Goal: Task Accomplishment & Management: Complete application form

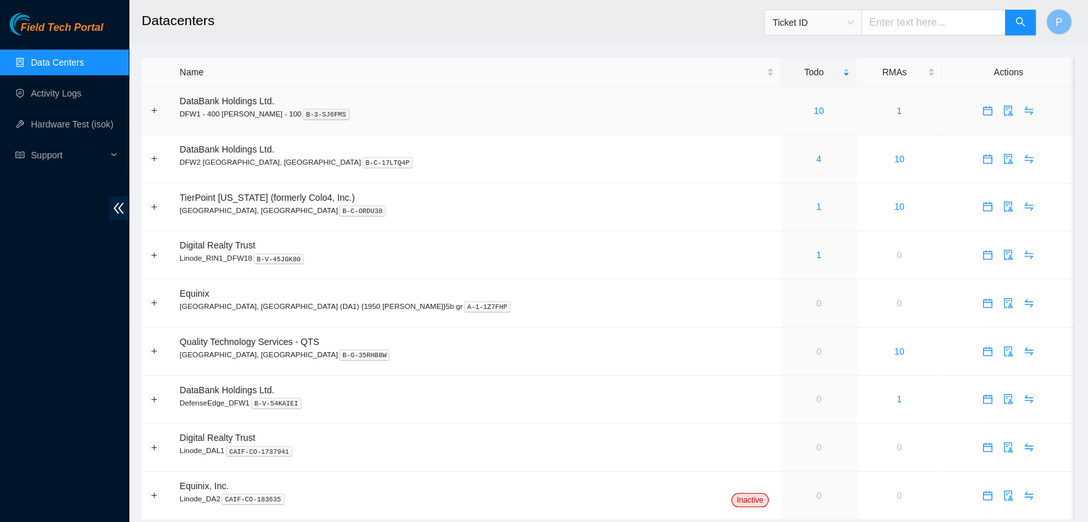
click at [781, 122] on td "10" at bounding box center [819, 111] width 76 height 48
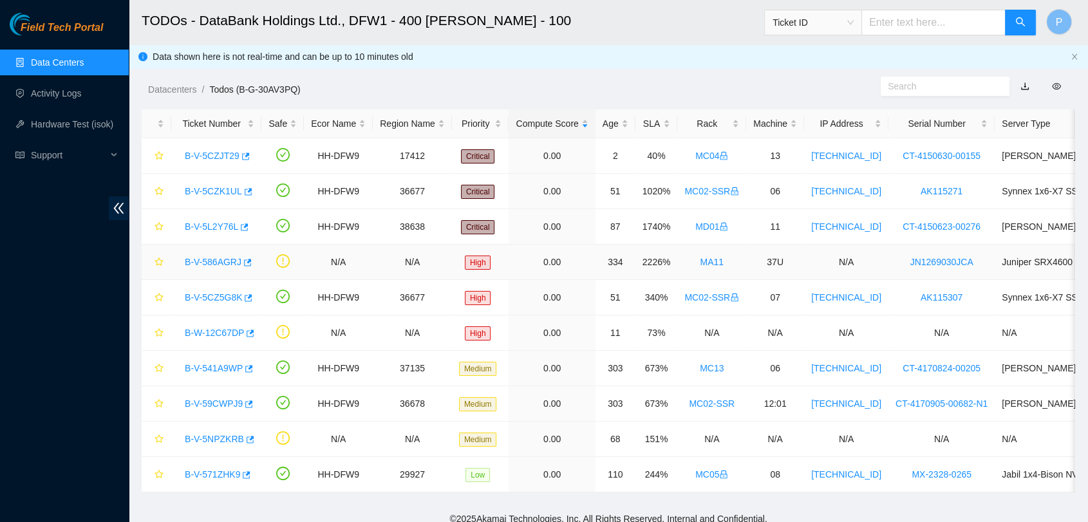
click at [229, 260] on link "B-V-586AGRJ" at bounding box center [213, 262] width 57 height 10
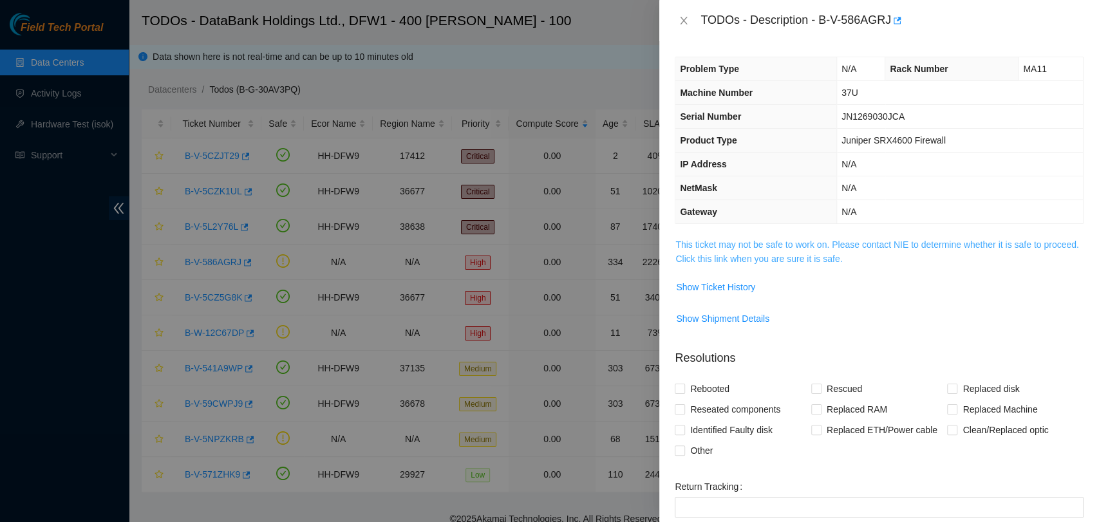
click at [890, 248] on link "This ticket may not be safe to work on. Please contact NIE to determine whether…" at bounding box center [876, 251] width 403 height 24
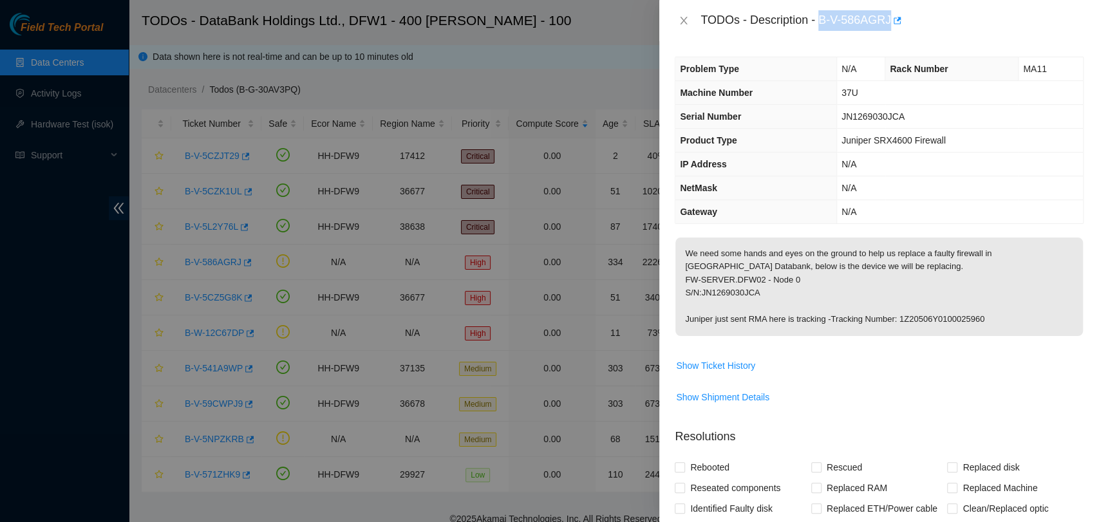
drag, startPoint x: 817, startPoint y: 20, endPoint x: 888, endPoint y: 27, distance: 71.2
click at [888, 27] on div "TODOs - Description - B-V-586AGRJ" at bounding box center [891, 20] width 383 height 21
copy div "B-V-586AGRJ"
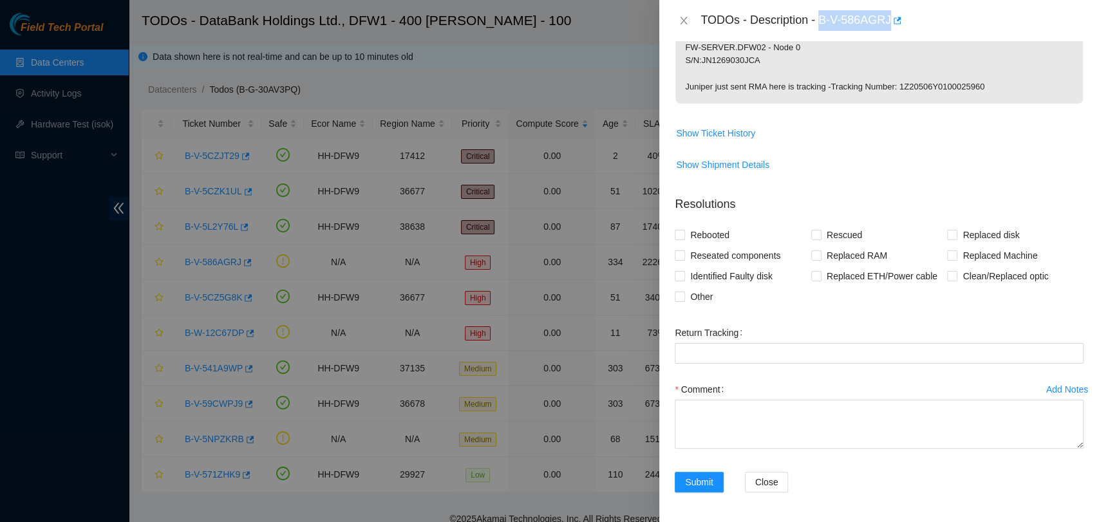
copy div "B-V-586AGRJ"
click at [891, 107] on span "We need some hands and eyes on the ground to help us replace a faulty firewall …" at bounding box center [878, 58] width 407 height 107
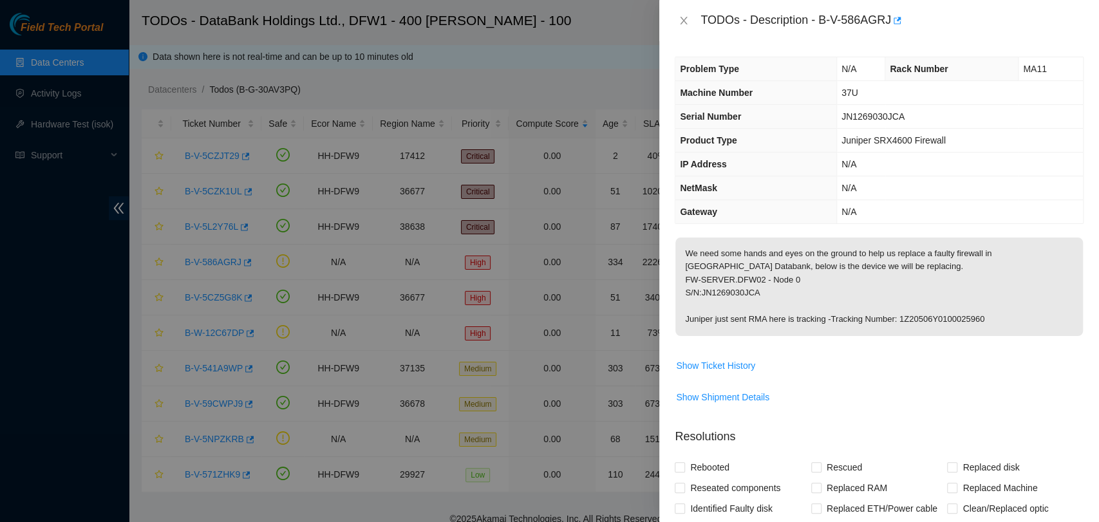
click at [737, 290] on p "We need some hands and eyes on the ground to help us replace a faulty firewall …" at bounding box center [878, 287] width 407 height 98
copy p "JN1269030JCA"
click at [682, 16] on icon "close" at bounding box center [683, 20] width 10 height 10
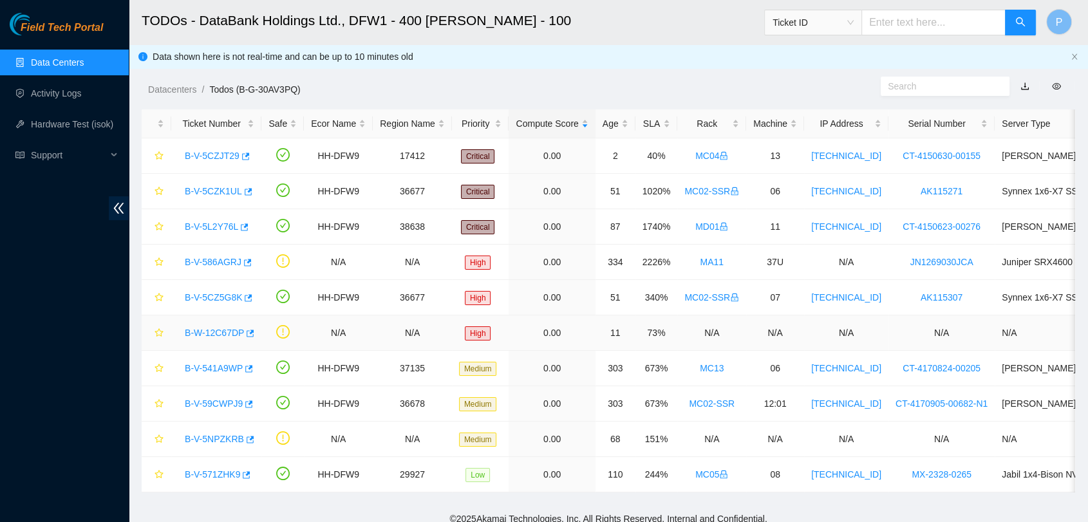
click at [198, 330] on link "B-W-12C67DP" at bounding box center [214, 333] width 59 height 10
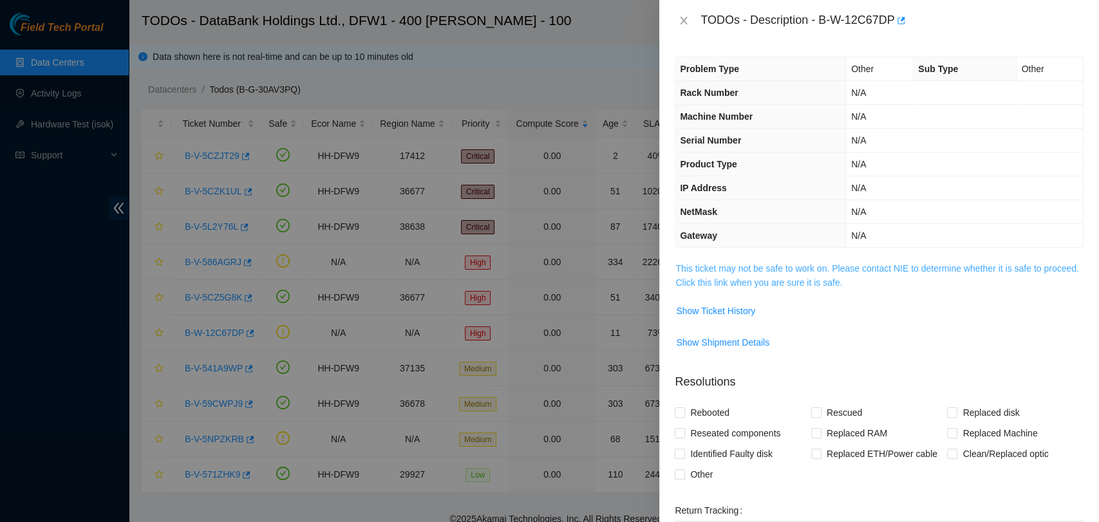
click at [722, 283] on link "This ticket may not be safe to work on. Please contact NIE to determine whether…" at bounding box center [876, 275] width 403 height 24
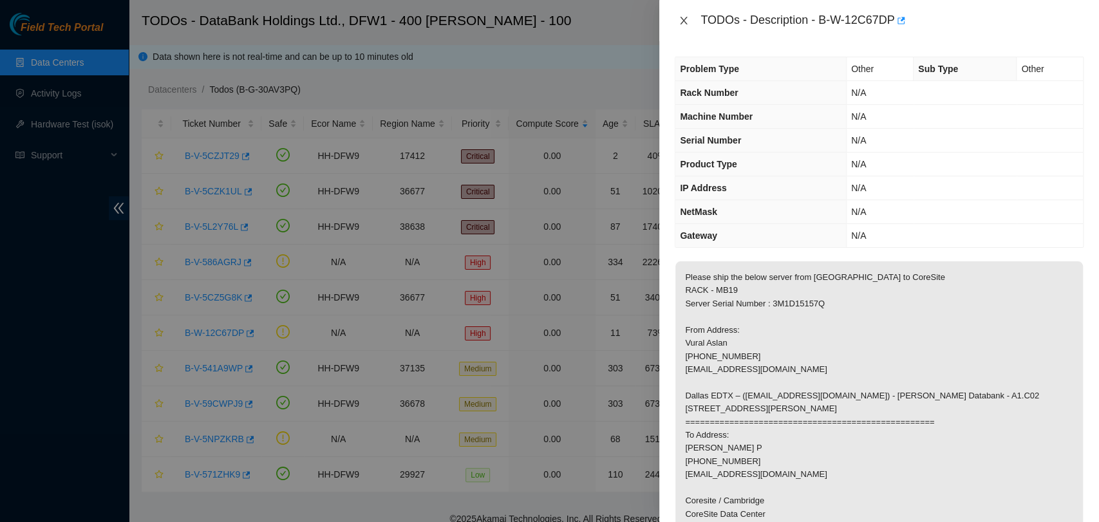
click at [685, 19] on icon "close" at bounding box center [683, 21] width 7 height 8
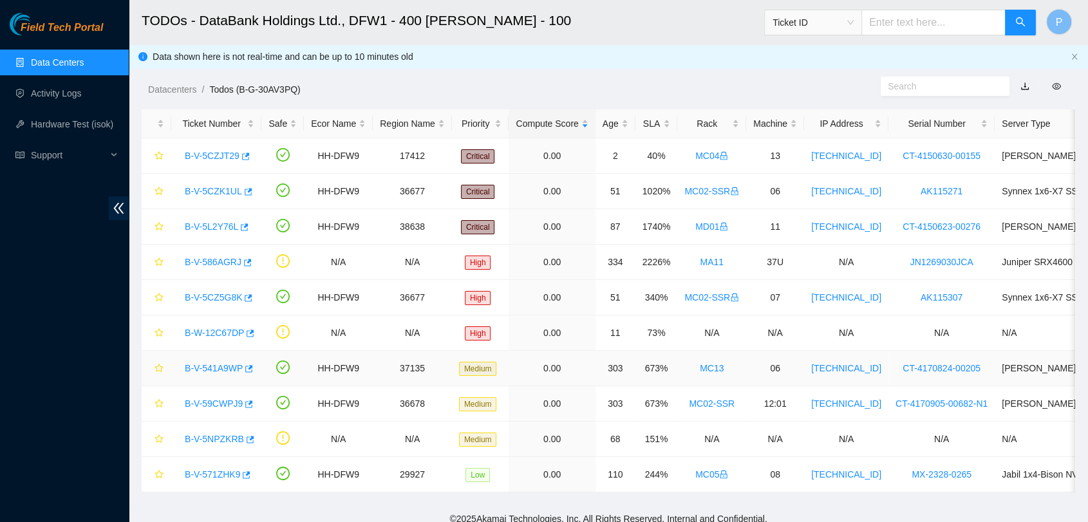
click at [218, 369] on link "B-V-541A9WP" at bounding box center [214, 368] width 58 height 10
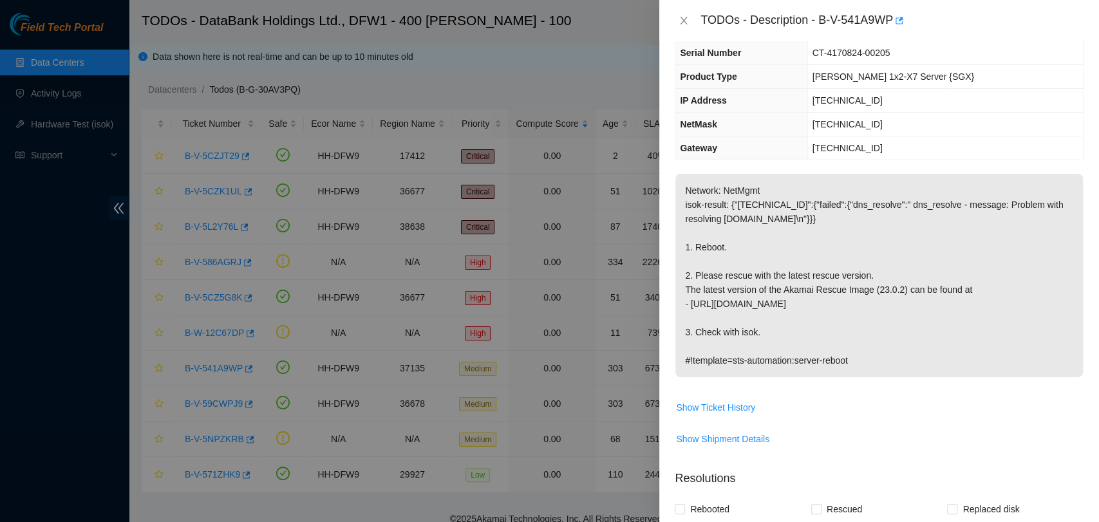
scroll to position [88, 0]
click at [738, 411] on span "Show Ticket History" at bounding box center [715, 407] width 79 height 14
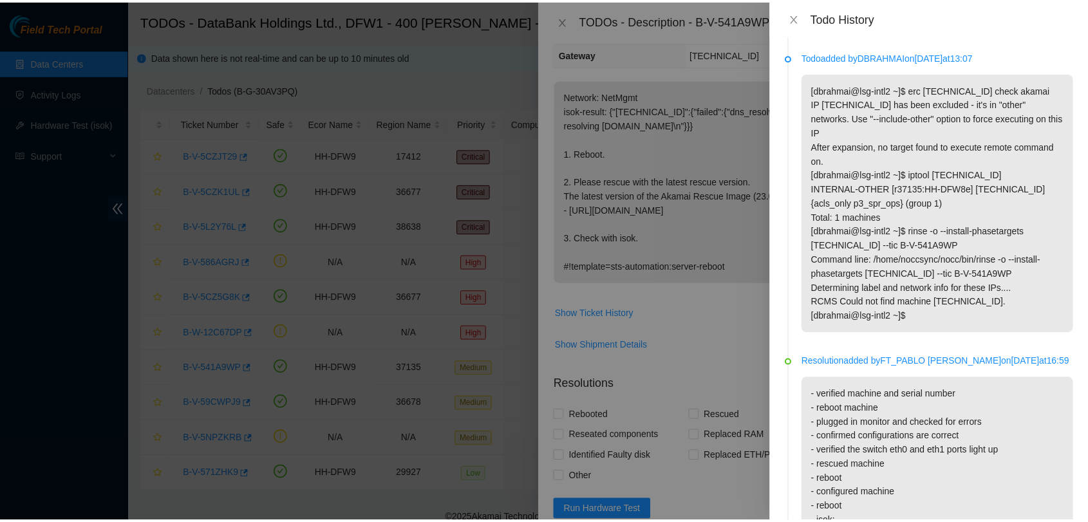
scroll to position [88, 0]
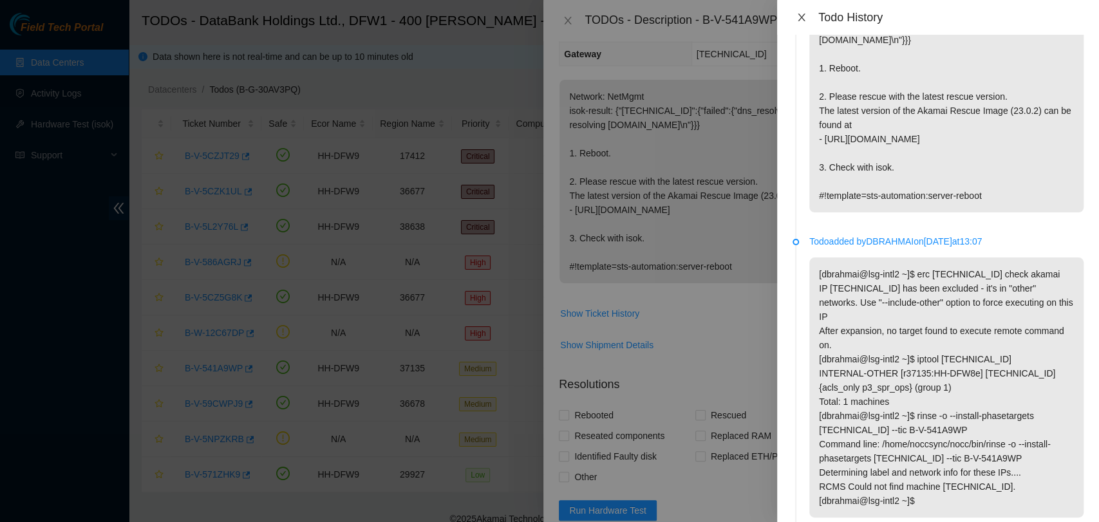
click at [799, 16] on icon "close" at bounding box center [801, 17] width 10 height 10
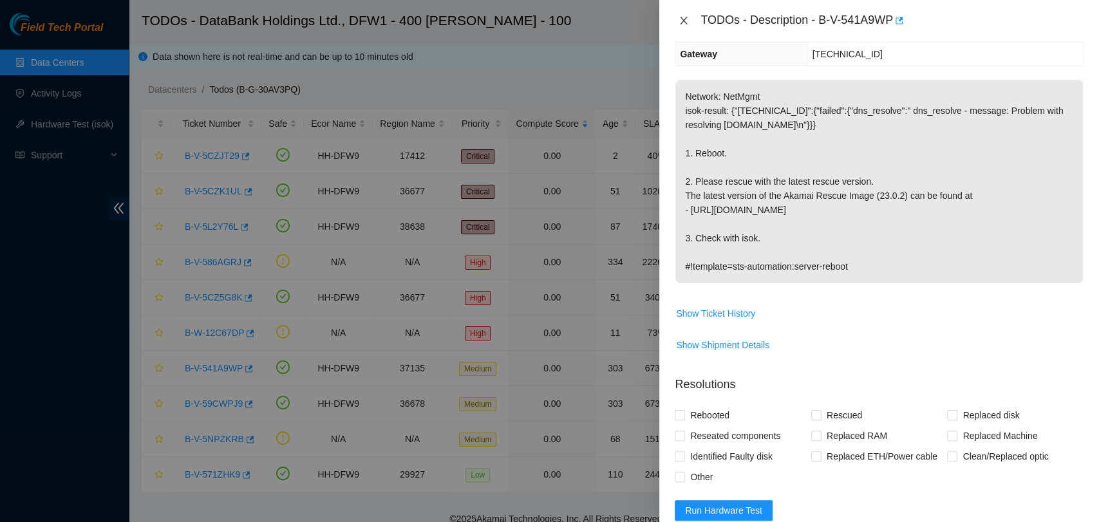
click at [679, 15] on icon "close" at bounding box center [683, 20] width 10 height 10
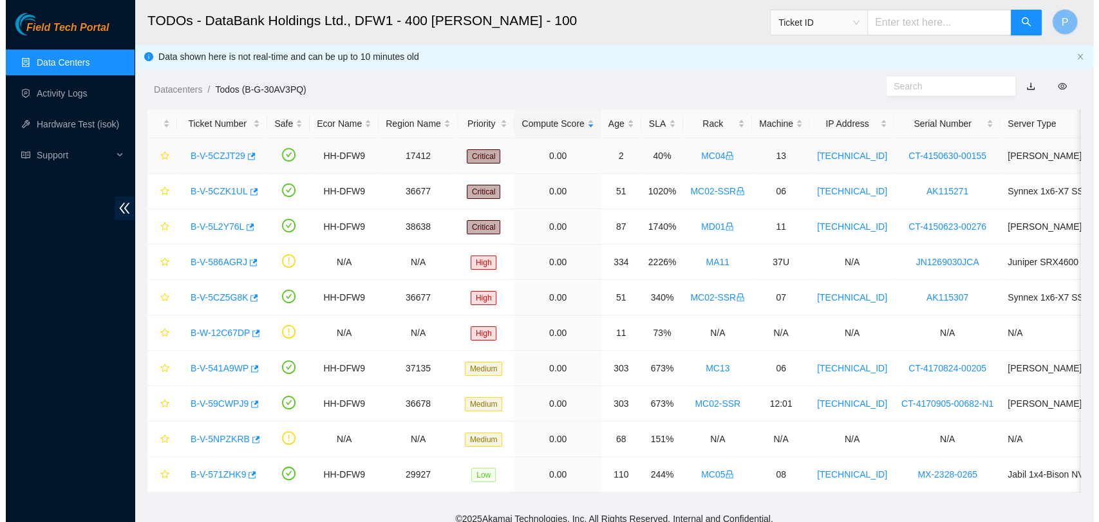
scroll to position [182, 0]
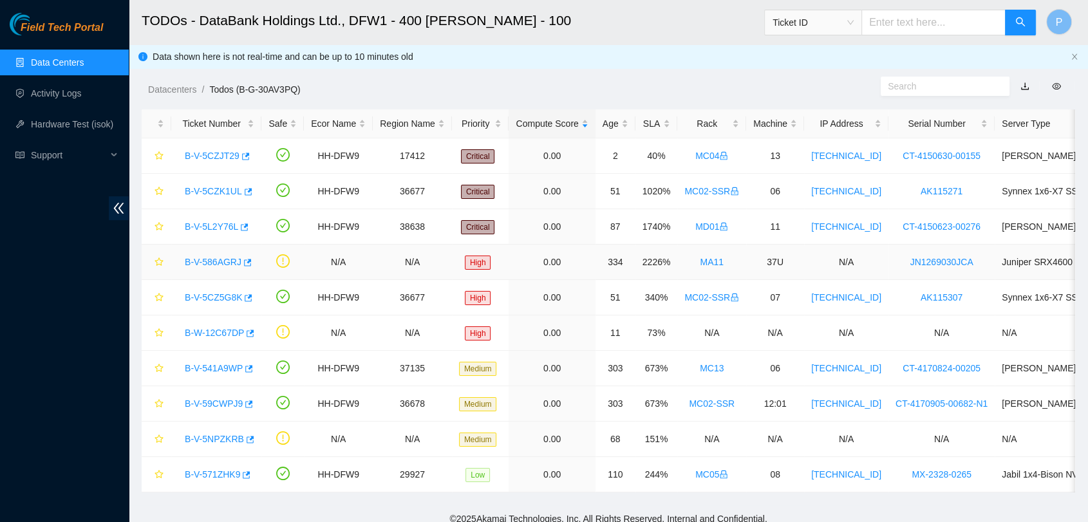
click at [218, 265] on link "B-V-586AGRJ" at bounding box center [213, 262] width 57 height 10
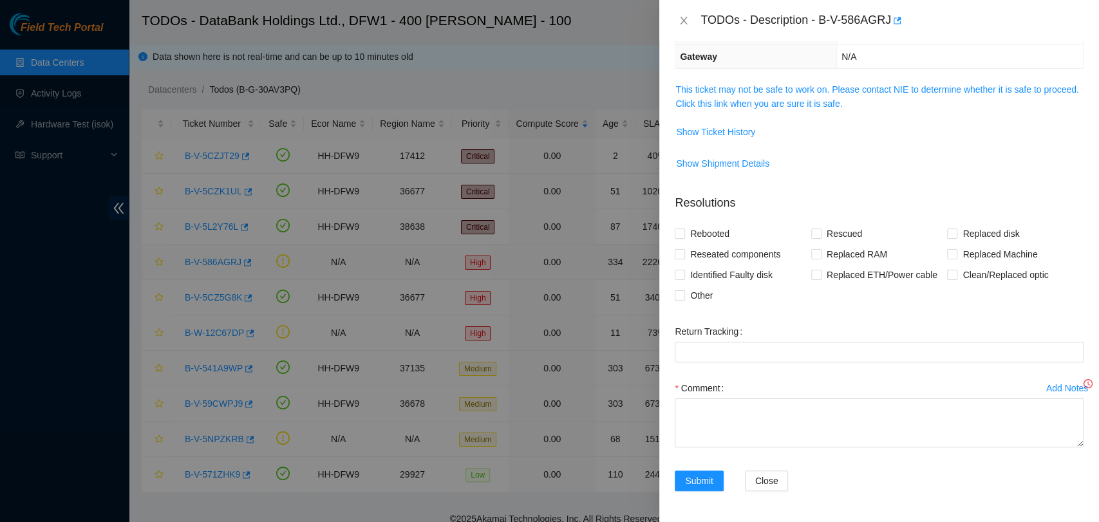
scroll to position [154, 0]
click at [747, 126] on span "Show Ticket History" at bounding box center [715, 133] width 79 height 14
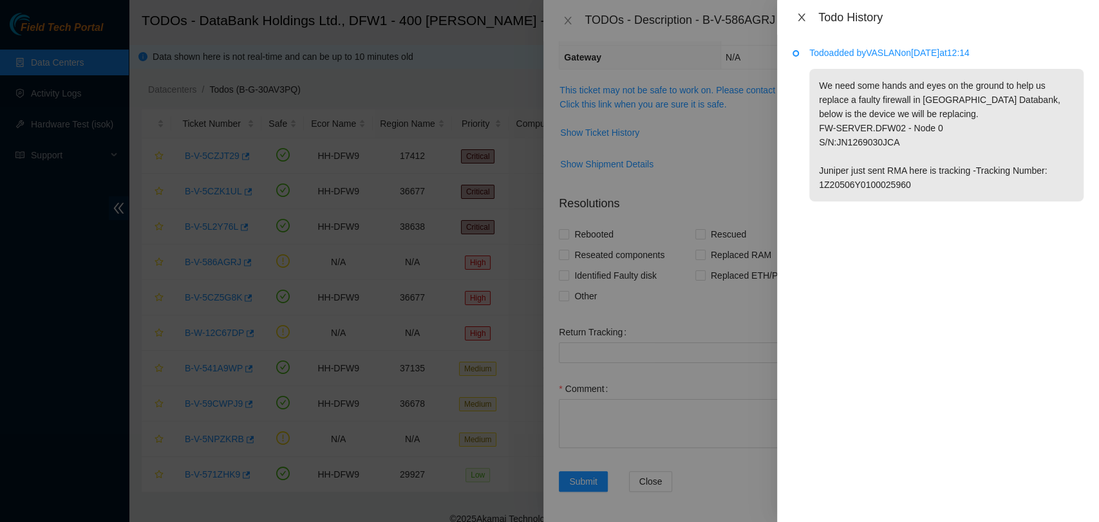
click at [798, 19] on icon "close" at bounding box center [801, 17] width 10 height 10
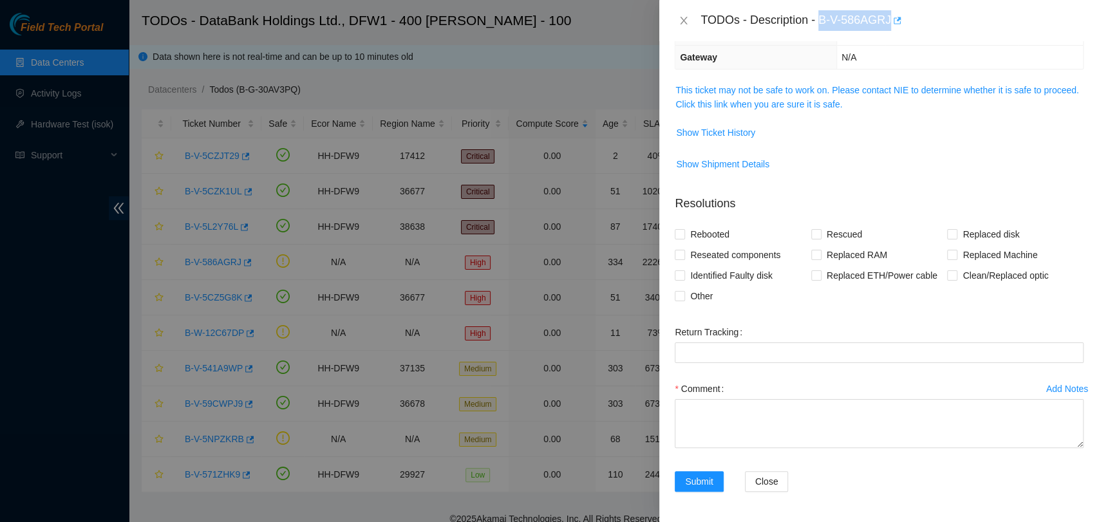
drag, startPoint x: 817, startPoint y: 19, endPoint x: 891, endPoint y: 26, distance: 73.7
click at [891, 26] on div "TODOs - Description - B-V-586AGRJ" at bounding box center [891, 20] width 383 height 21
copy div "B-V-586AGRJ"
click at [736, 104] on link "This ticket may not be safe to work on. Please contact NIE to determine whether…" at bounding box center [876, 97] width 403 height 24
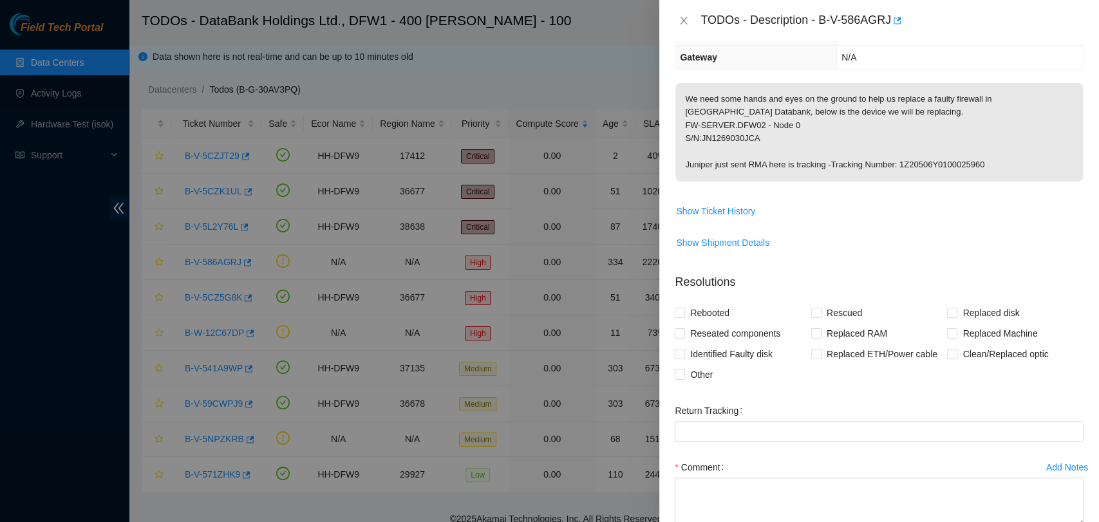
click at [923, 188] on span "We need some hands and eyes on the ground to help us replace a faulty firewall …" at bounding box center [878, 136] width 407 height 107
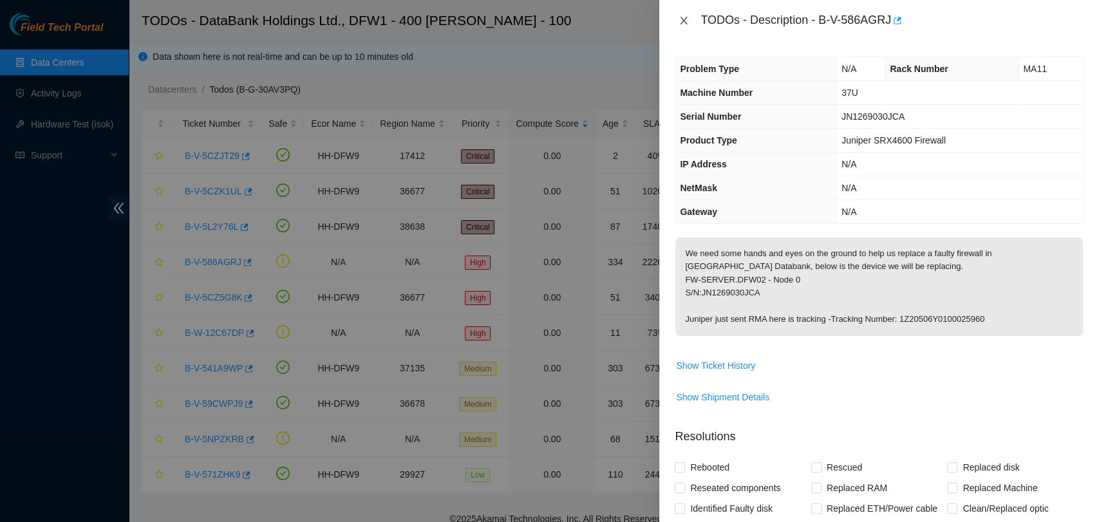
click at [682, 15] on button "Close" at bounding box center [684, 21] width 18 height 12
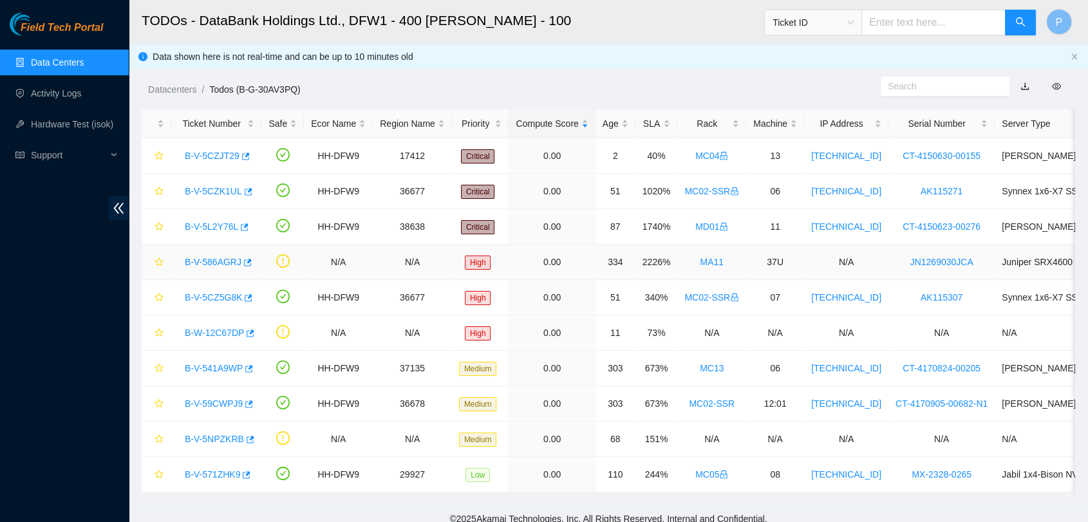
click at [200, 257] on link "B-V-586AGRJ" at bounding box center [213, 262] width 57 height 10
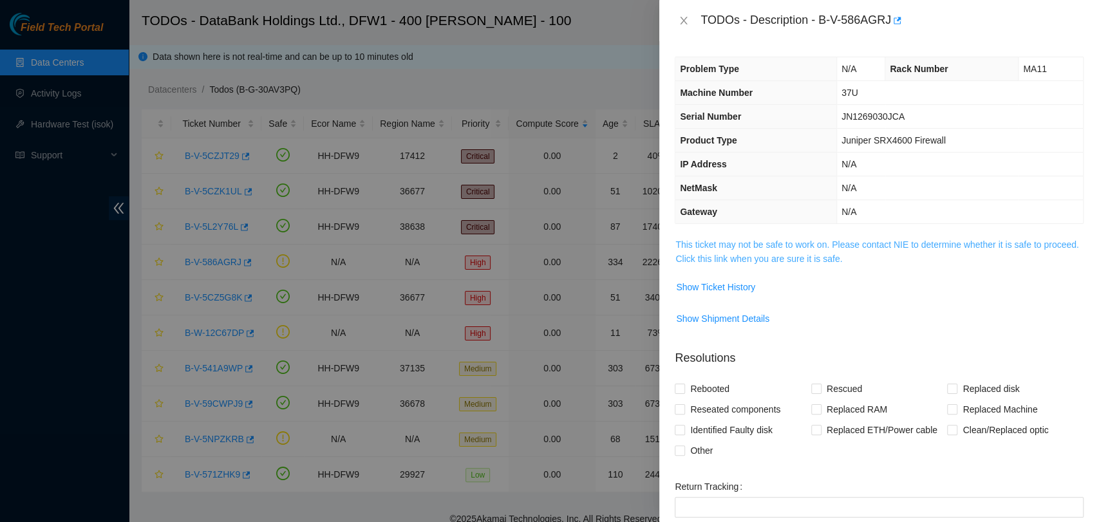
click at [891, 239] on link "This ticket may not be safe to work on. Please contact NIE to determine whether…" at bounding box center [876, 251] width 403 height 24
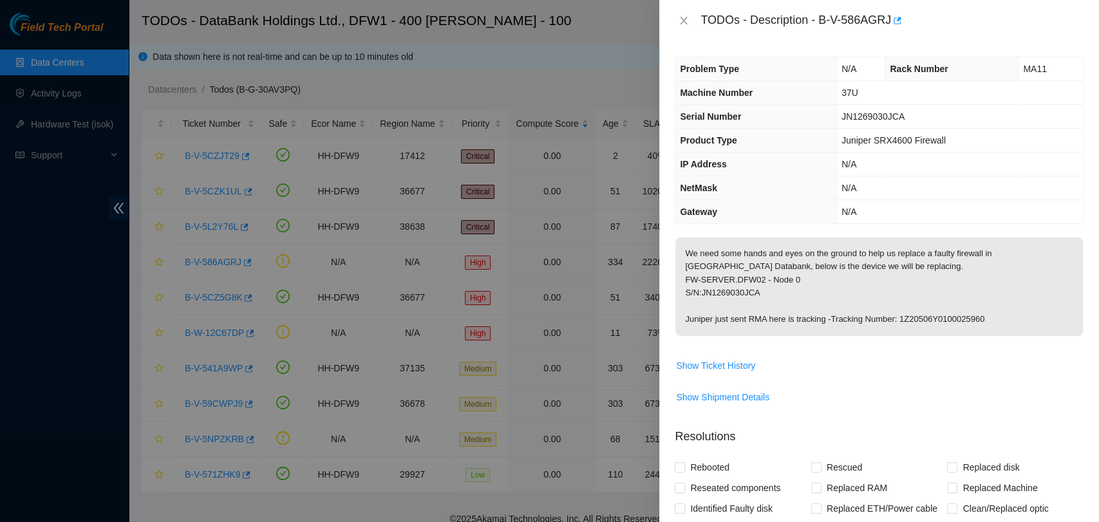
click at [837, 438] on p "Resolutions" at bounding box center [879, 432] width 409 height 28
click at [689, 19] on button "Close" at bounding box center [684, 21] width 18 height 12
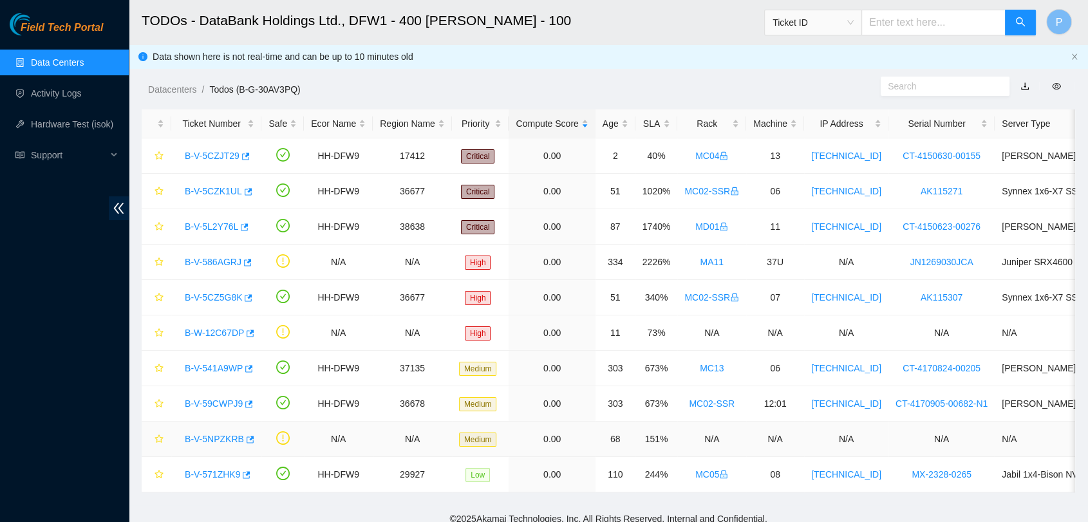
click at [209, 440] on link "B-V-5NPZKRB" at bounding box center [214, 439] width 59 height 10
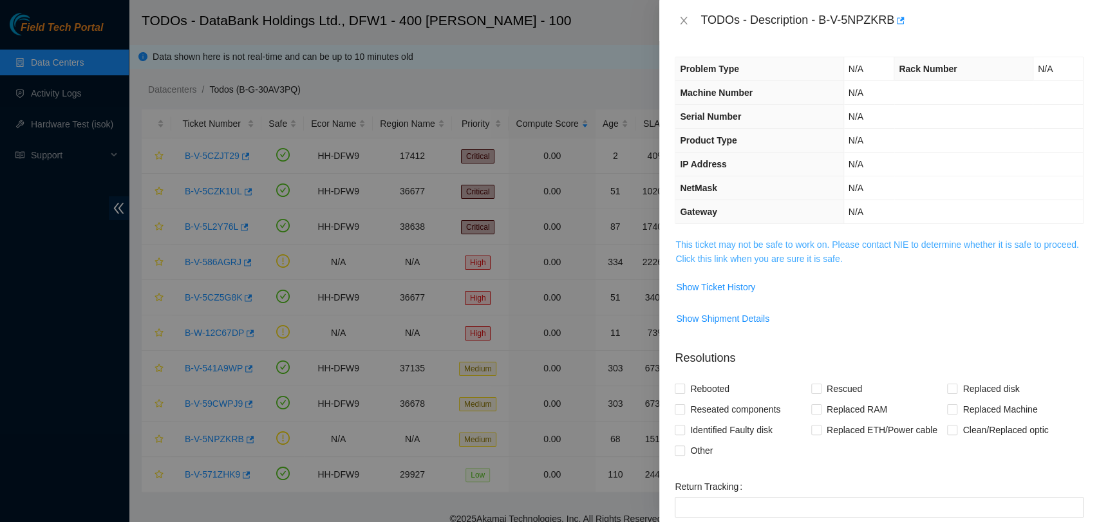
click at [862, 255] on link "This ticket may not be safe to work on. Please contact NIE to determine whether…" at bounding box center [876, 251] width 403 height 24
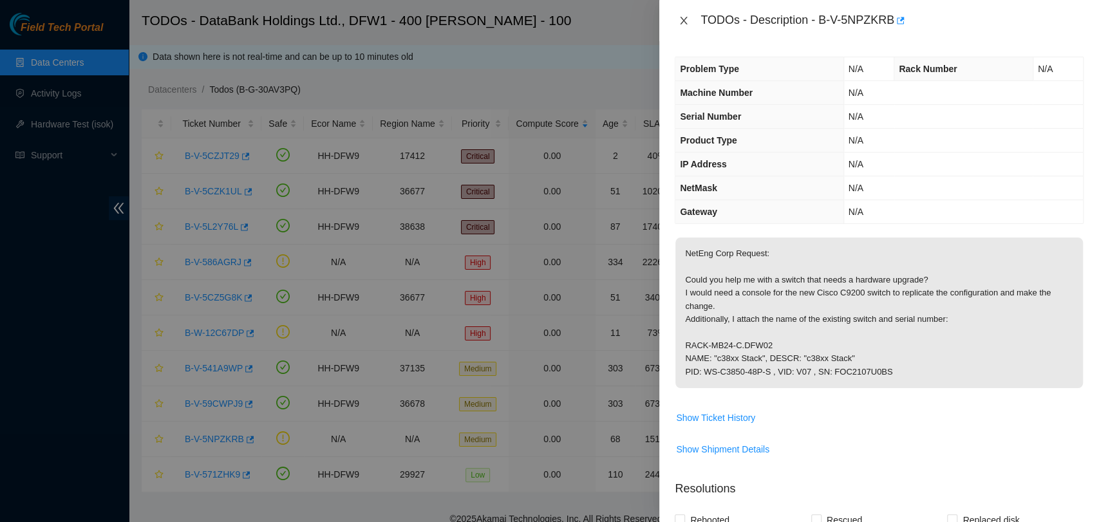
click at [683, 24] on icon "close" at bounding box center [683, 20] width 10 height 10
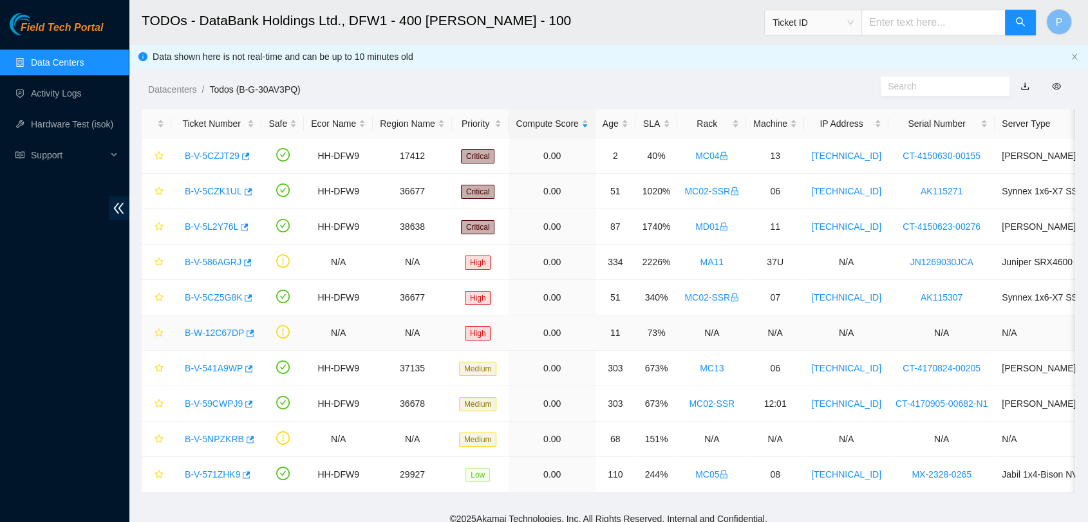
click at [230, 328] on link "B-W-12C67DP" at bounding box center [214, 333] width 59 height 10
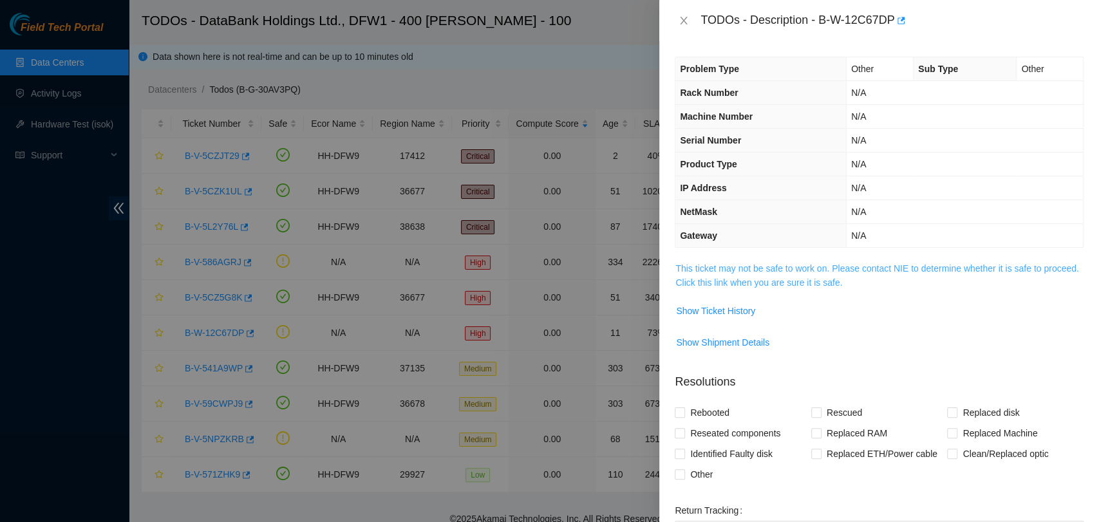
click at [727, 281] on link "This ticket may not be safe to work on. Please contact NIE to determine whether…" at bounding box center [876, 275] width 403 height 24
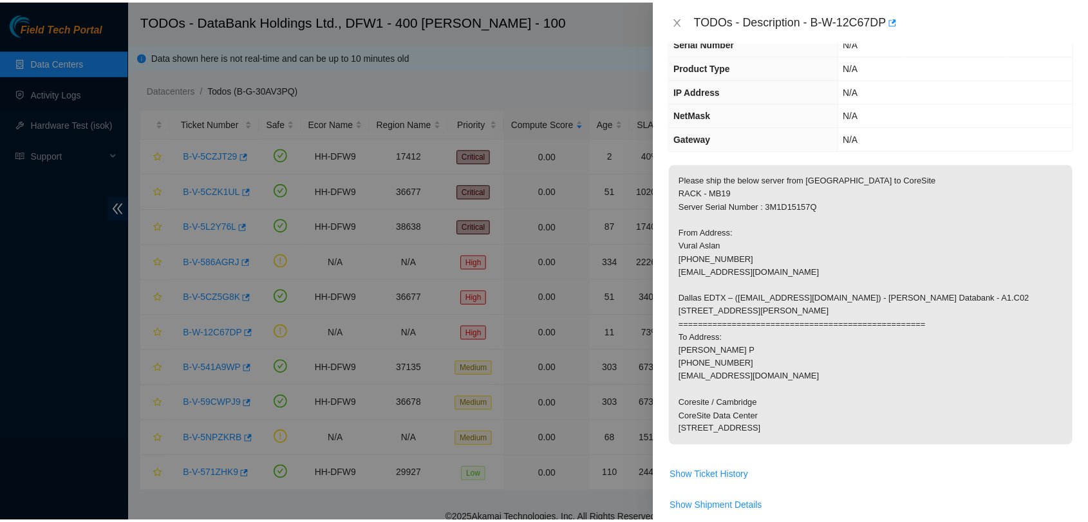
scroll to position [98, 0]
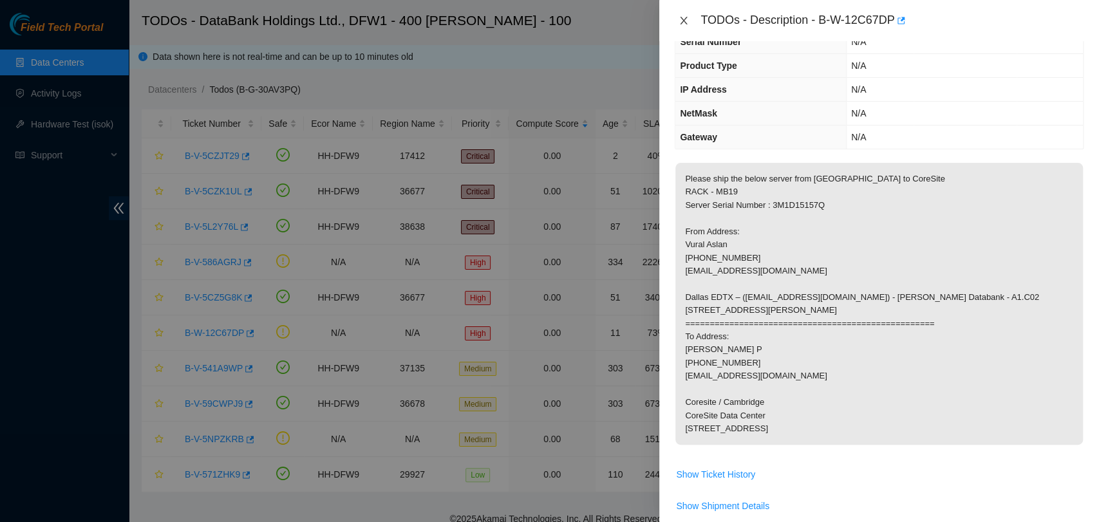
click at [684, 22] on icon "close" at bounding box center [683, 20] width 10 height 10
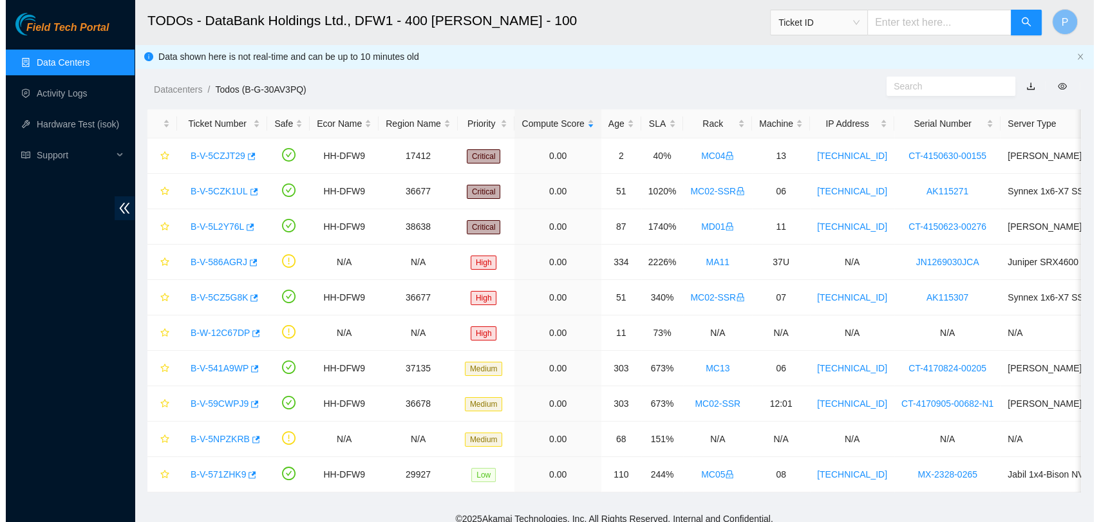
scroll to position [142, 0]
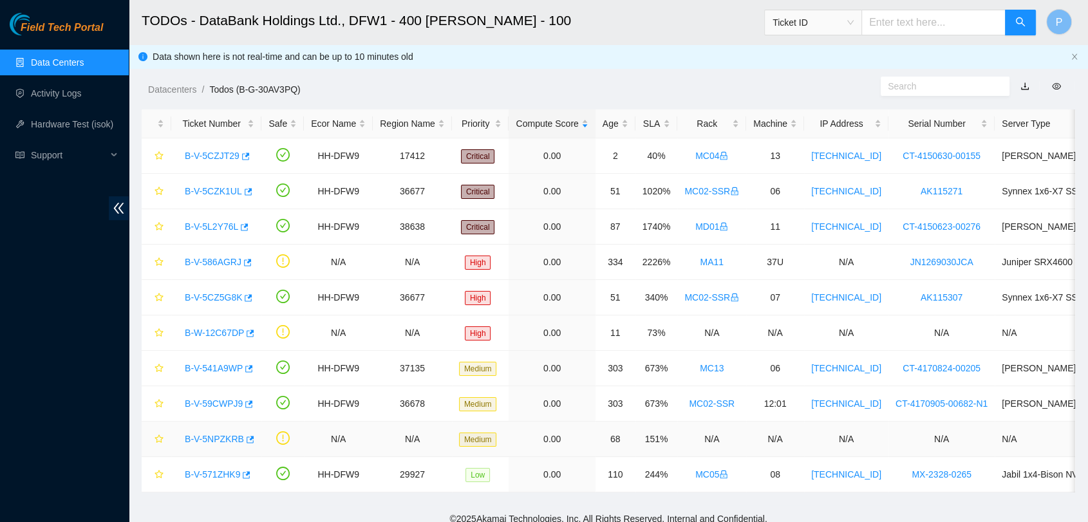
click at [211, 434] on link "B-V-5NPZKRB" at bounding box center [214, 439] width 59 height 10
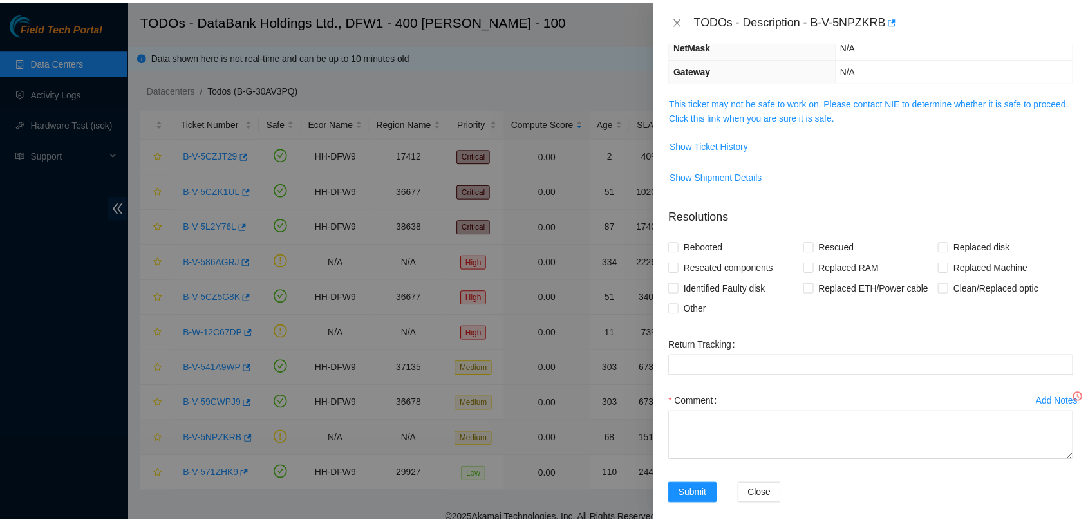
scroll to position [98, 0]
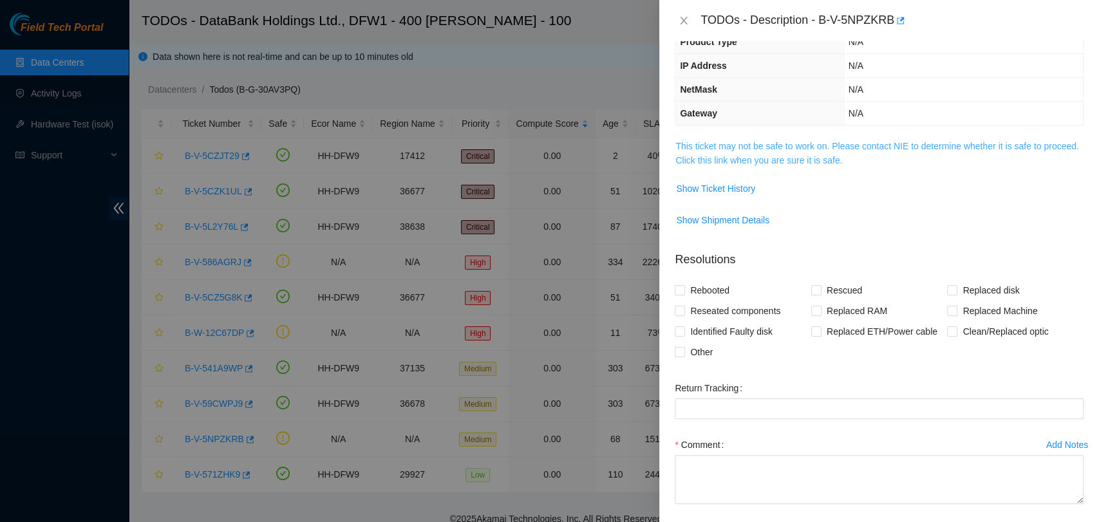
click at [725, 141] on link "This ticket may not be safe to work on. Please contact NIE to determine whether…" at bounding box center [876, 153] width 403 height 24
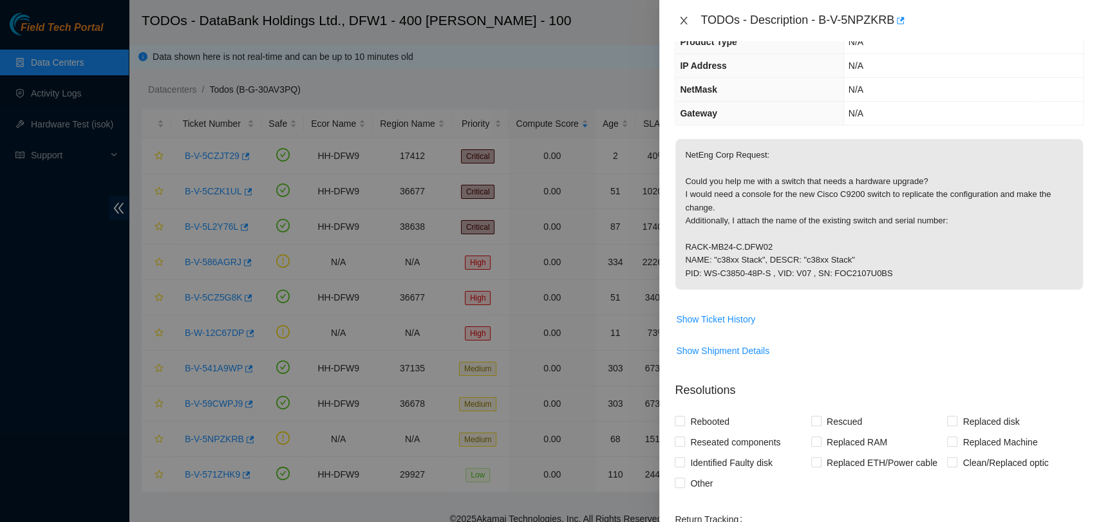
click at [681, 15] on icon "close" at bounding box center [683, 20] width 10 height 10
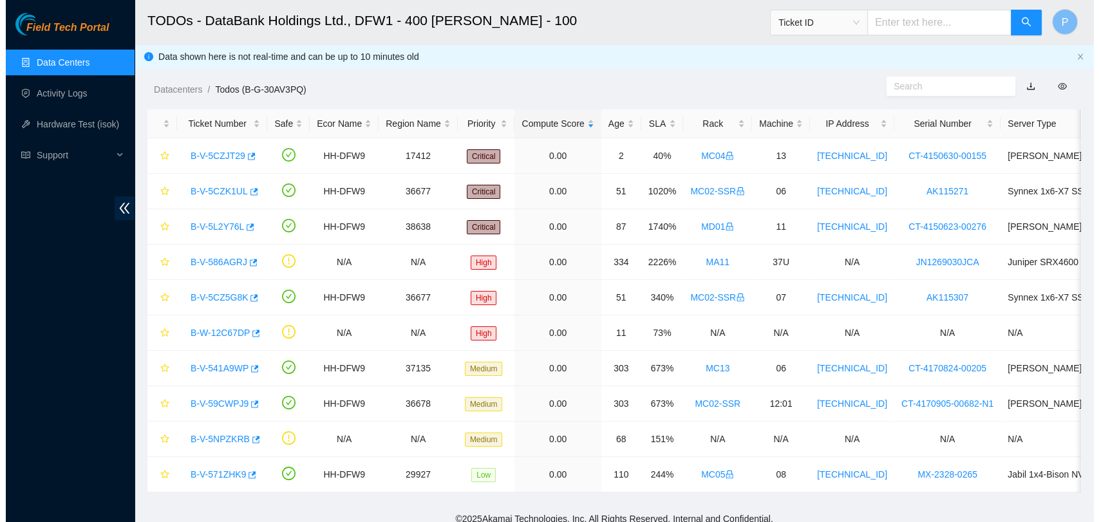
scroll to position [142, 0]
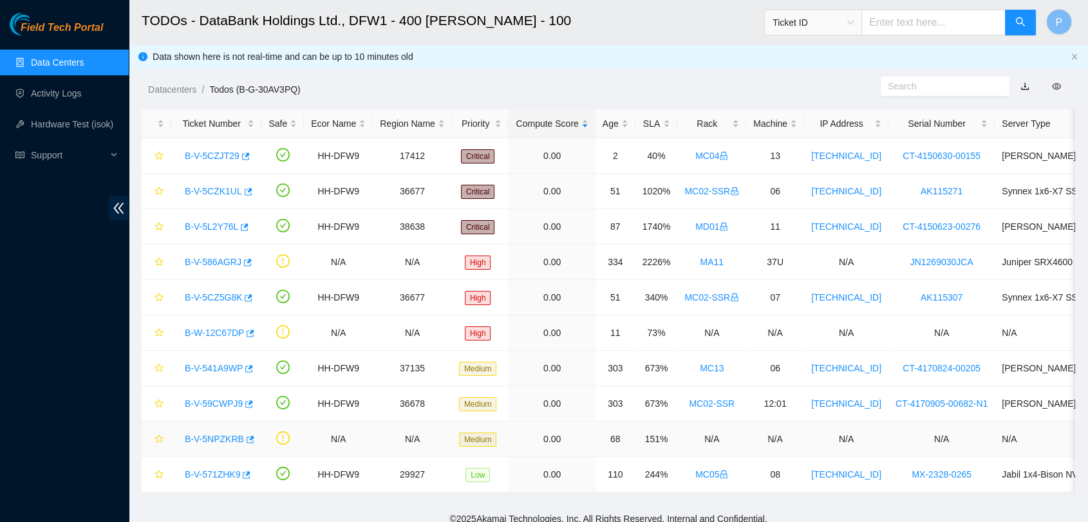
click at [205, 443] on link "B-V-5NPZKRB" at bounding box center [214, 439] width 59 height 10
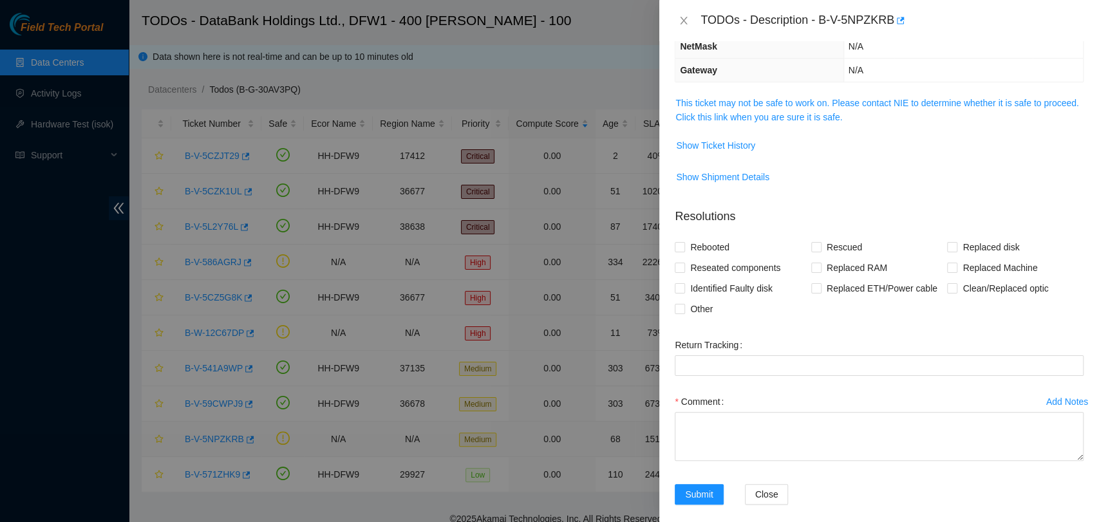
scroll to position [98, 0]
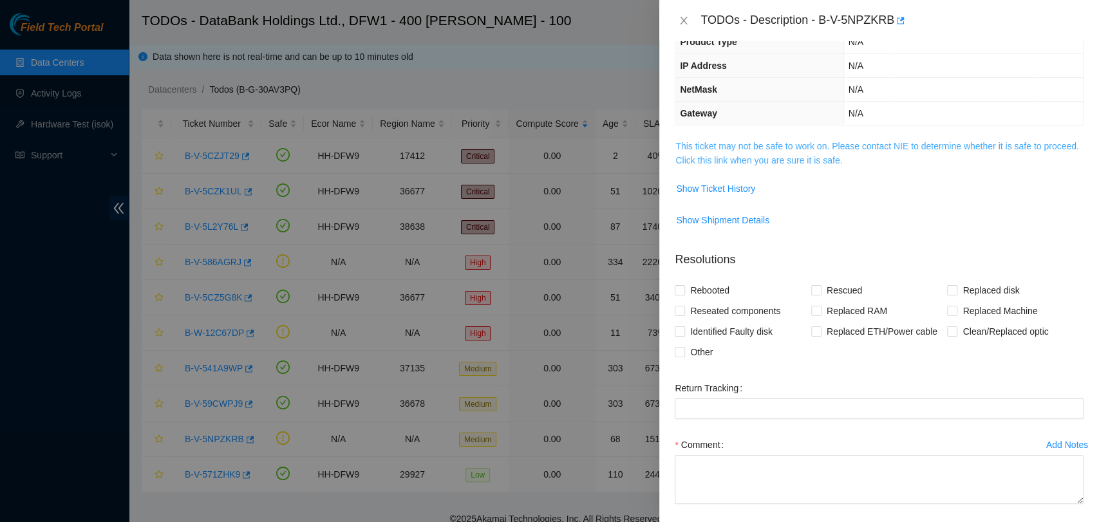
click at [845, 149] on link "This ticket may not be safe to work on. Please contact NIE to determine whether…" at bounding box center [876, 153] width 403 height 24
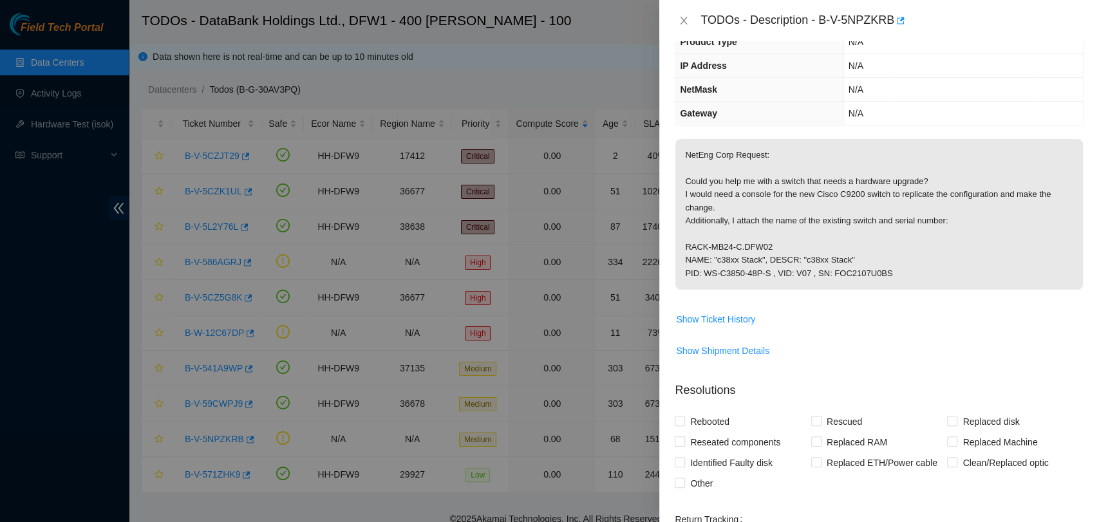
scroll to position [0, 0]
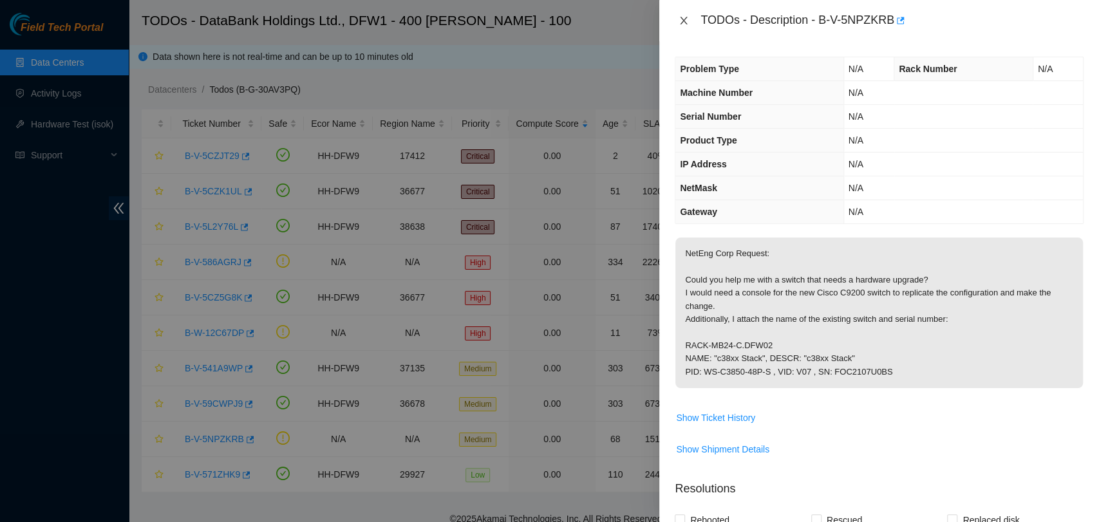
click at [676, 22] on button "Close" at bounding box center [684, 21] width 18 height 12
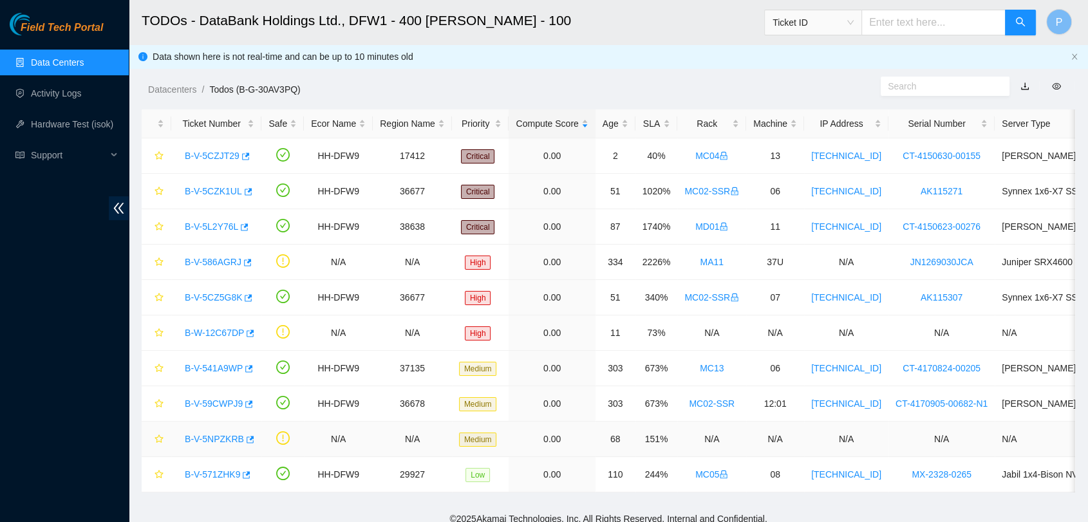
click at [204, 443] on link "B-V-5NPZKRB" at bounding box center [214, 439] width 59 height 10
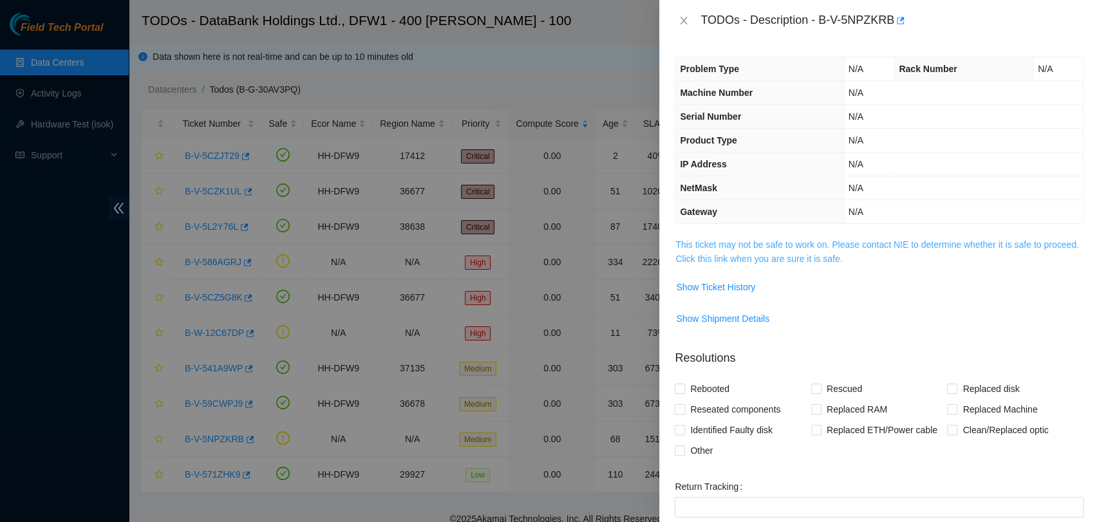
click at [725, 258] on link "This ticket may not be safe to work on. Please contact NIE to determine whether…" at bounding box center [876, 251] width 403 height 24
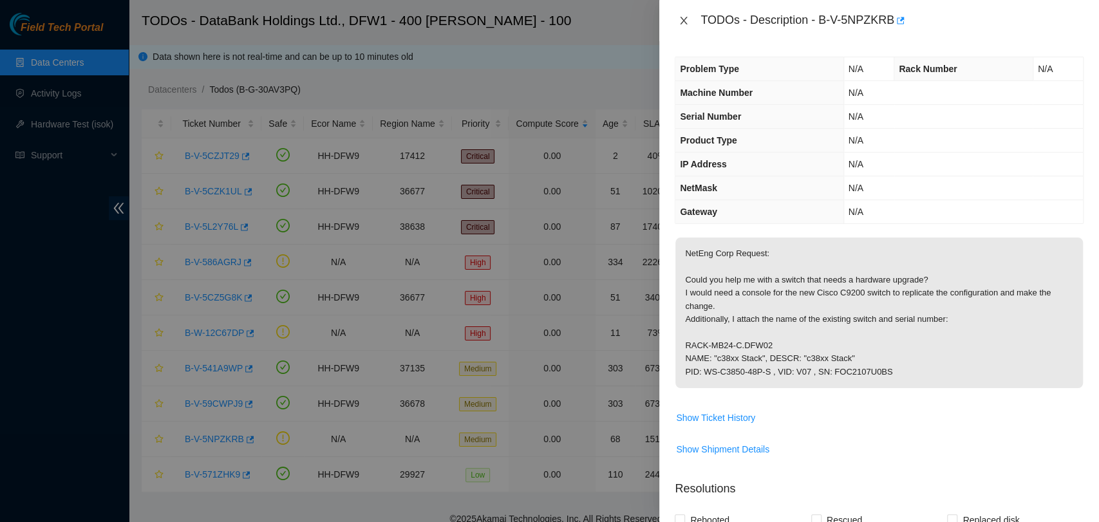
click at [680, 23] on icon "close" at bounding box center [683, 21] width 7 height 8
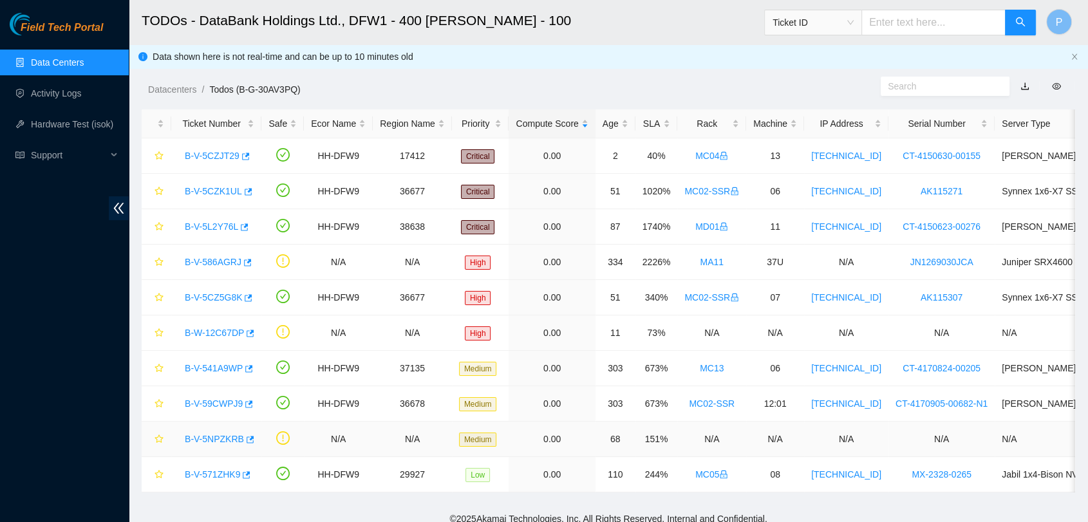
click at [218, 436] on link "B-V-5NPZKRB" at bounding box center [214, 439] width 59 height 10
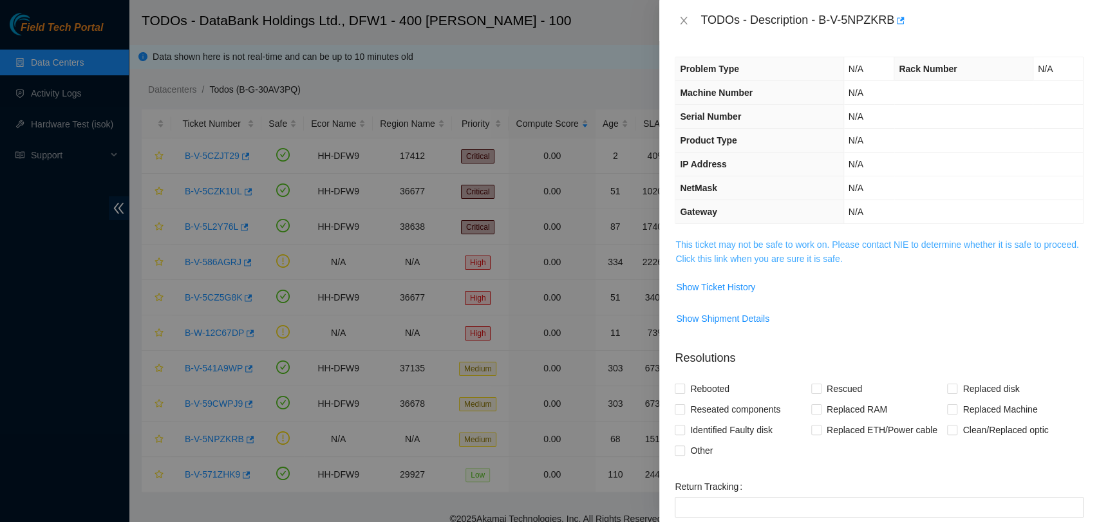
click at [835, 241] on link "This ticket may not be safe to work on. Please contact NIE to determine whether…" at bounding box center [876, 251] width 403 height 24
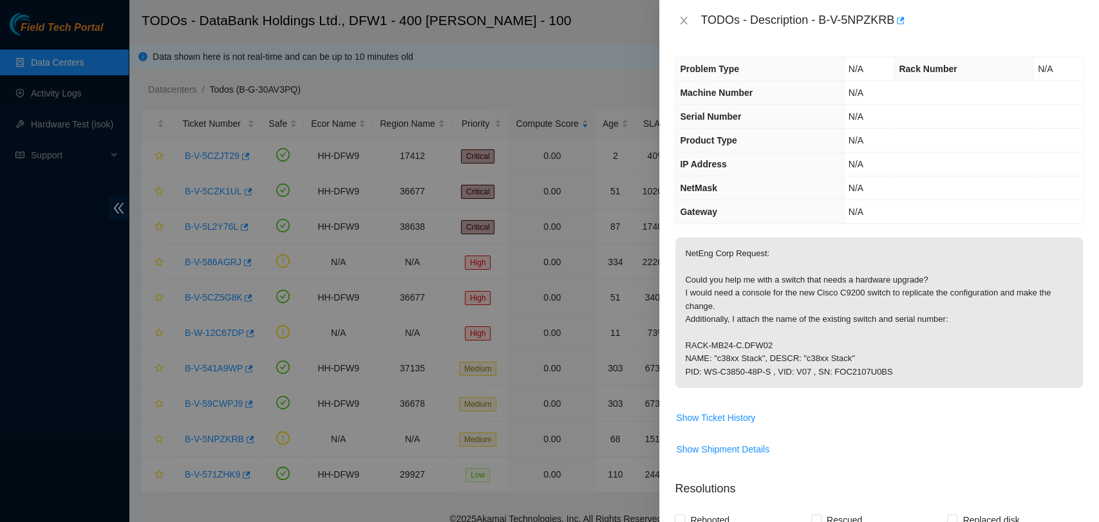
click at [687, 14] on div "TODOs - Description - B-V-5NPZKRB" at bounding box center [879, 20] width 409 height 21
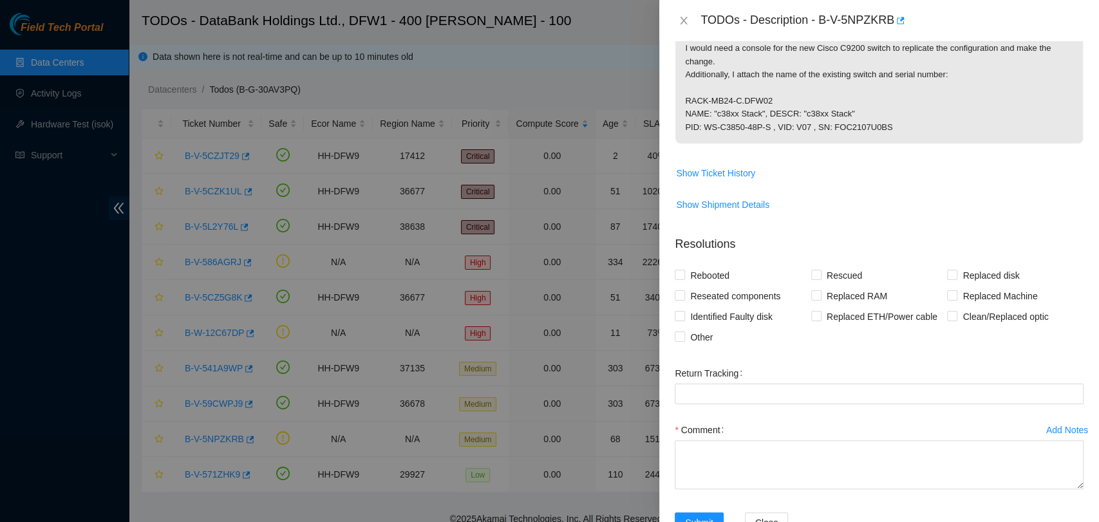
scroll to position [247, 0]
click at [725, 165] on span "Show Ticket History" at bounding box center [715, 171] width 79 height 14
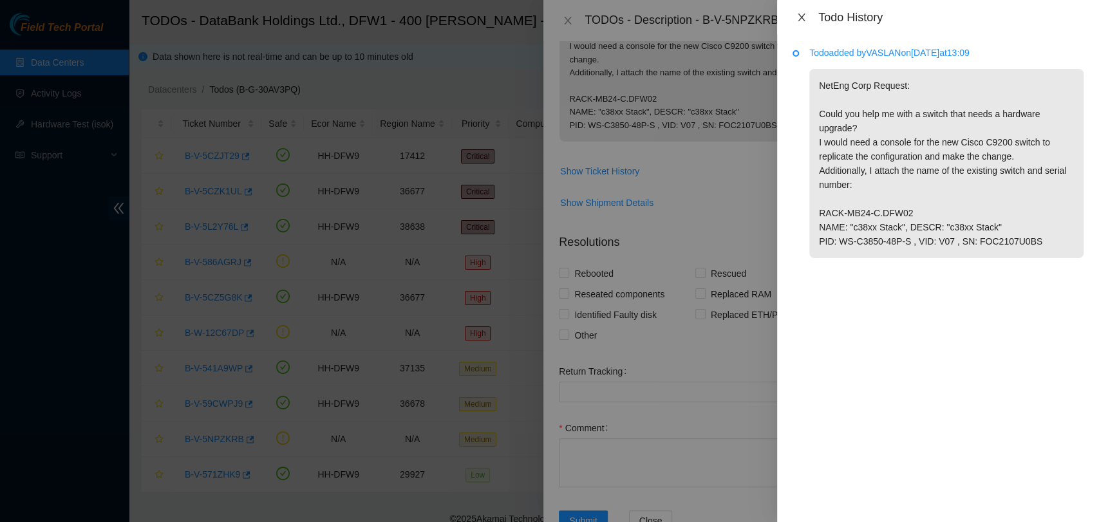
click at [806, 14] on button "Close" at bounding box center [801, 18] width 18 height 12
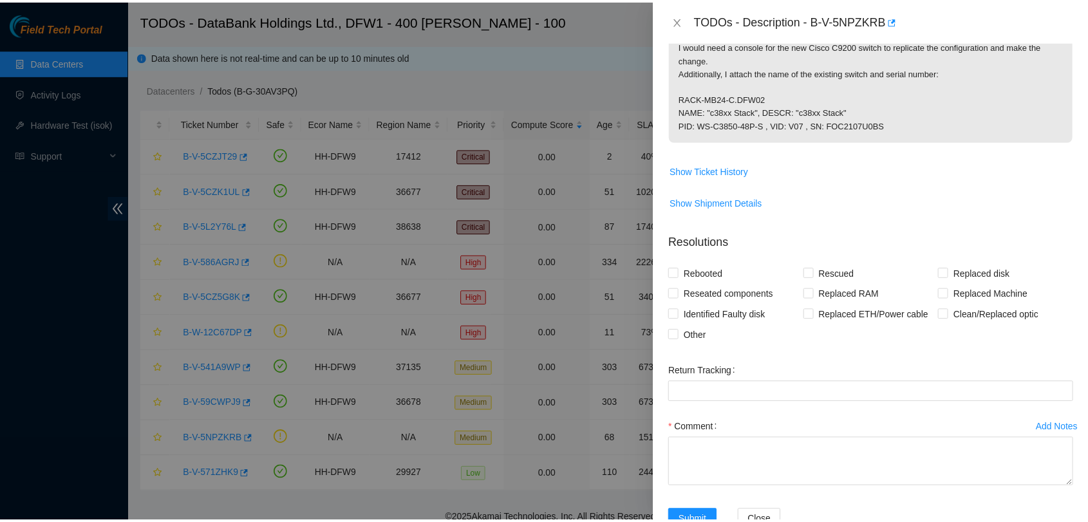
scroll to position [0, 0]
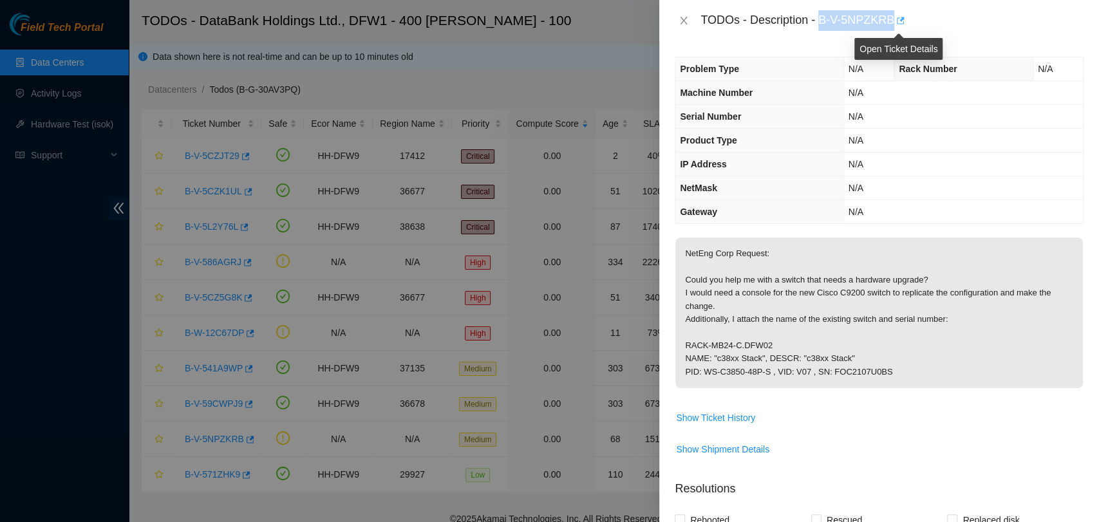
drag, startPoint x: 819, startPoint y: 17, endPoint x: 892, endPoint y: 26, distance: 73.9
click at [892, 26] on div "TODOs - Description - B-V-5NPZKRB" at bounding box center [891, 20] width 383 height 21
copy div "B-V-5NPZKRB"
drag, startPoint x: 817, startPoint y: 295, endPoint x: 888, endPoint y: 294, distance: 70.8
click at [888, 294] on p "NetEng Corp Request: Could you help me with a switch that needs a hardware upgr…" at bounding box center [878, 313] width 407 height 151
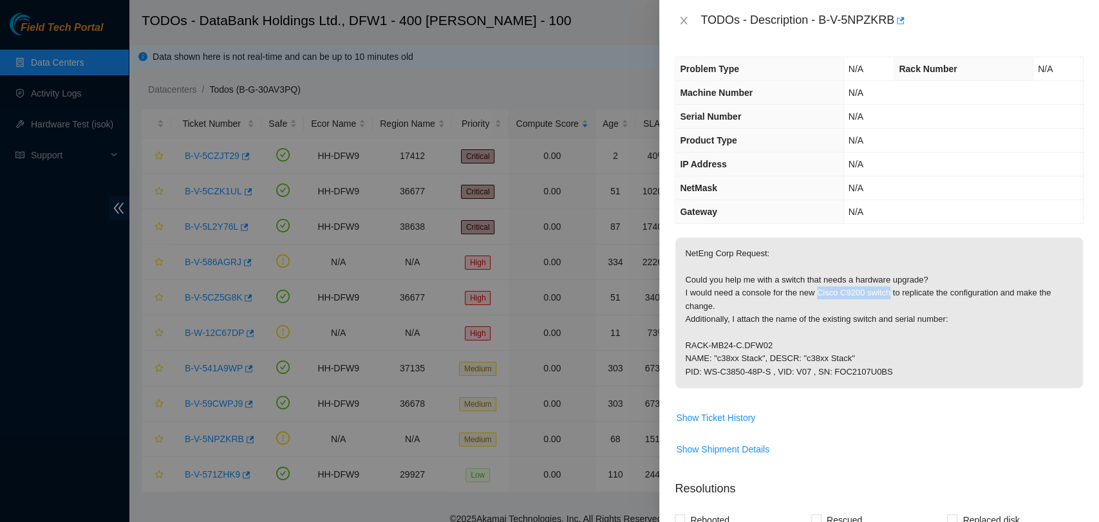
copy p "Cisco C9200 switch"
click at [680, 18] on icon "close" at bounding box center [683, 20] width 10 height 10
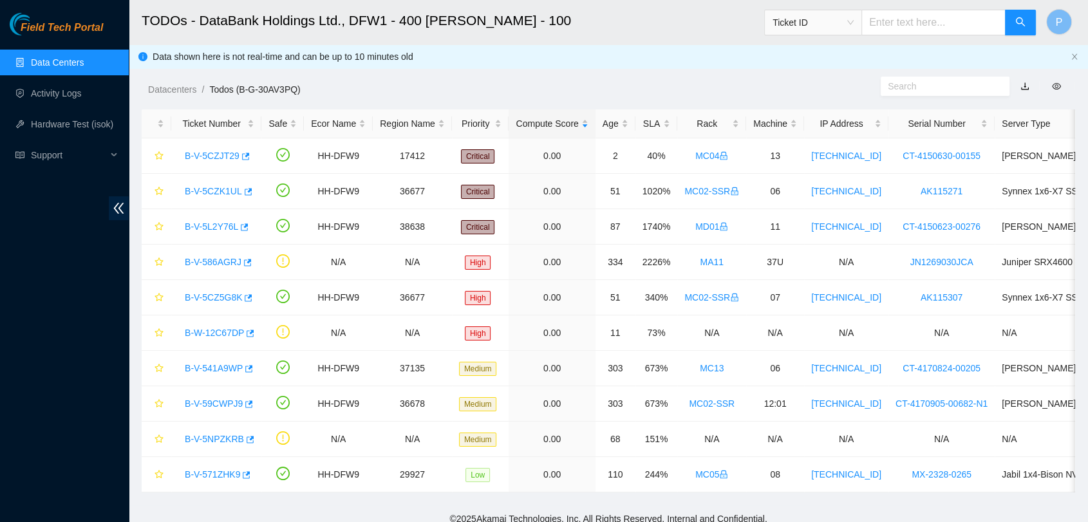
click at [77, 62] on link "Data Centers" at bounding box center [57, 62] width 53 height 10
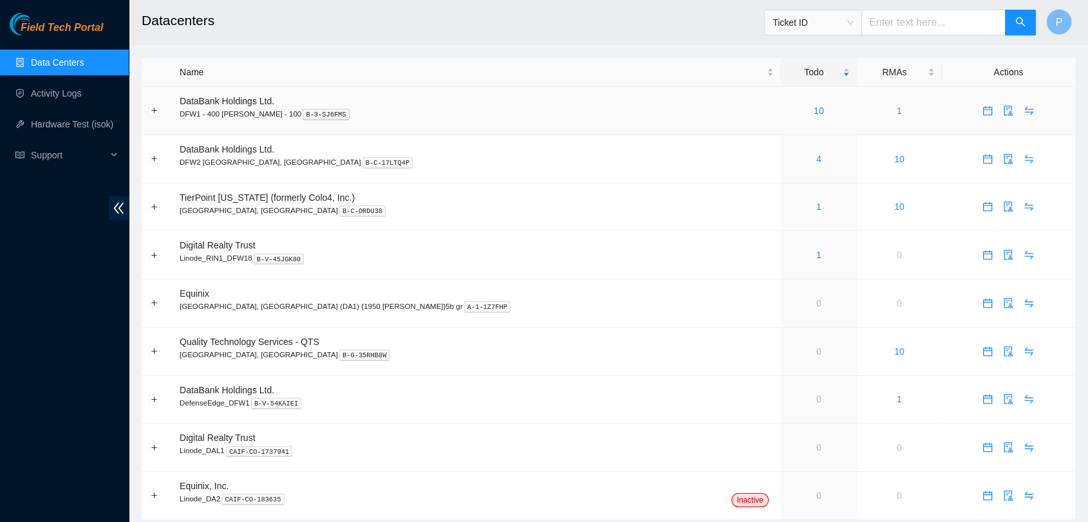
click at [788, 104] on div "10" at bounding box center [819, 111] width 62 height 14
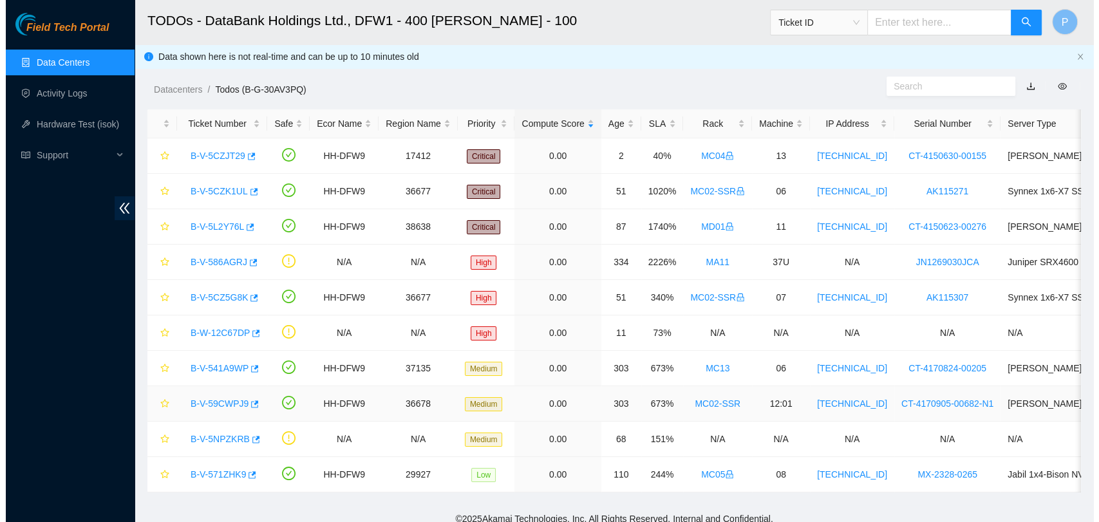
scroll to position [21, 0]
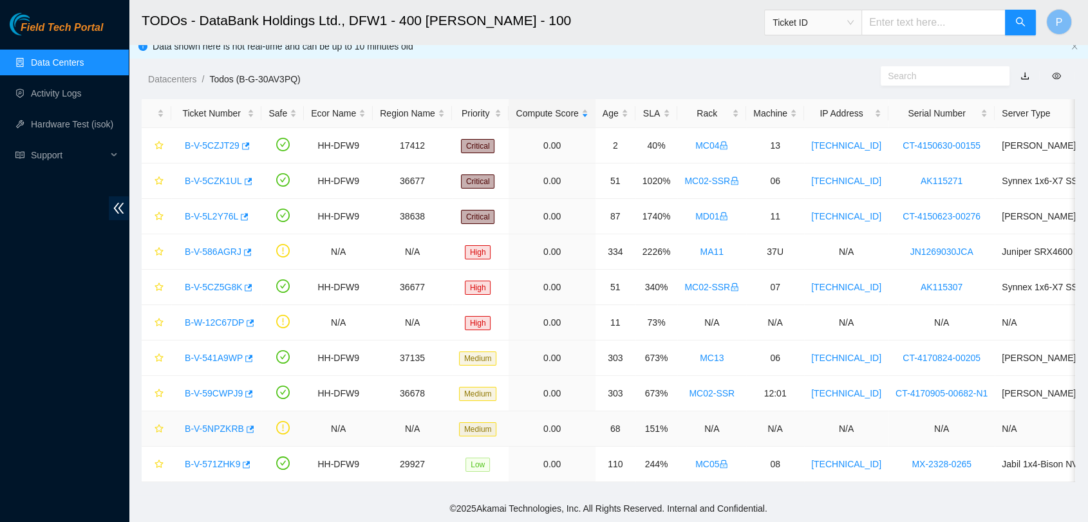
click at [216, 424] on link "B-V-5NPZKRB" at bounding box center [214, 429] width 59 height 10
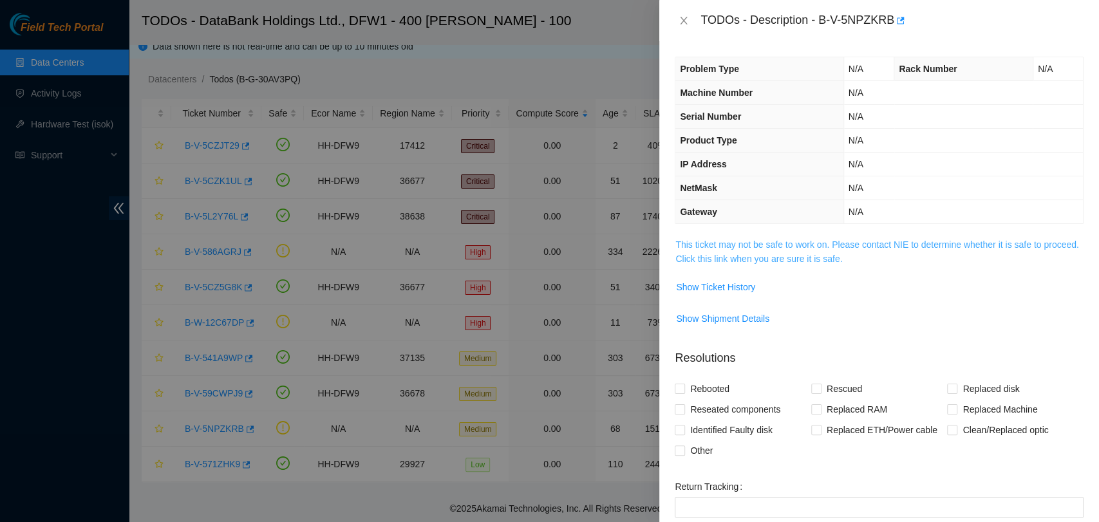
click at [734, 254] on link "This ticket may not be safe to work on. Please contact NIE to determine whether…" at bounding box center [876, 251] width 403 height 24
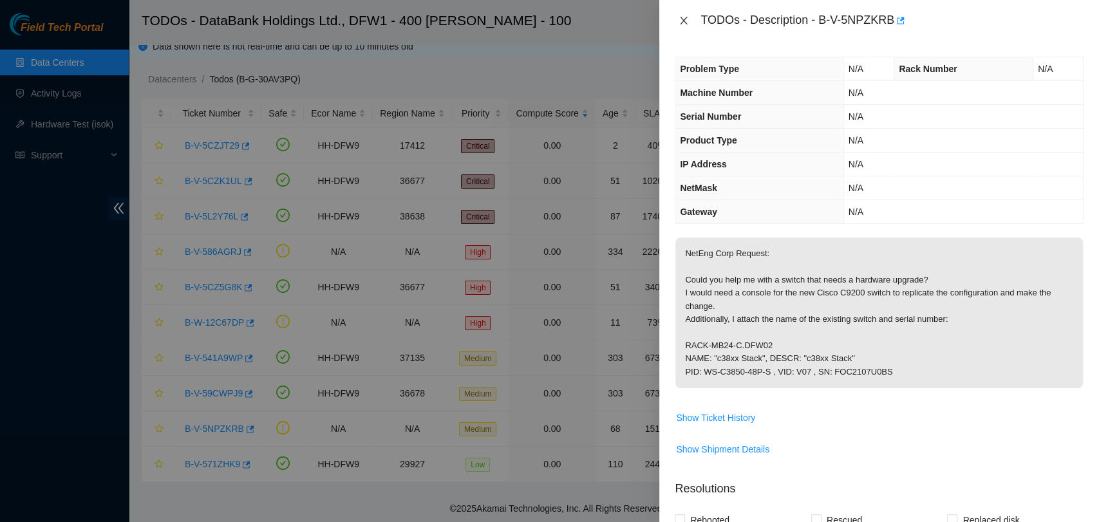
click at [687, 17] on icon "close" at bounding box center [683, 20] width 10 height 10
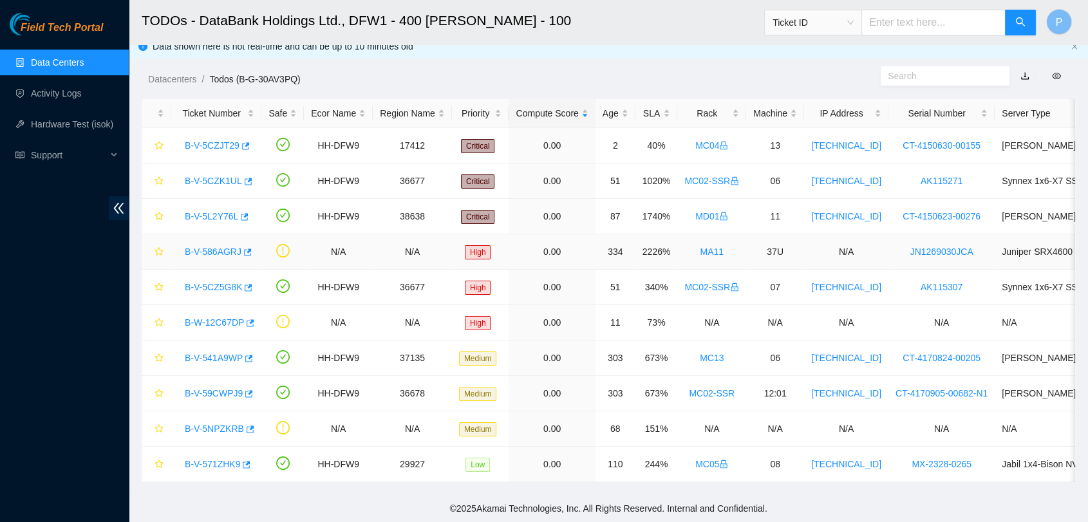
click at [212, 247] on link "B-V-586AGRJ" at bounding box center [213, 252] width 57 height 10
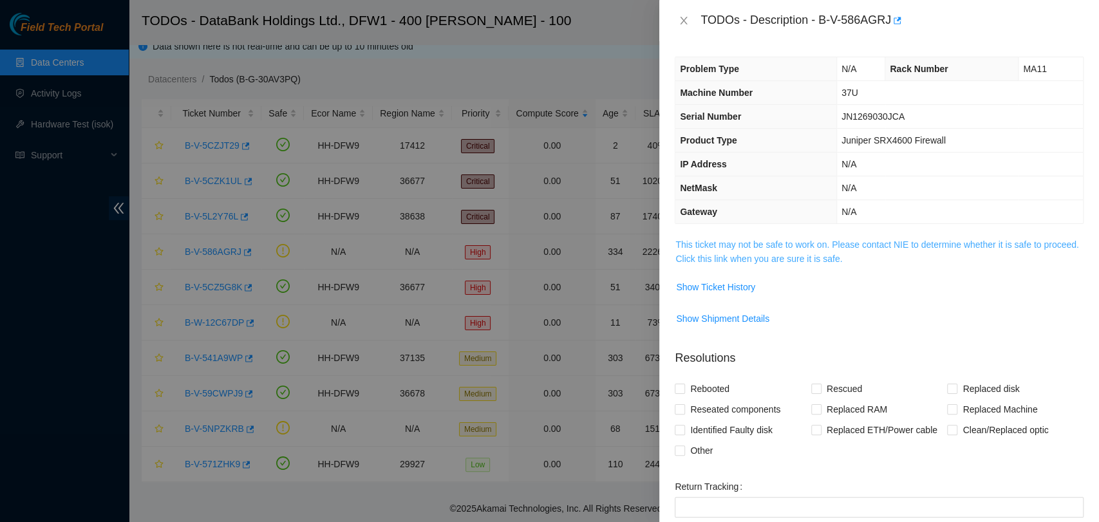
click at [698, 246] on link "This ticket may not be safe to work on. Please contact NIE to determine whether…" at bounding box center [876, 251] width 403 height 24
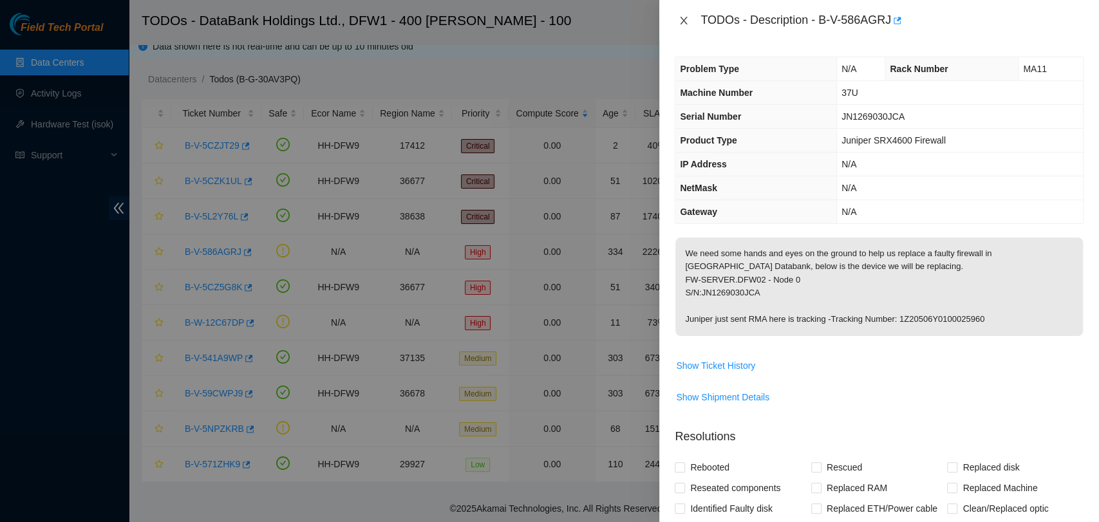
click at [682, 19] on icon "close" at bounding box center [683, 21] width 7 height 8
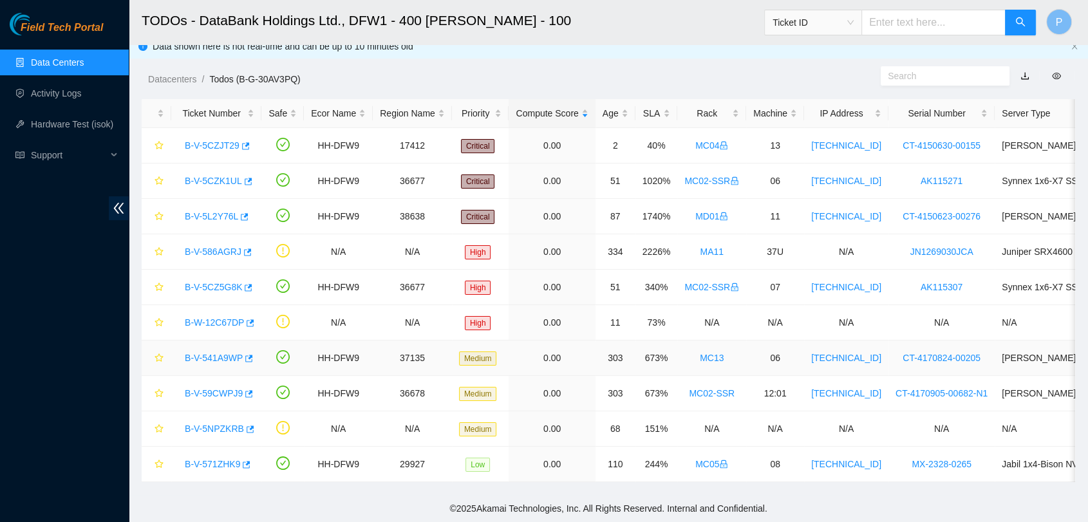
click at [227, 353] on link "B-V-541A9WP" at bounding box center [214, 358] width 58 height 10
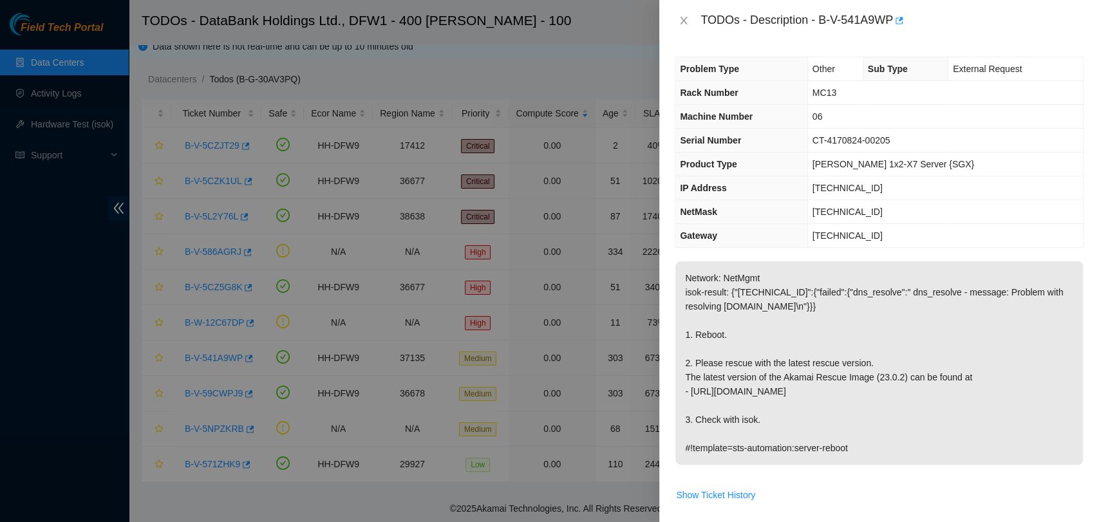
scroll to position [197, 0]
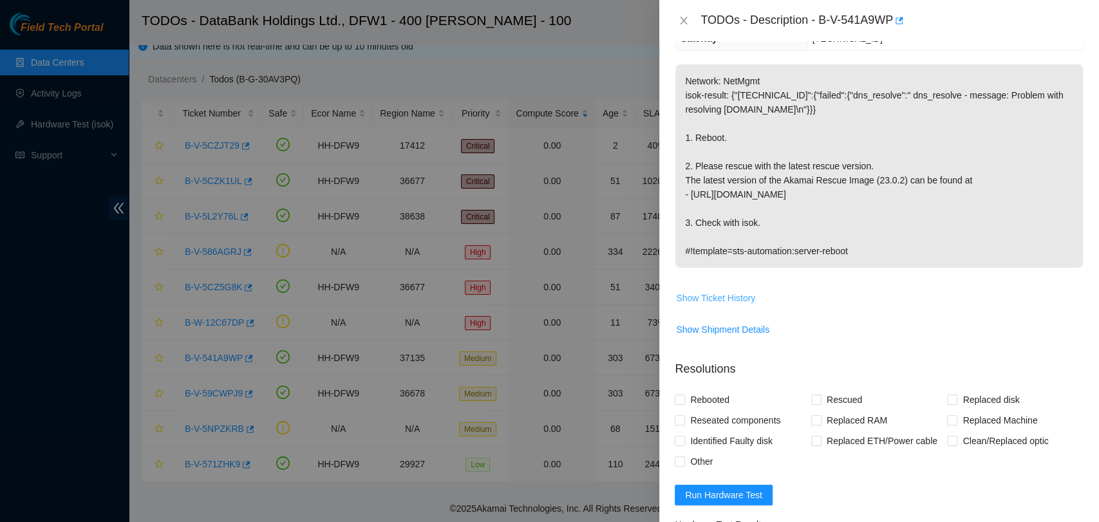
click at [732, 299] on span "Show Ticket History" at bounding box center [715, 298] width 79 height 14
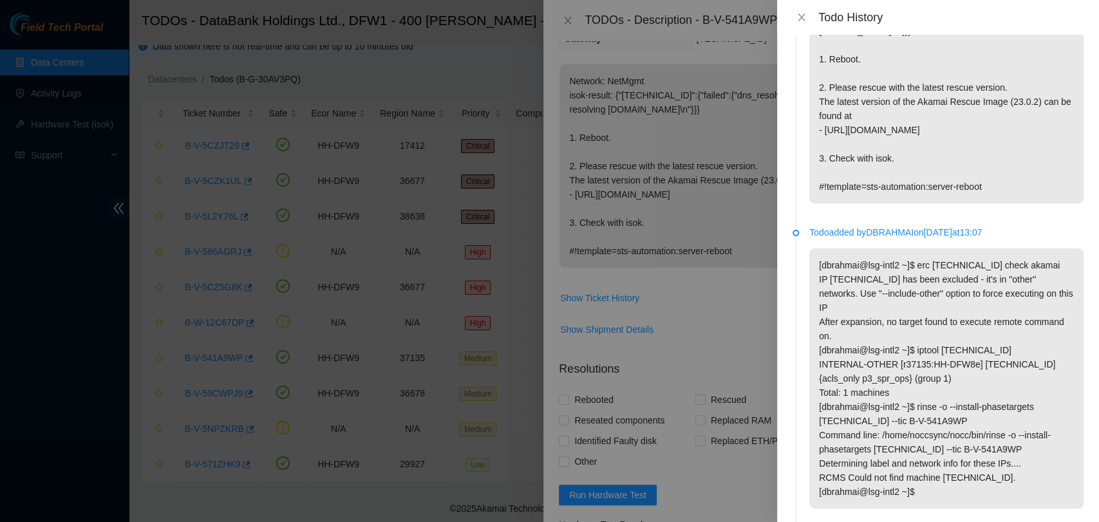
scroll to position [0, 0]
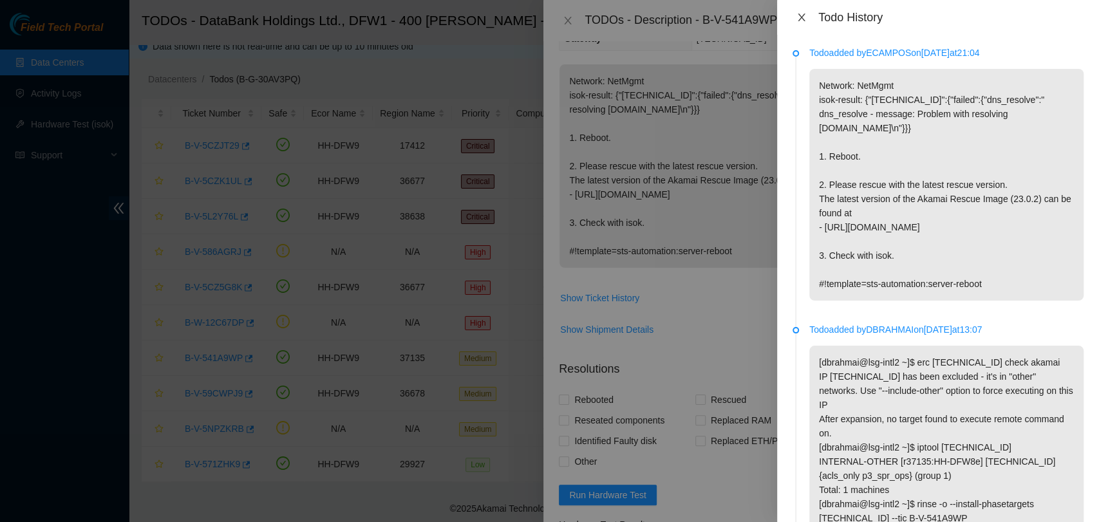
click at [804, 17] on icon "close" at bounding box center [801, 17] width 10 height 10
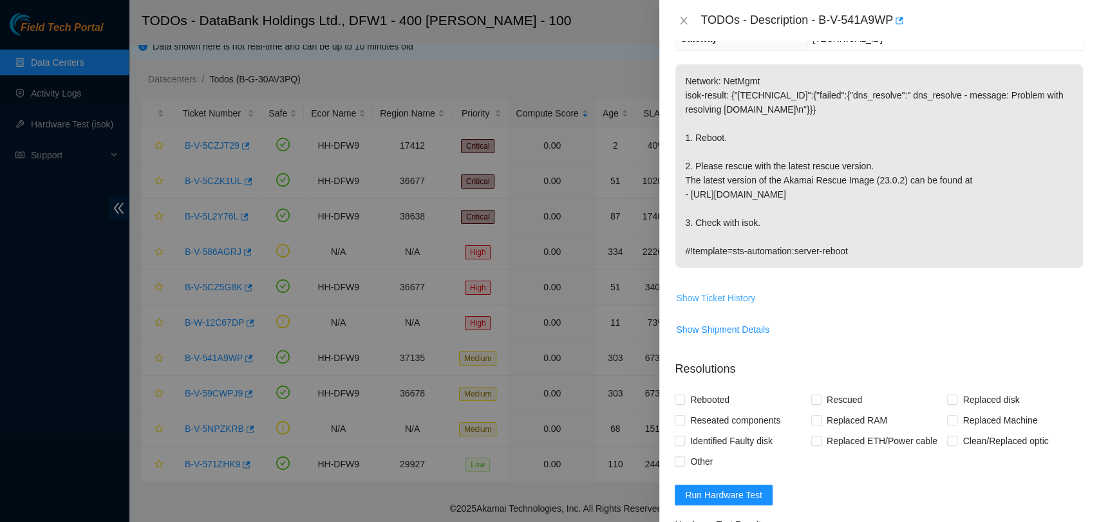
click at [741, 299] on span "Show Ticket History" at bounding box center [715, 298] width 79 height 14
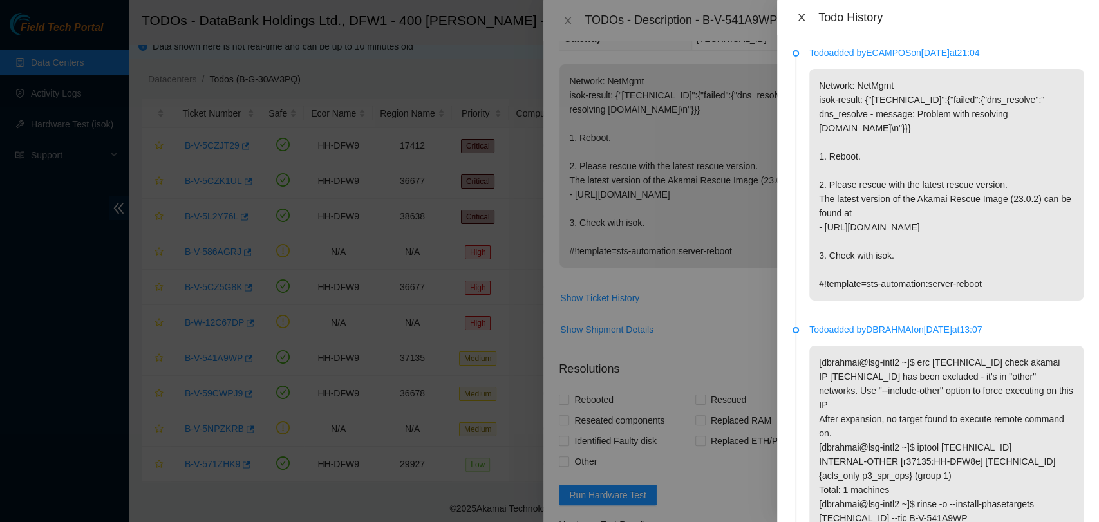
click at [798, 18] on icon "close" at bounding box center [801, 17] width 10 height 10
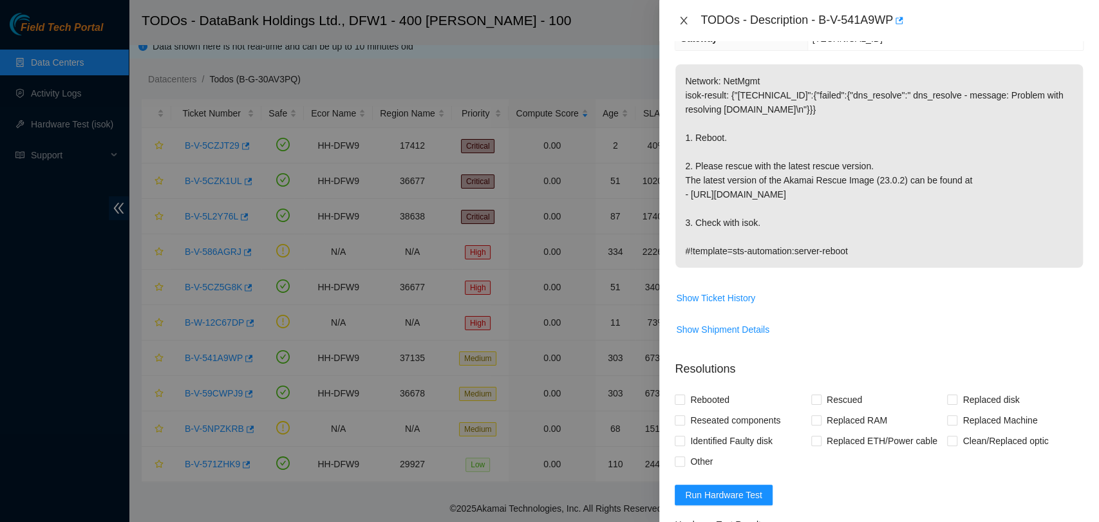
click at [680, 20] on icon "close" at bounding box center [683, 20] width 10 height 10
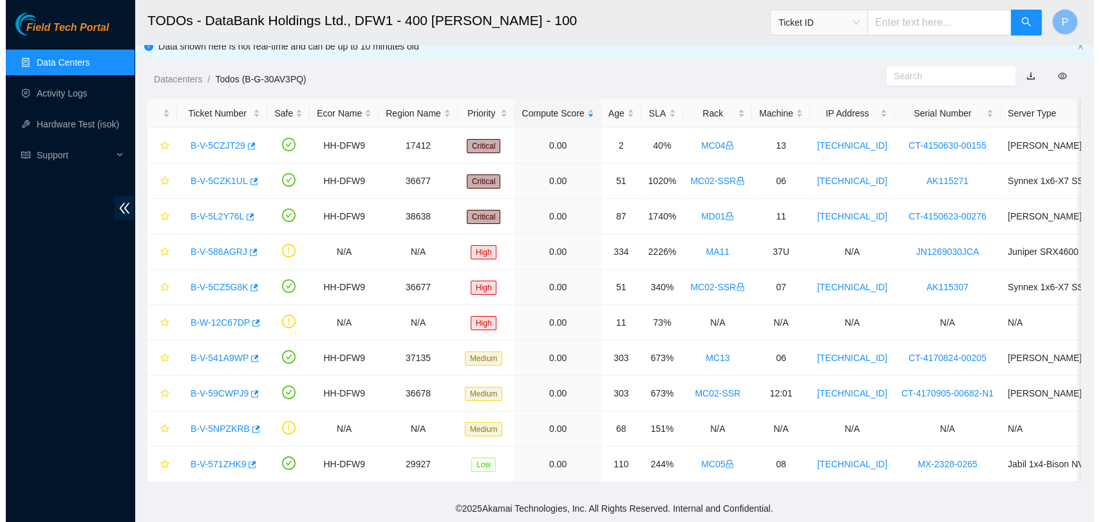
scroll to position [197, 0]
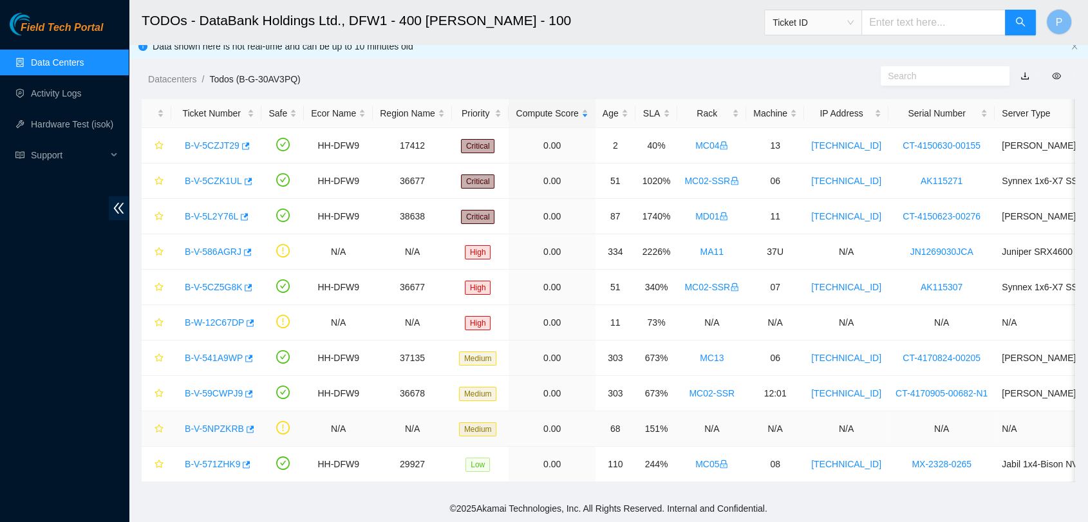
click at [221, 424] on link "B-V-5NPZKRB" at bounding box center [214, 429] width 59 height 10
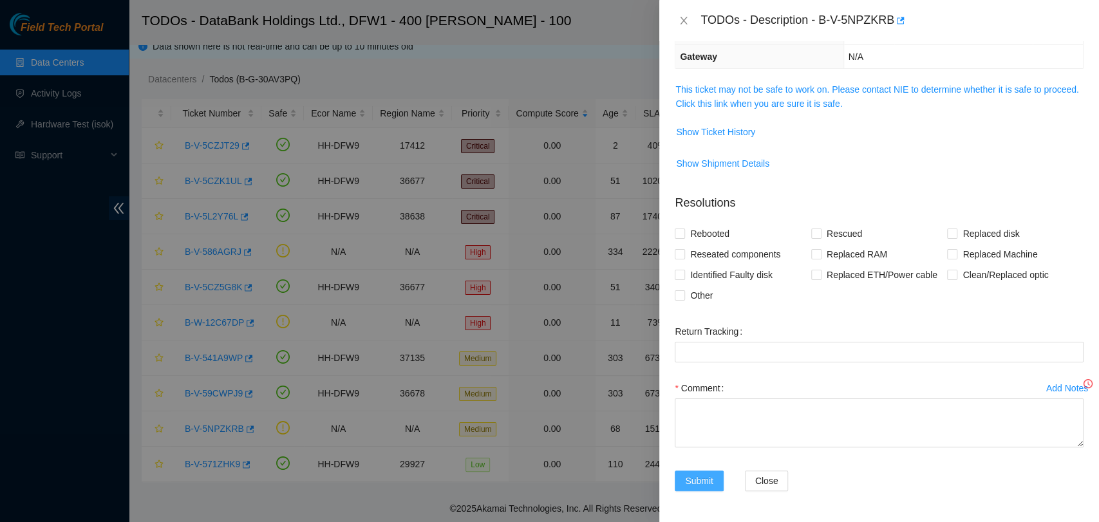
scroll to position [154, 0]
click at [837, 91] on link "This ticket may not be safe to work on. Please contact NIE to determine whether…" at bounding box center [876, 97] width 403 height 24
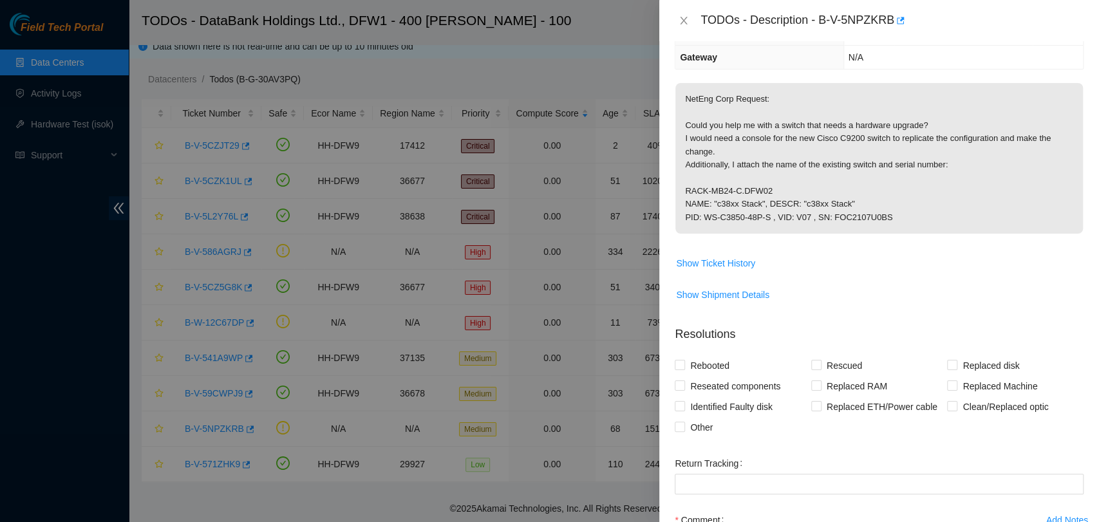
scroll to position [285, 0]
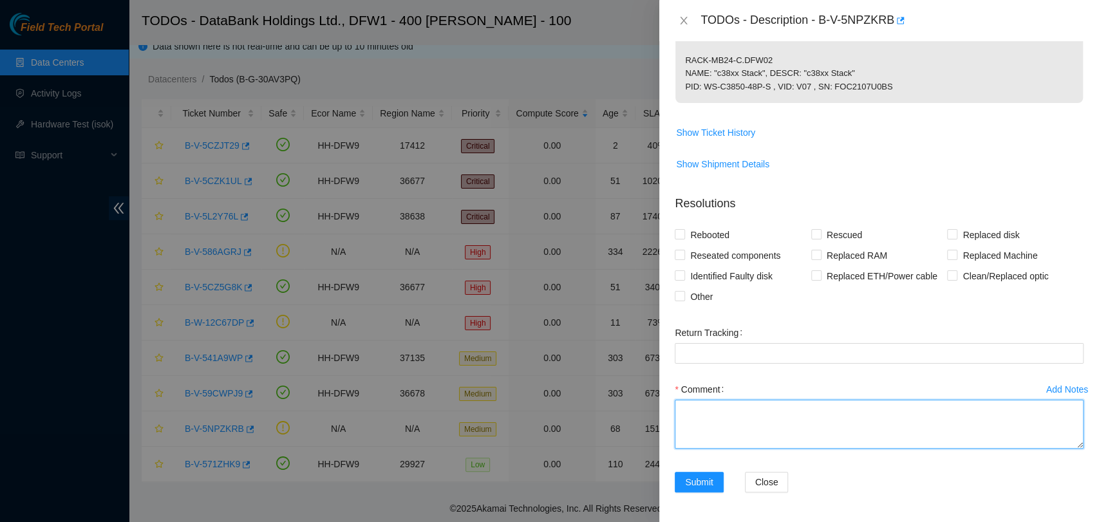
click at [765, 412] on textarea "Comment" at bounding box center [879, 424] width 409 height 49
type textarea "s"
type textarea "S"
type textarea "N"
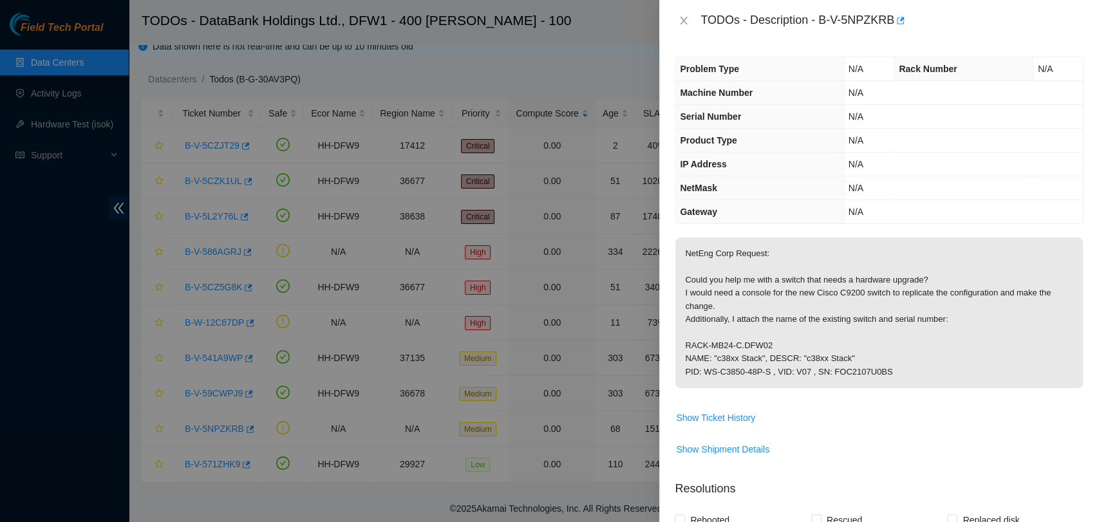
type textarea "Instructed by supervisor Ken Majeno"
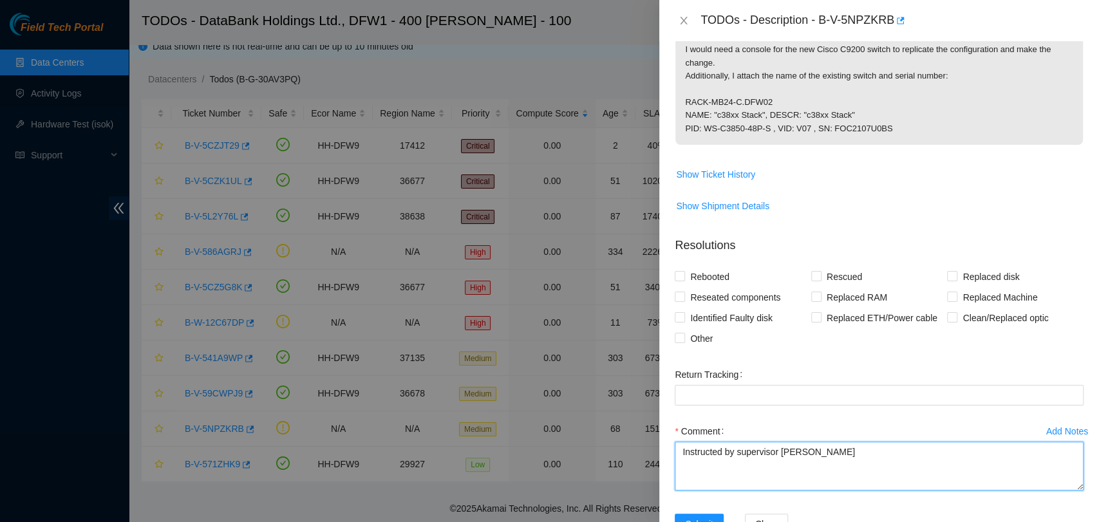
scroll to position [250, 0]
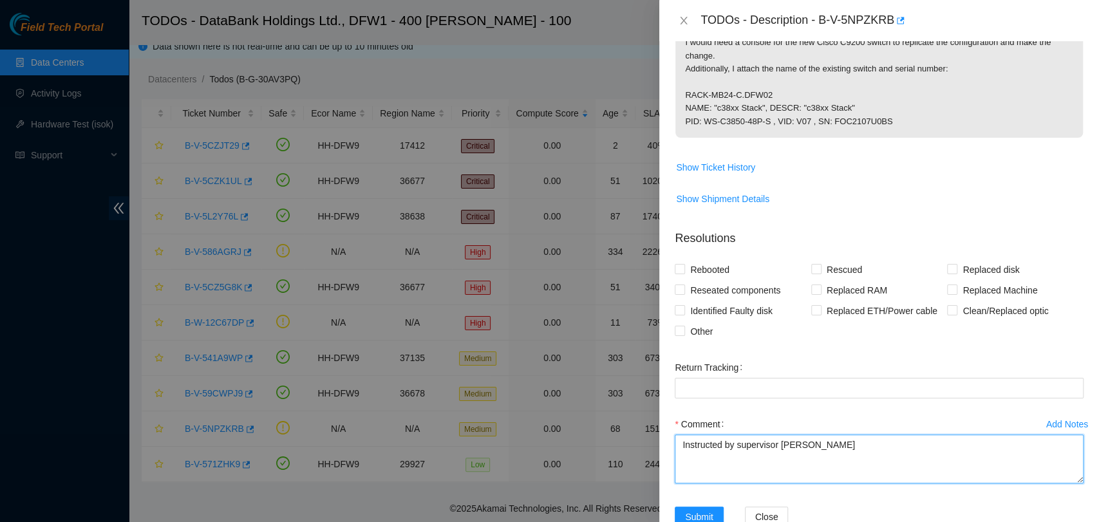
drag, startPoint x: 830, startPoint y: 451, endPoint x: 546, endPoint y: 489, distance: 286.4
click at [546, 489] on div "TODOs - Description - B-V-5NPZKRB Problem Type N/A Rack Number N/A Machine Numb…" at bounding box center [549, 261] width 1099 height 522
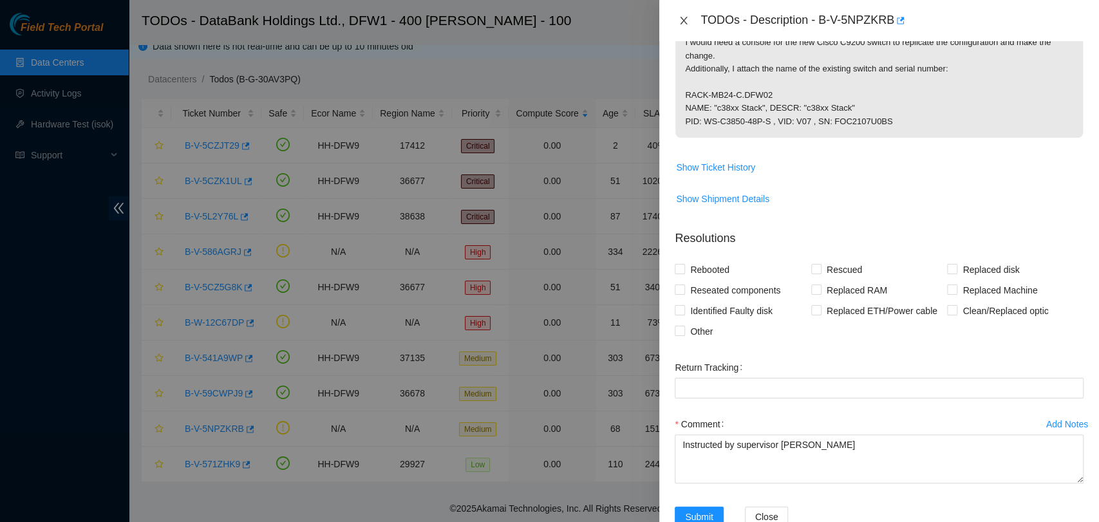
click at [680, 21] on icon "close" at bounding box center [683, 20] width 10 height 10
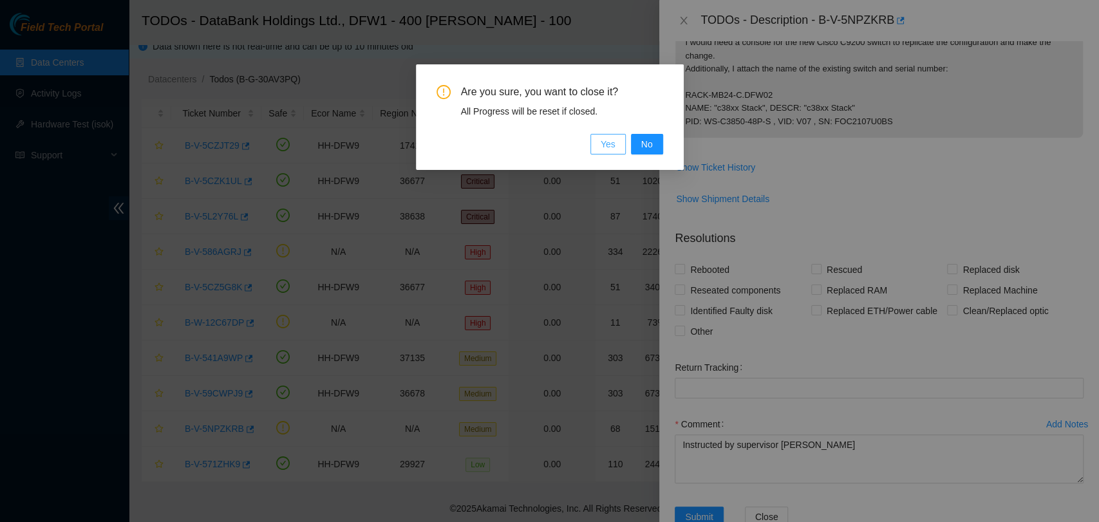
click at [619, 136] on button "Yes" at bounding box center [607, 144] width 35 height 21
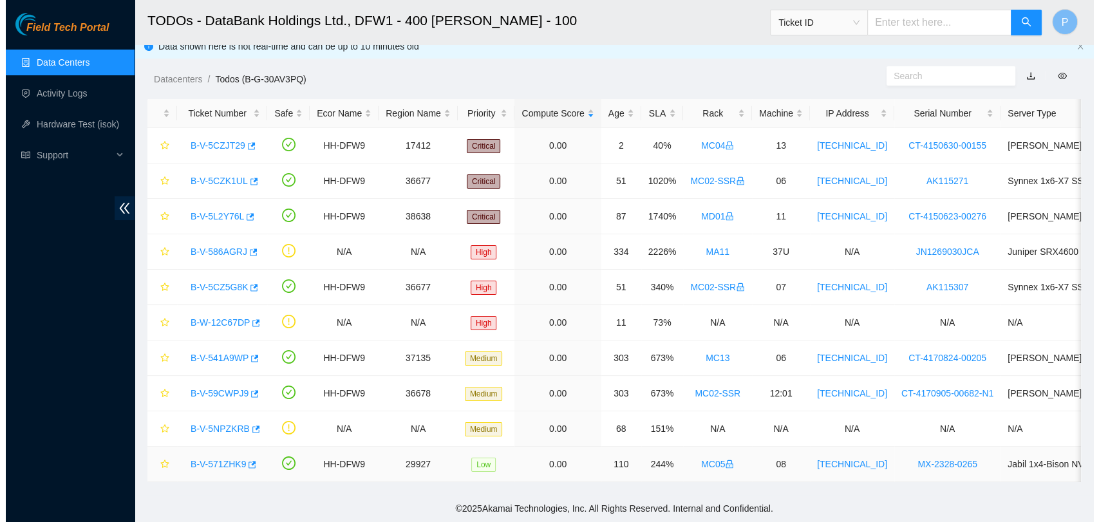
scroll to position [211, 0]
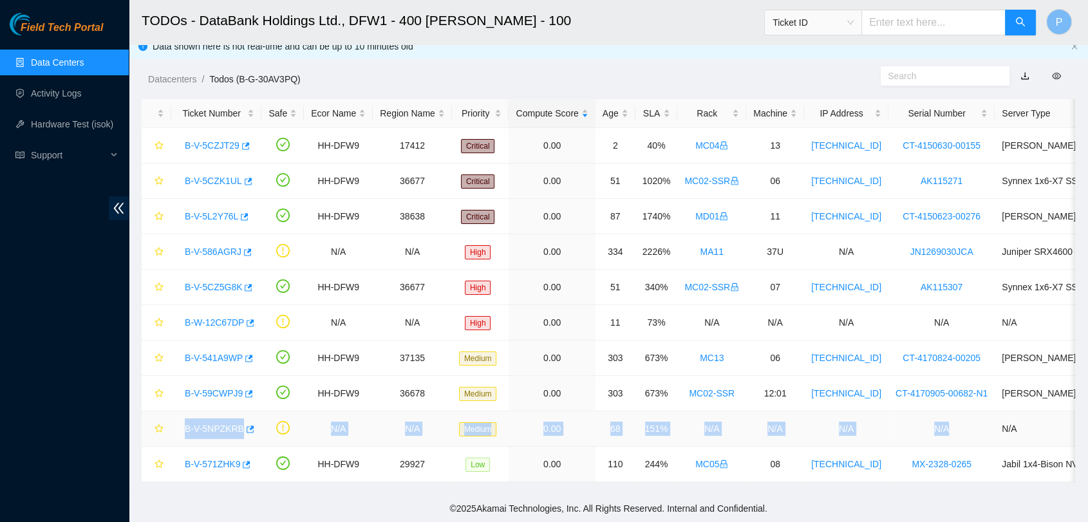
drag, startPoint x: 180, startPoint y: 417, endPoint x: 962, endPoint y: 408, distance: 782.1
click at [962, 411] on tr "B-V-5NPZKRB N/A N/A Medium 0.00 68 151% N/A N/A N/A N/A N/A" at bounding box center [706, 428] width 1128 height 35
copy tr "B-V-5NPZKRB N/A N/A Medium 0.00 68 151% N/A N/A N/A N/A"
click at [611, 35] on h2 "TODOs - DataBank Holdings Ltd., DFW1 - 400 S. Akard - 100" at bounding box center [513, 20] width 743 height 41
click at [223, 424] on link "B-V-5NPZKRB" at bounding box center [214, 429] width 59 height 10
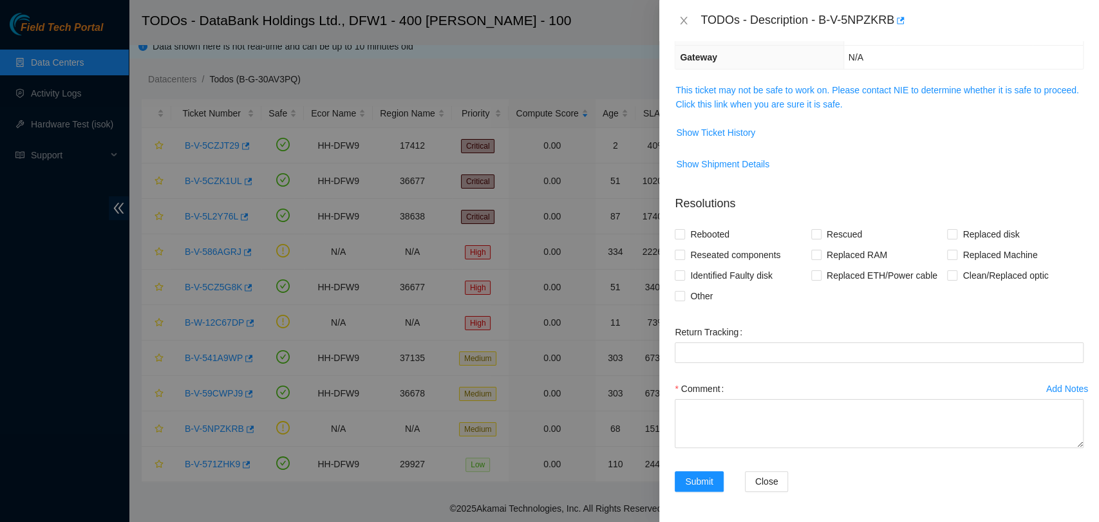
scroll to position [0, 0]
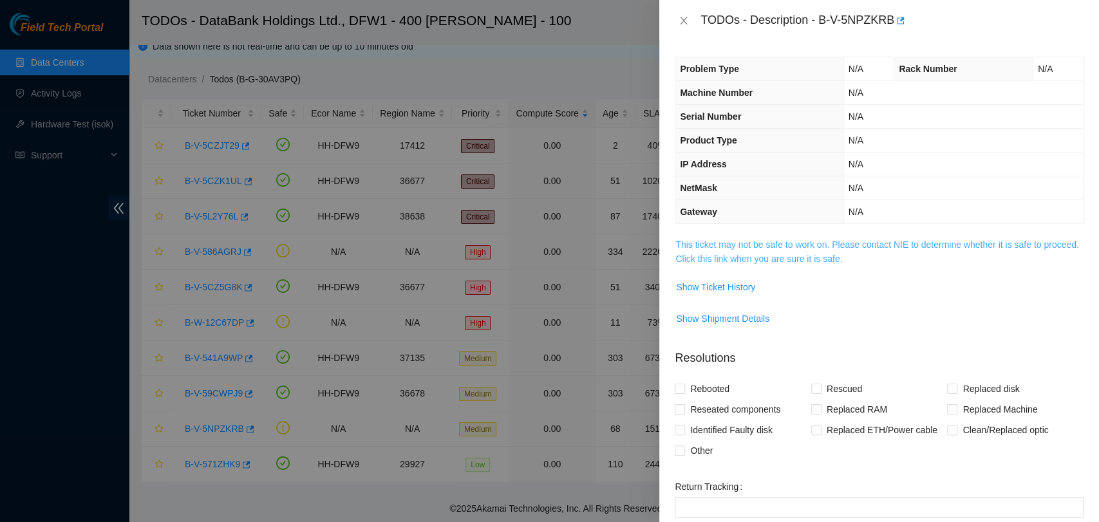
click at [843, 248] on link "This ticket may not be safe to work on. Please contact NIE to determine whether…" at bounding box center [876, 251] width 403 height 24
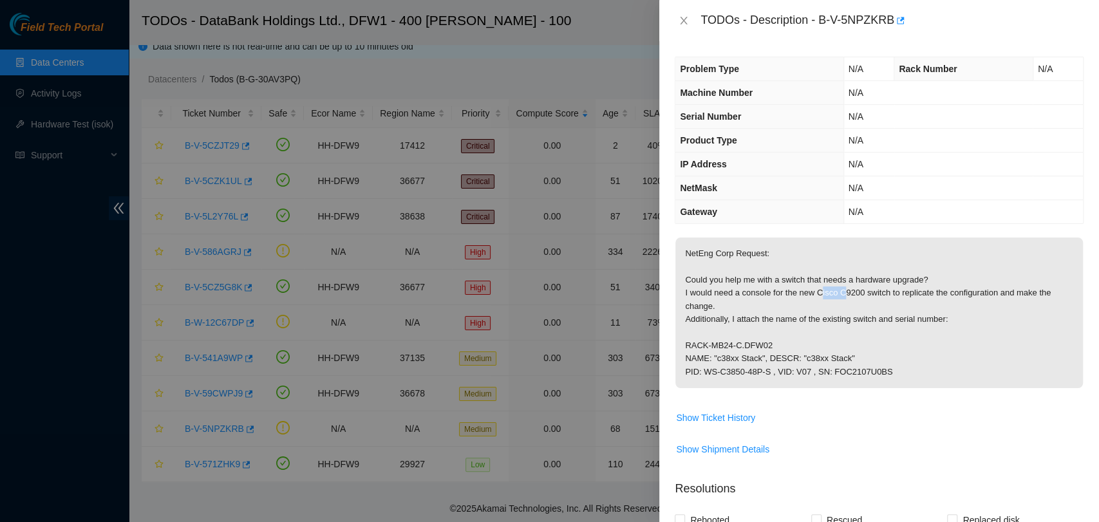
drag, startPoint x: 819, startPoint y: 290, endPoint x: 843, endPoint y: 295, distance: 24.9
click at [843, 295] on p "NetEng Corp Request: Could you help me with a switch that needs a hardware upgr…" at bounding box center [878, 313] width 407 height 151
drag, startPoint x: 817, startPoint y: 293, endPoint x: 886, endPoint y: 295, distance: 68.9
click at [886, 295] on p "NetEng Corp Request: Could you help me with a switch that needs a hardware upgr…" at bounding box center [878, 313] width 407 height 151
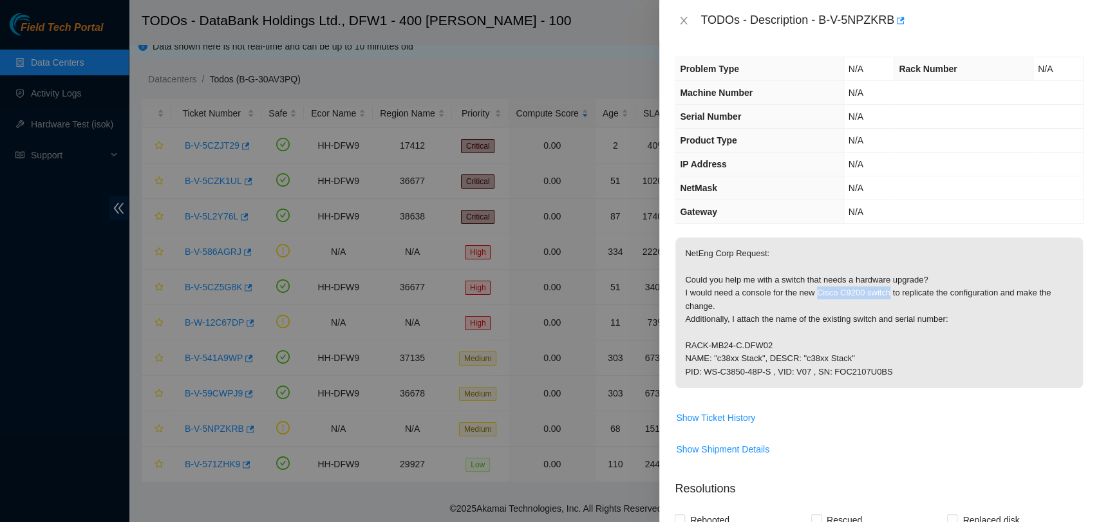
copy p "Cisco C9200 switch"
click at [887, 393] on span "NetEng Corp Request: Could you help me with a switch that needs a hardware upgr…" at bounding box center [878, 317] width 407 height 159
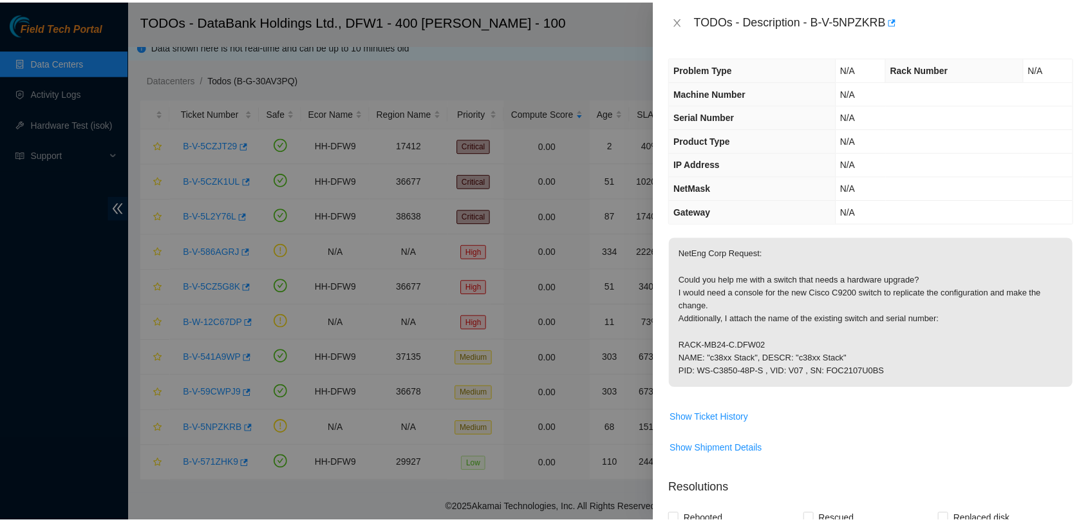
scroll to position [285, 0]
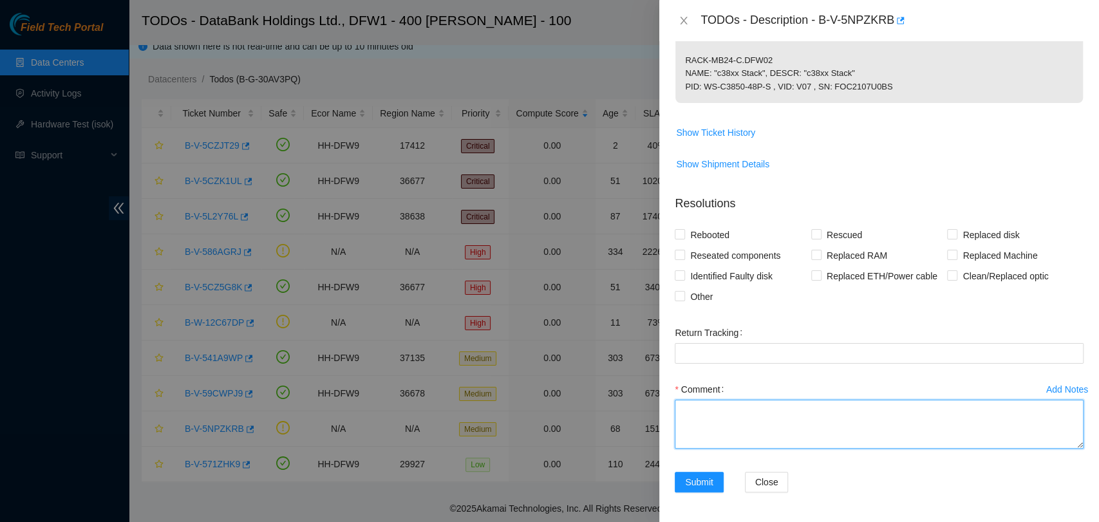
click at [805, 424] on textarea "Comment" at bounding box center [879, 424] width 409 height 49
paste textarea "Instructed by supervisor Ken Majeno to submit a resolution. Nick has notified m…"
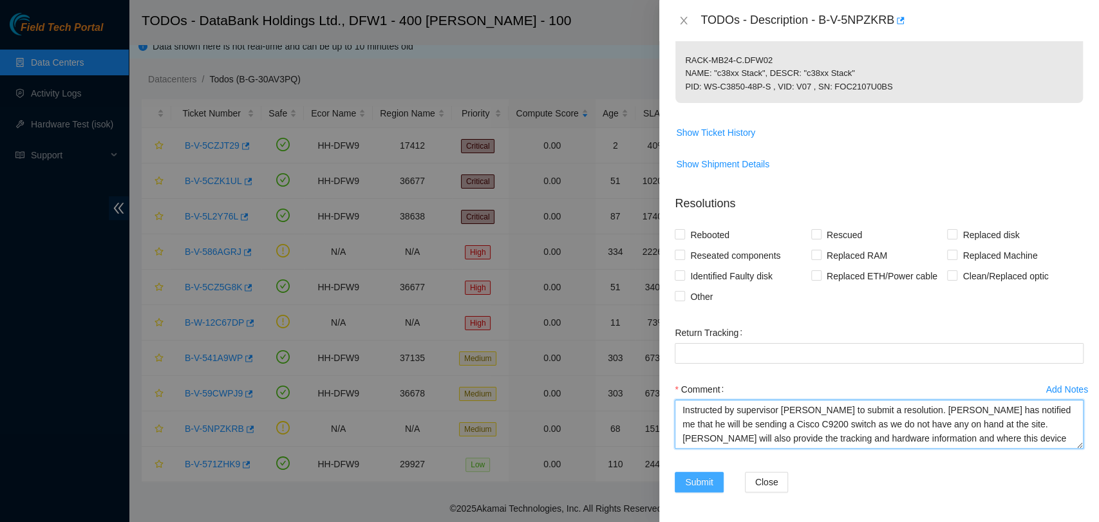
type textarea "Instructed by supervisor Ken Majeno to submit a resolution. Nick has notified m…"
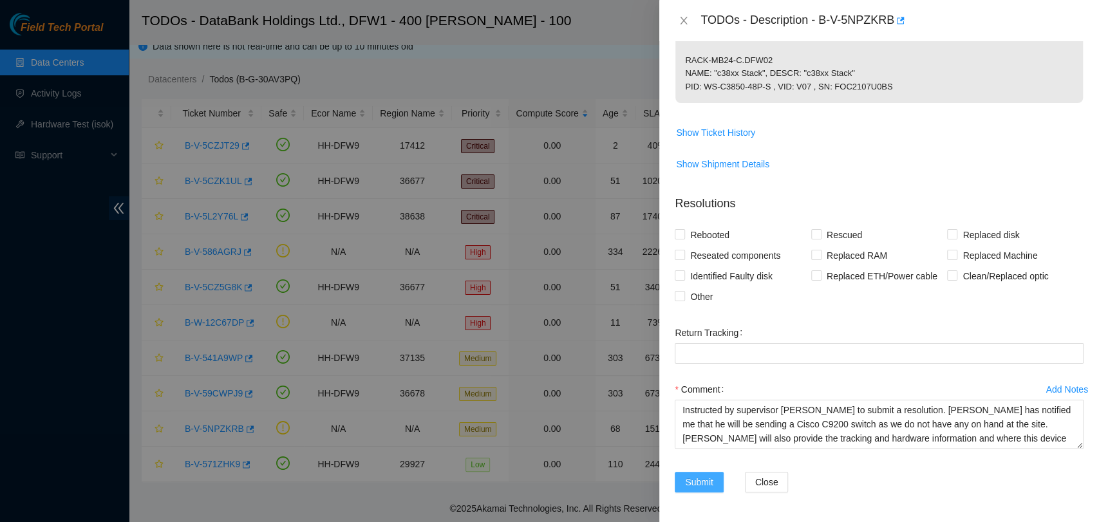
click at [687, 481] on span "Submit" at bounding box center [699, 482] width 28 height 14
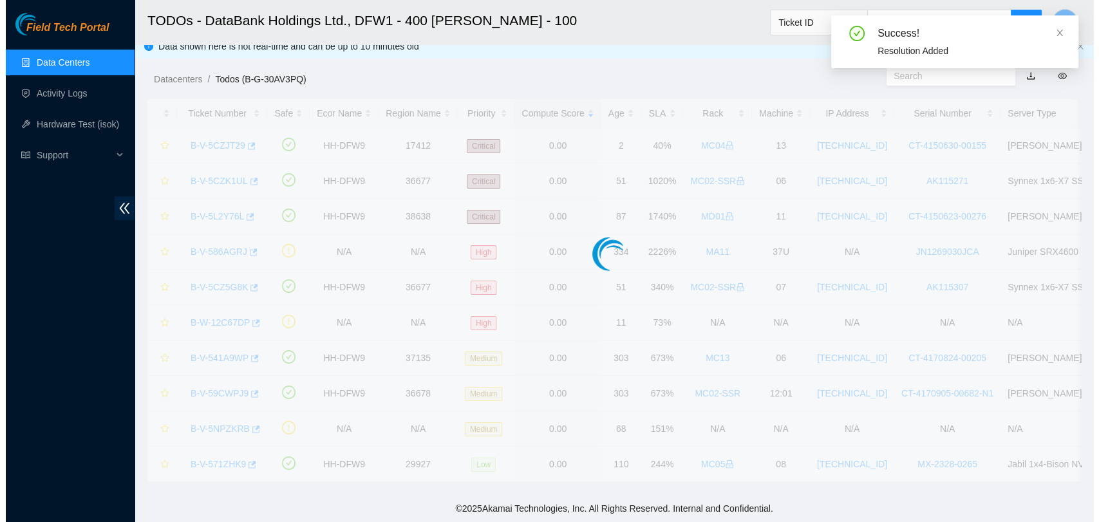
scroll to position [0, 0]
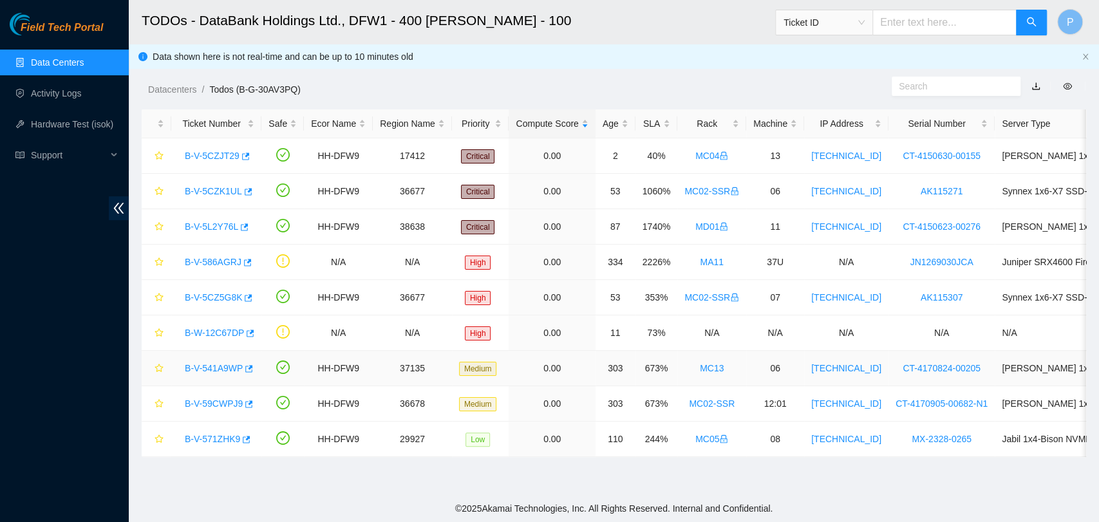
click at [222, 371] on link "B-V-541A9WP" at bounding box center [214, 368] width 58 height 10
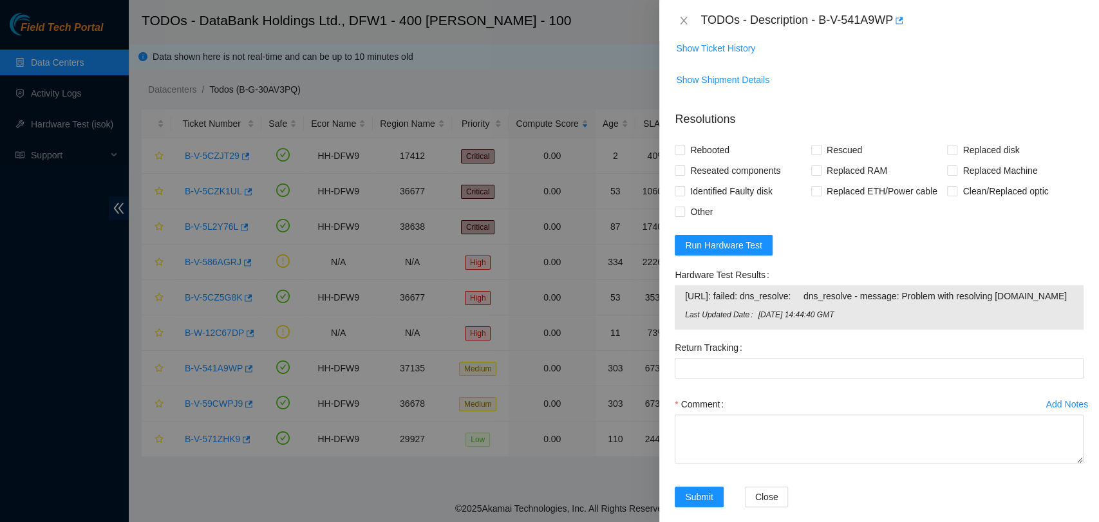
scroll to position [443, 0]
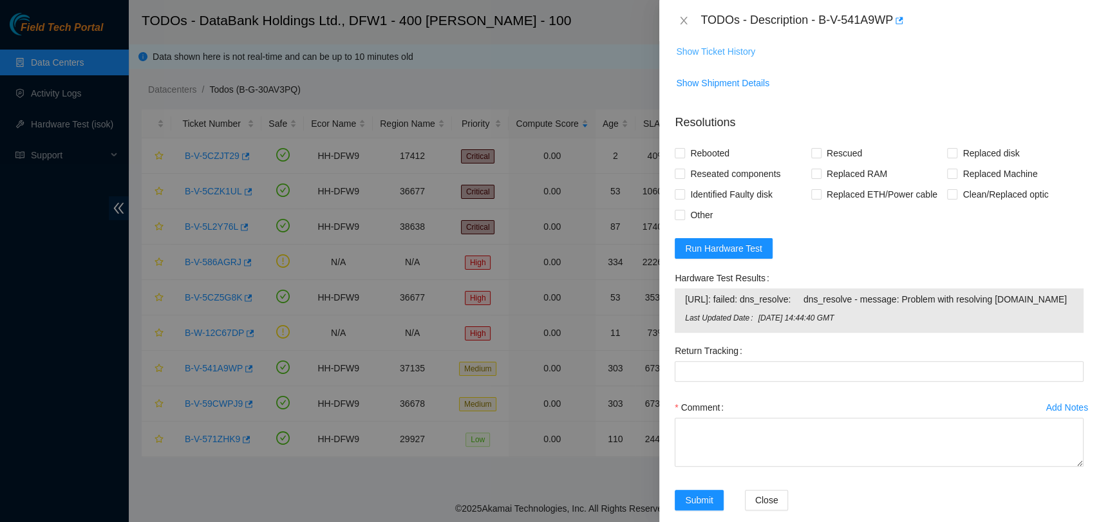
click at [738, 41] on button "Show Ticket History" at bounding box center [715, 51] width 80 height 21
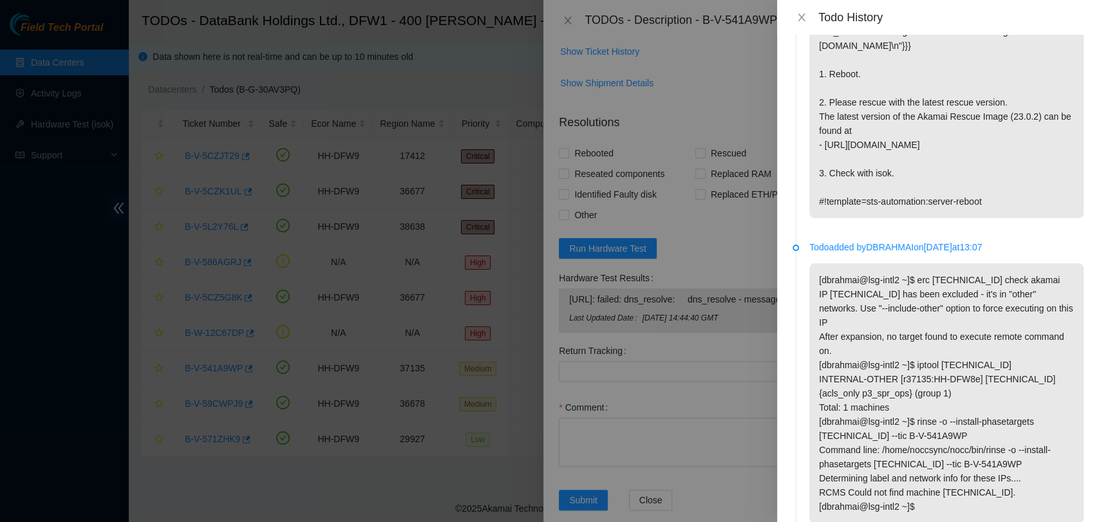
scroll to position [168, 0]
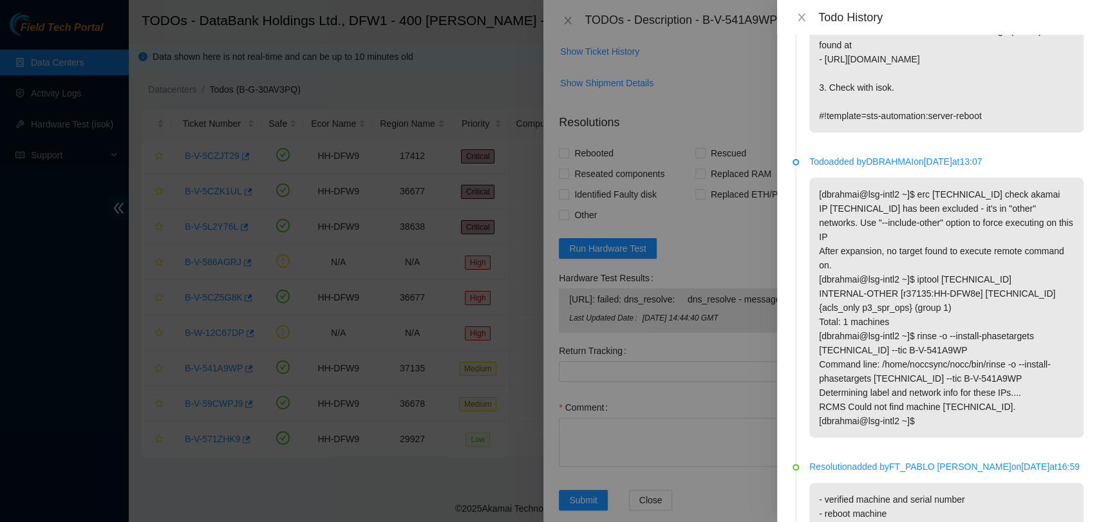
click at [1038, 290] on p "[dbrahmai@lsg-intl2 ~]$ erc 192.168.122.50 check akamai IP 192.168.122.50 has b…" at bounding box center [946, 308] width 274 height 260
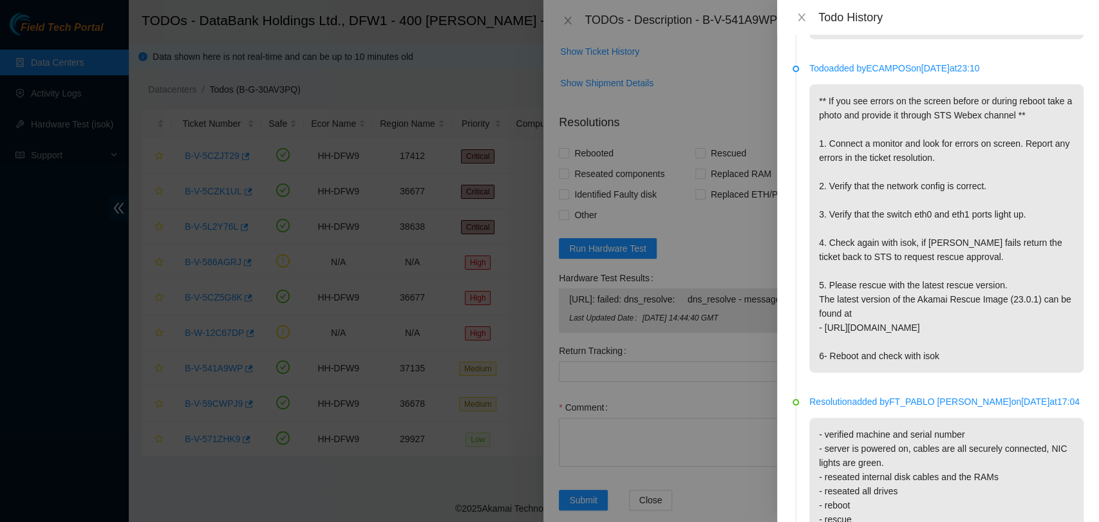
scroll to position [829, 0]
click at [1038, 290] on p "** If you see errors on the screen before or during reboot take a photo and pro…" at bounding box center [946, 228] width 274 height 288
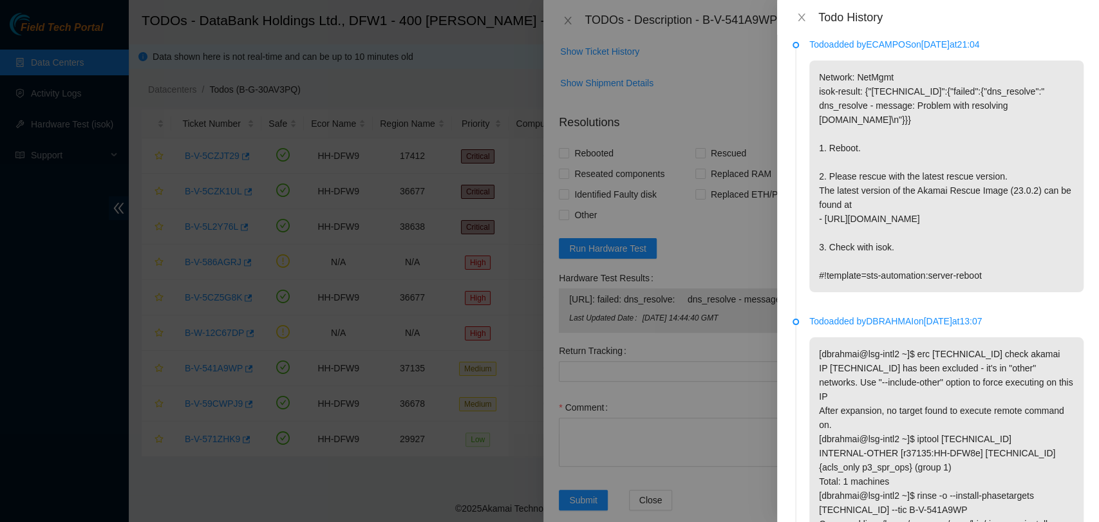
scroll to position [0, 0]
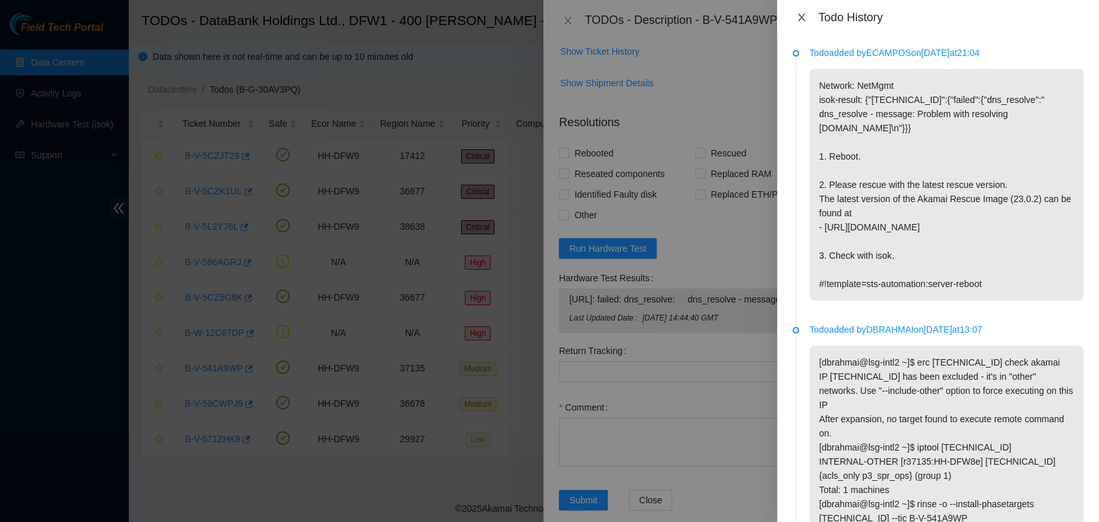
click at [794, 16] on button "Close" at bounding box center [801, 18] width 18 height 12
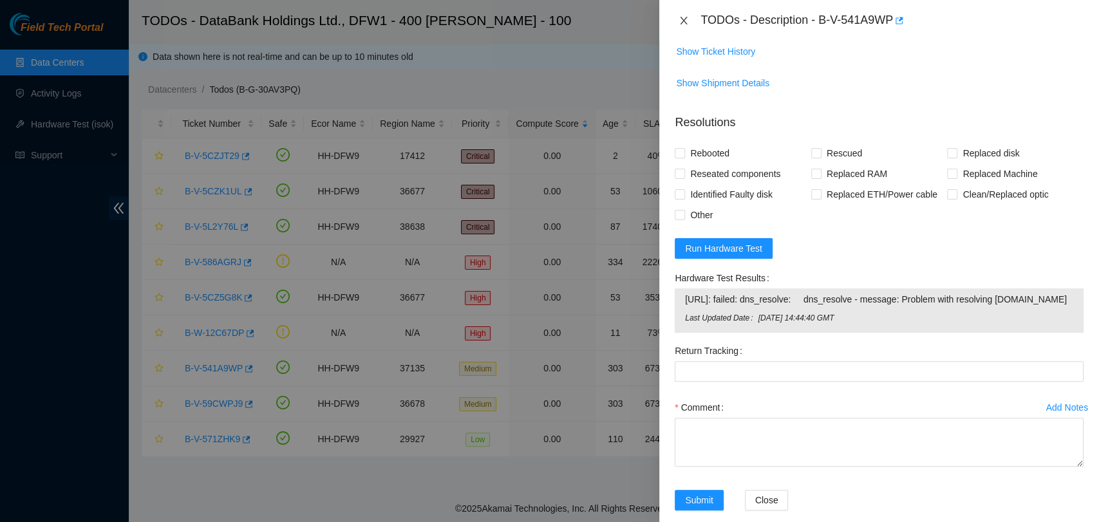
click at [677, 15] on button "Close" at bounding box center [684, 21] width 18 height 12
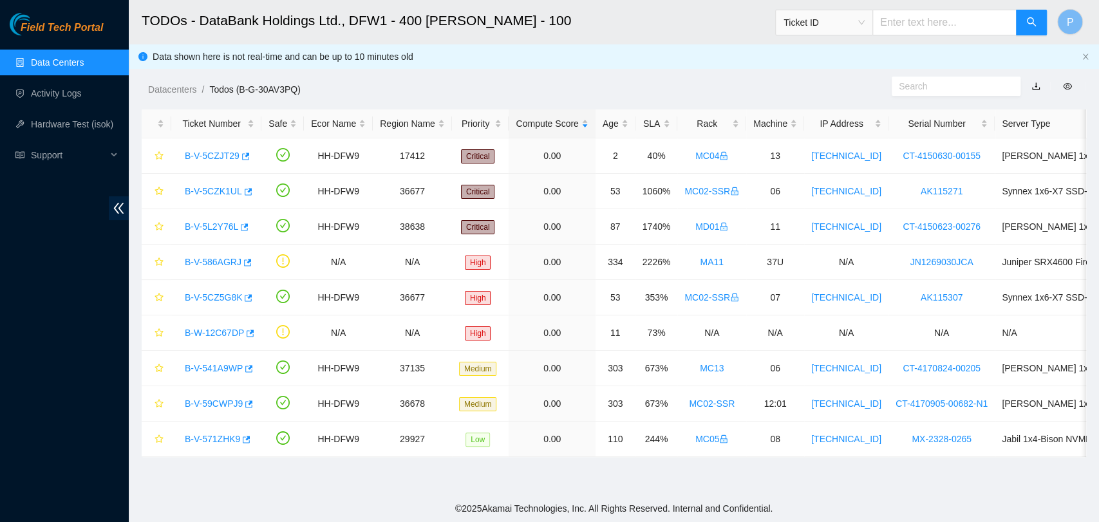
click at [1098, 15] on div "TODOs - Description - undefined Problem Type N/A Rack Number N/A Machine Number…" at bounding box center [1099, 261] width 0 height 522
click at [66, 95] on link "Activity Logs" at bounding box center [56, 93] width 51 height 10
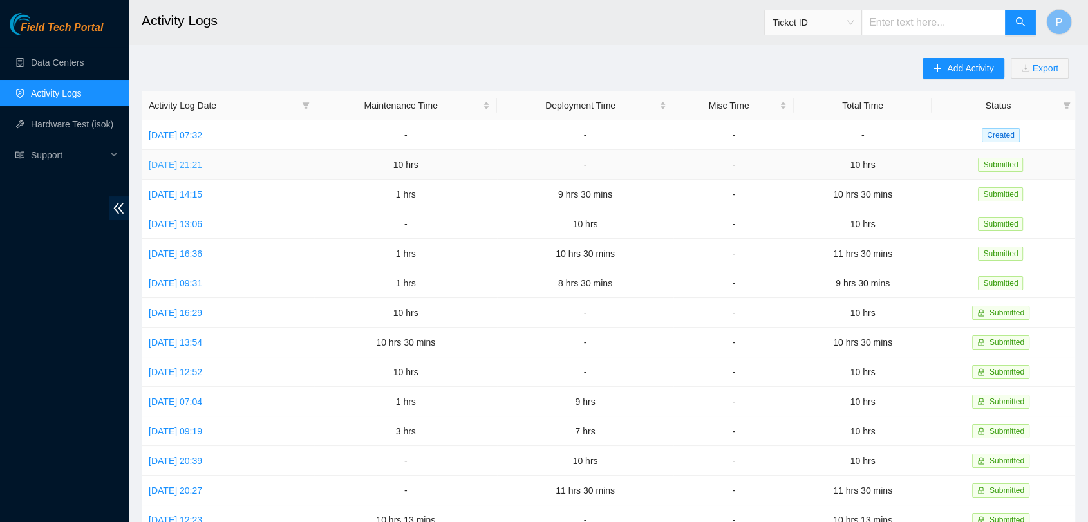
click at [198, 166] on link "Fri, 15 Aug 2025 21:21" at bounding box center [175, 165] width 53 height 10
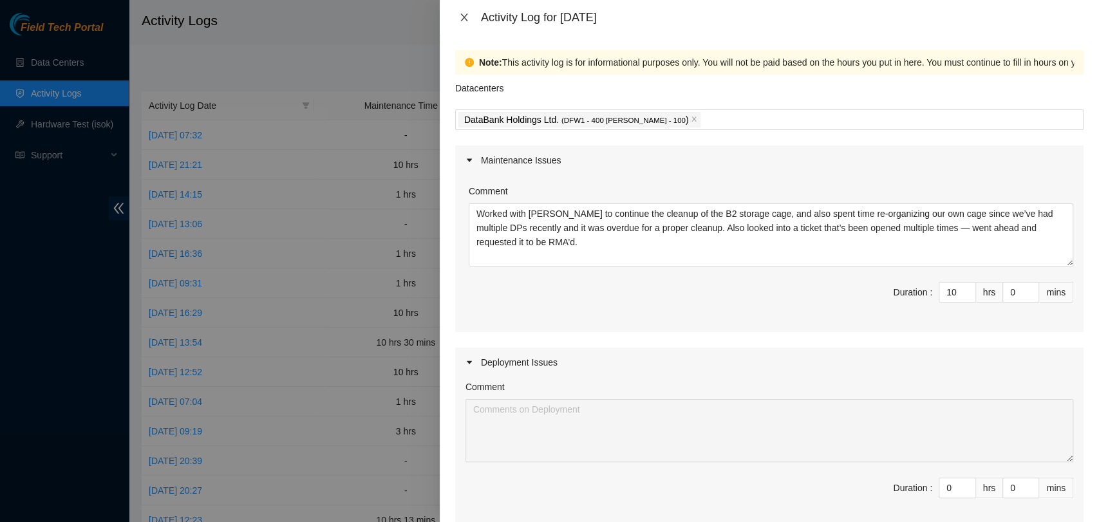
click at [459, 14] on icon "close" at bounding box center [464, 17] width 10 height 10
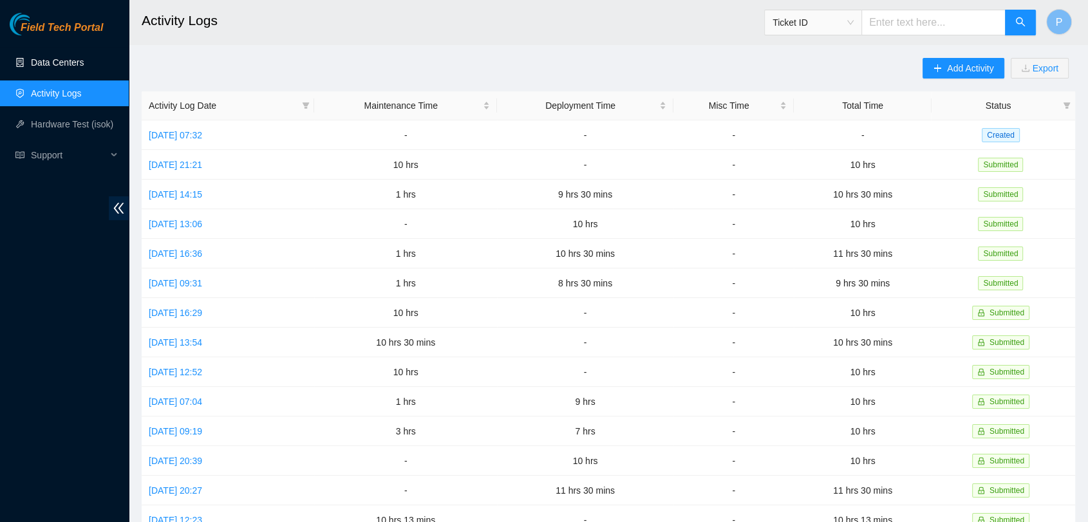
click at [45, 59] on link "Data Centers" at bounding box center [57, 62] width 53 height 10
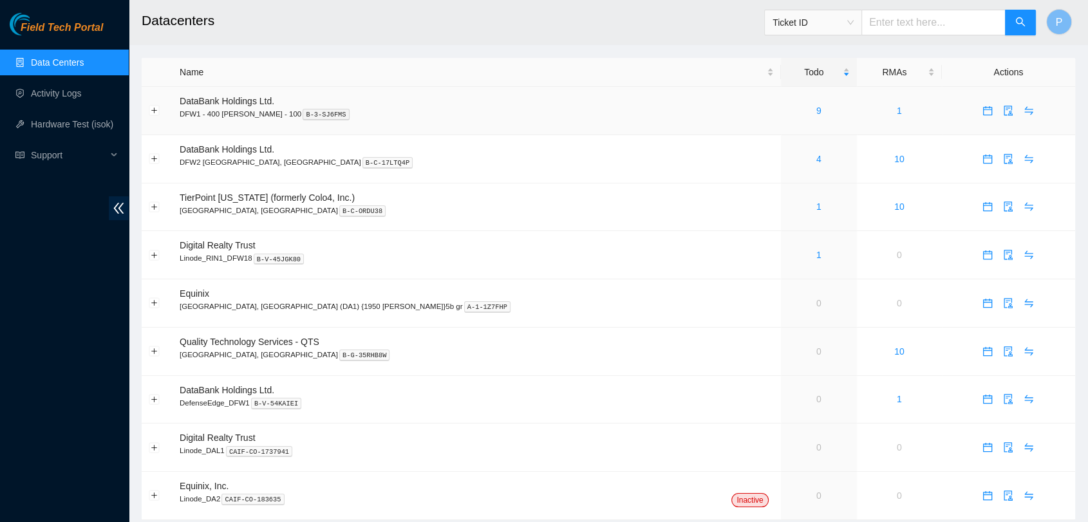
click at [781, 127] on td "9" at bounding box center [819, 111] width 76 height 48
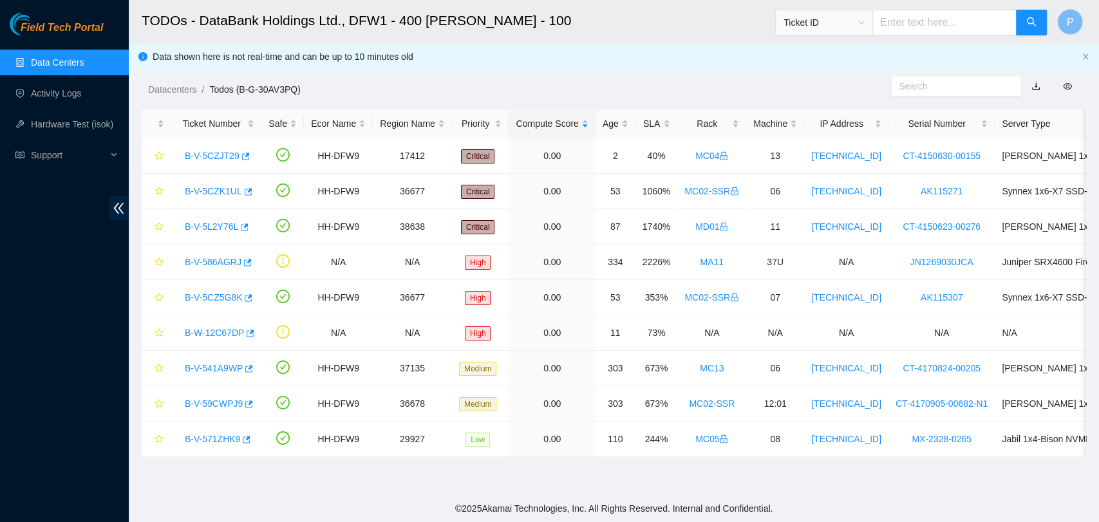
click at [652, 70] on div "Datacenters / Todos (B-G-30AV3PQ) /" at bounding box center [492, 60] width 727 height 72
click at [82, 98] on link "Activity Logs" at bounding box center [56, 93] width 51 height 10
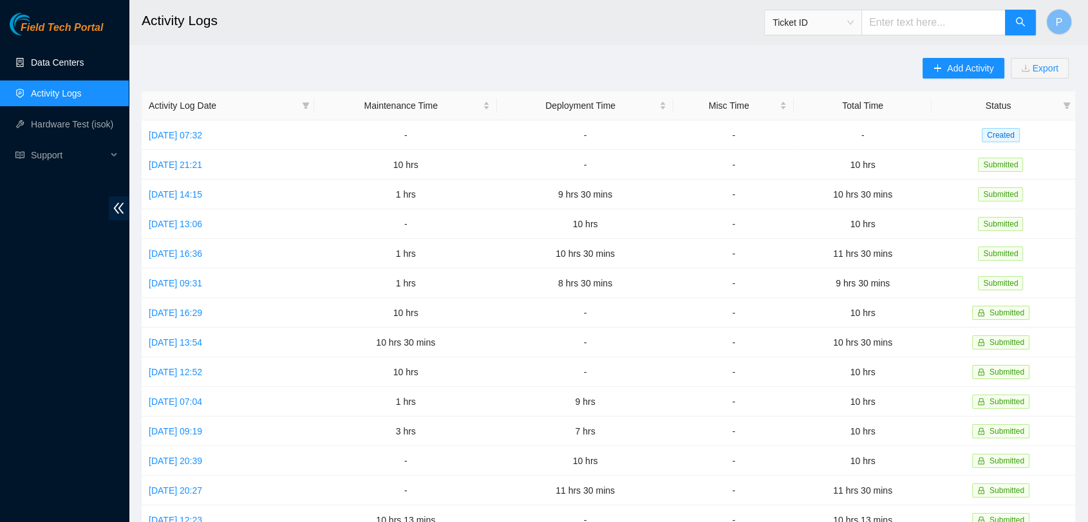
click at [84, 66] on link "Data Centers" at bounding box center [57, 62] width 53 height 10
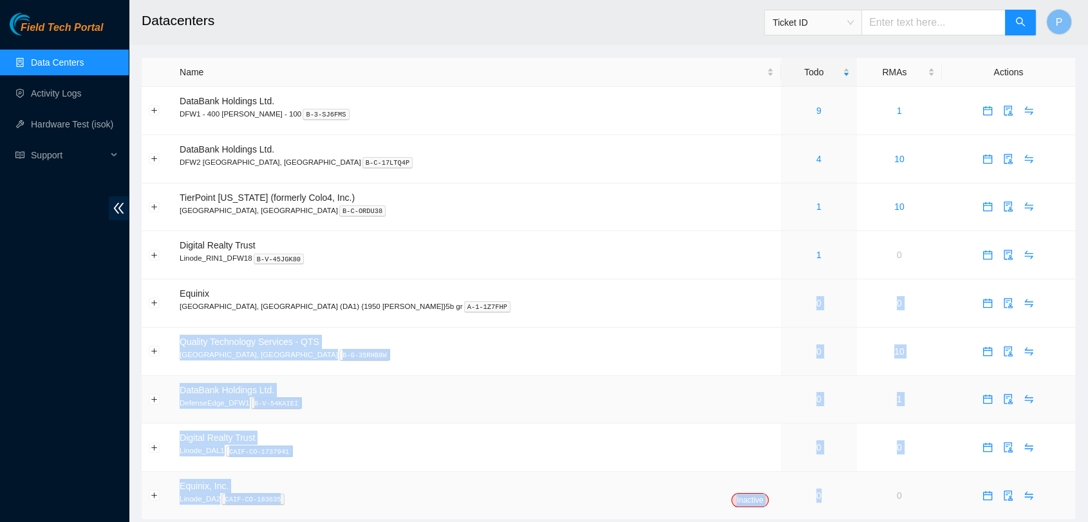
drag, startPoint x: 422, startPoint y: 308, endPoint x: 783, endPoint y: 494, distance: 405.6
click at [783, 494] on tbody "DataBank Holdings Ltd. DFW1 - 400 S. Akard - 100 B-3-SJ6FMS 9 1 DataBank Holdin…" at bounding box center [608, 303] width 933 height 433
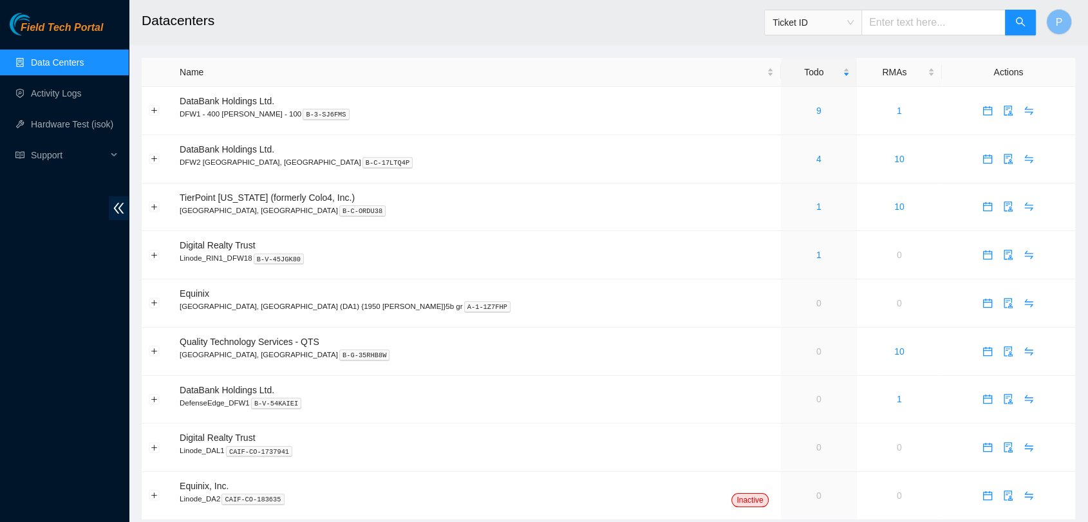
click at [927, 47] on main "Datacenters Ticket ID P Name Todo RMAs Actions DataBank Holdings Ltd. DFW1 - 40…" at bounding box center [608, 266] width 959 height 533
click at [788, 110] on div "9" at bounding box center [819, 111] width 62 height 14
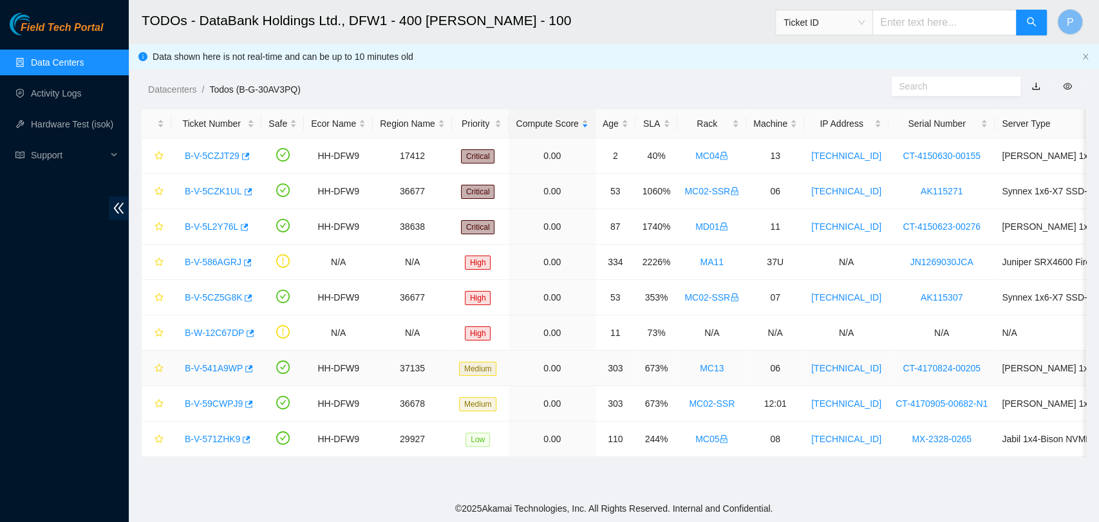
click at [216, 369] on link "B-V-541A9WP" at bounding box center [214, 368] width 58 height 10
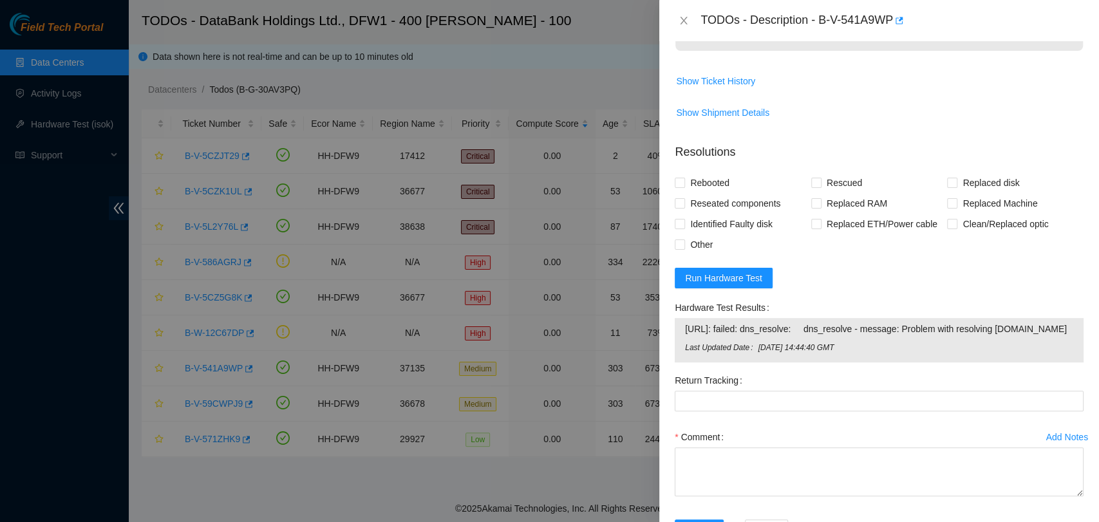
scroll to position [476, 0]
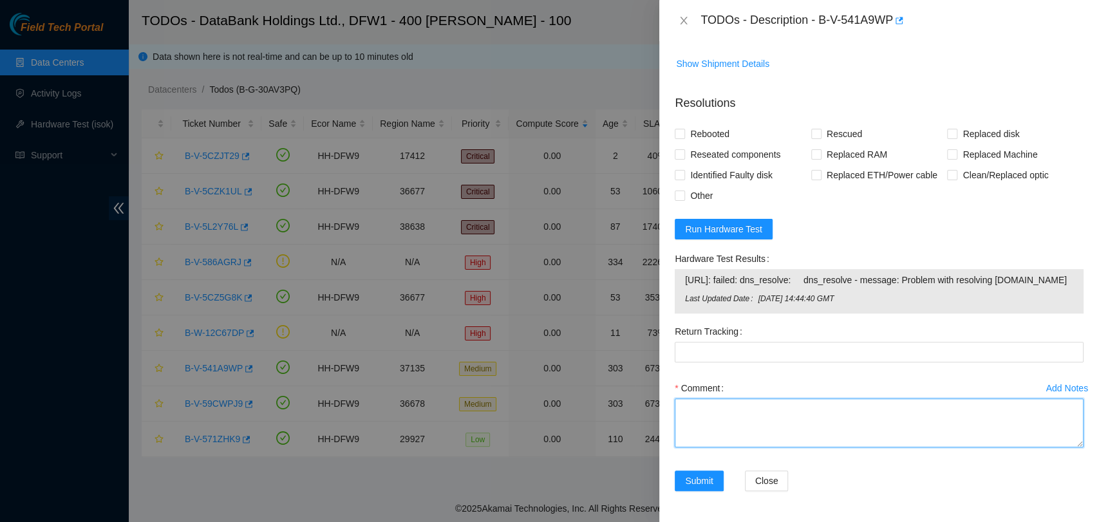
click at [879, 439] on textarea "Comment" at bounding box center [879, 422] width 409 height 49
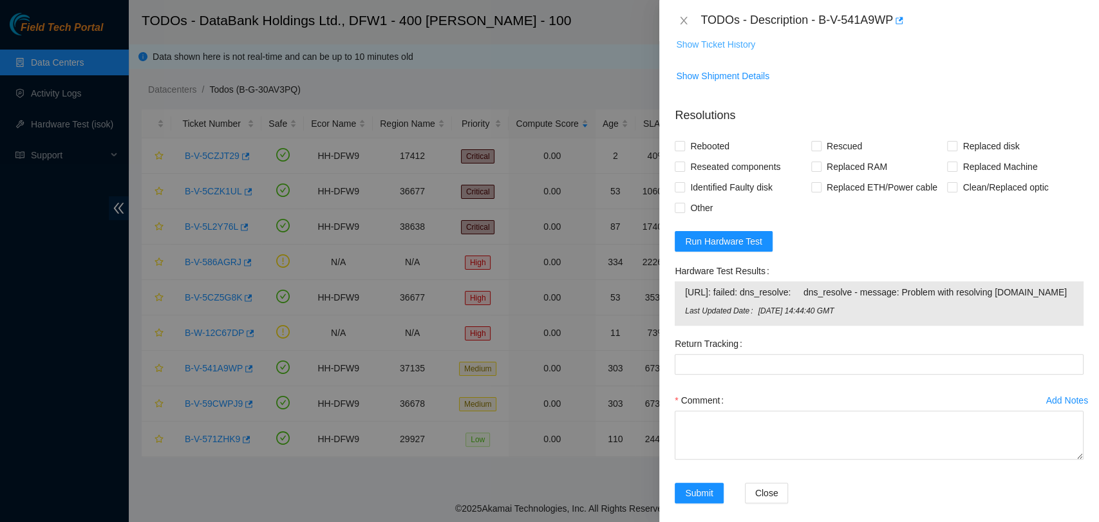
click at [739, 44] on span "Show Ticket History" at bounding box center [715, 44] width 79 height 14
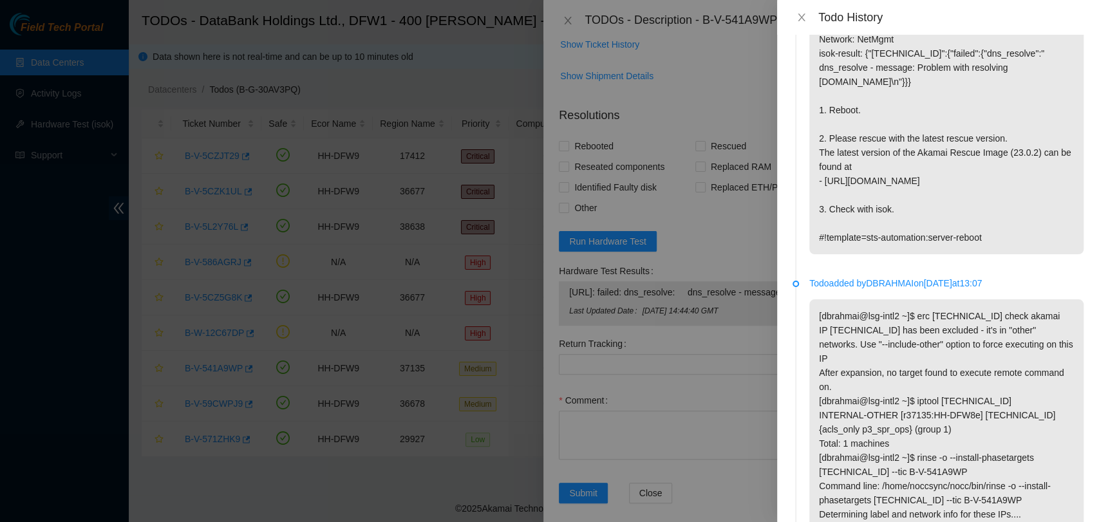
scroll to position [0, 0]
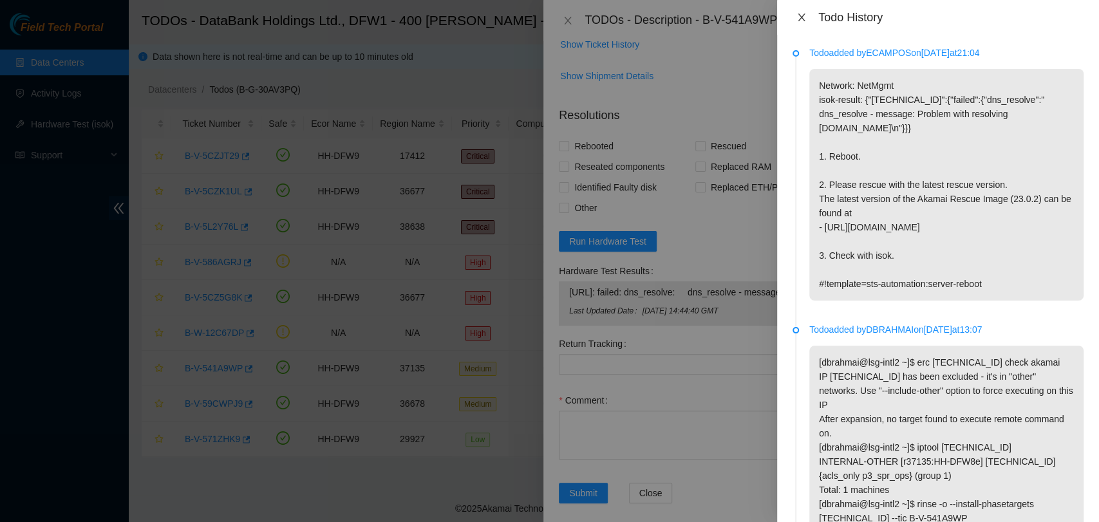
click at [802, 21] on icon "close" at bounding box center [801, 17] width 10 height 10
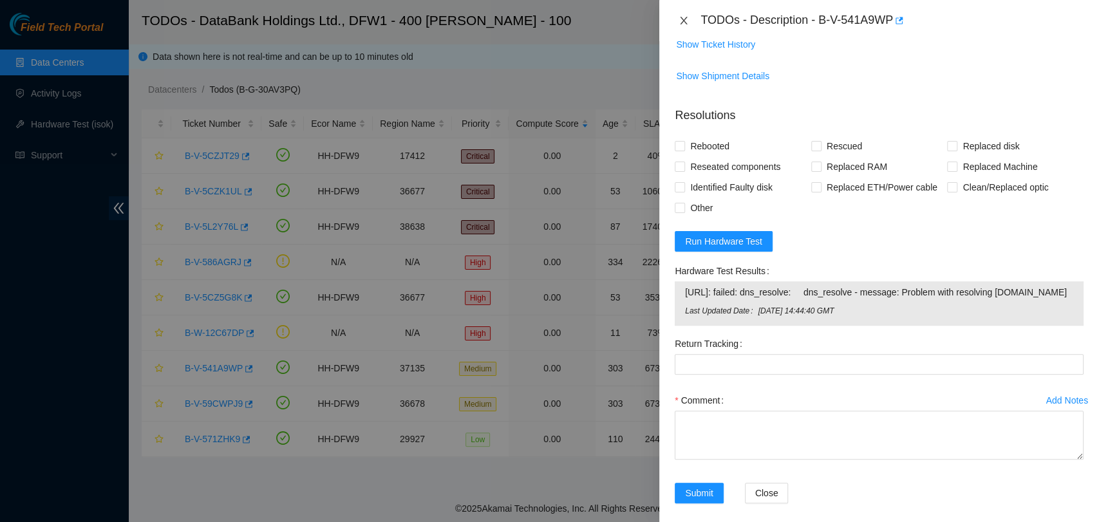
click at [691, 18] on button "Close" at bounding box center [684, 21] width 18 height 12
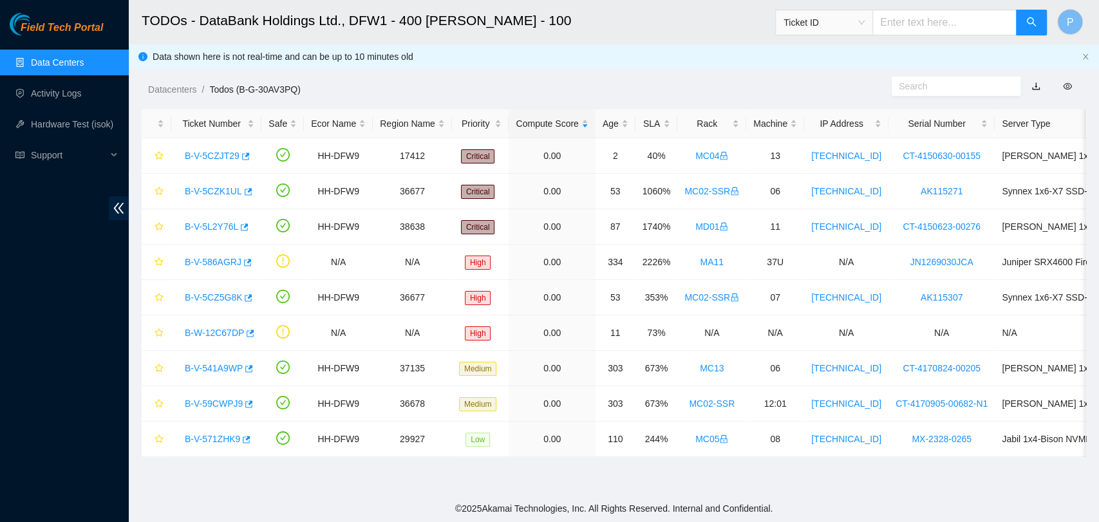
scroll to position [299, 0]
click at [210, 221] on link "B-V-5L2Y76L" at bounding box center [211, 226] width 53 height 10
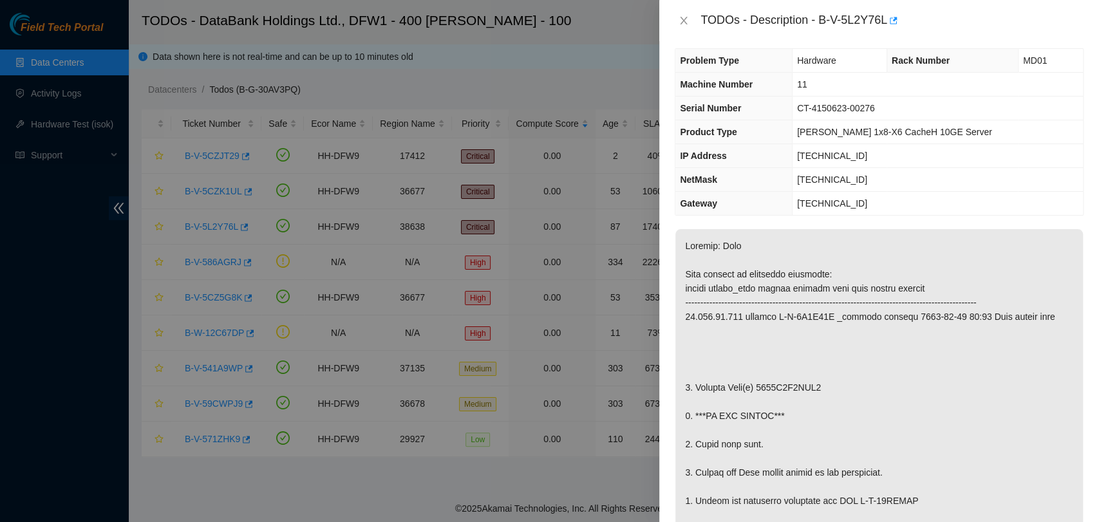
scroll to position [0, 0]
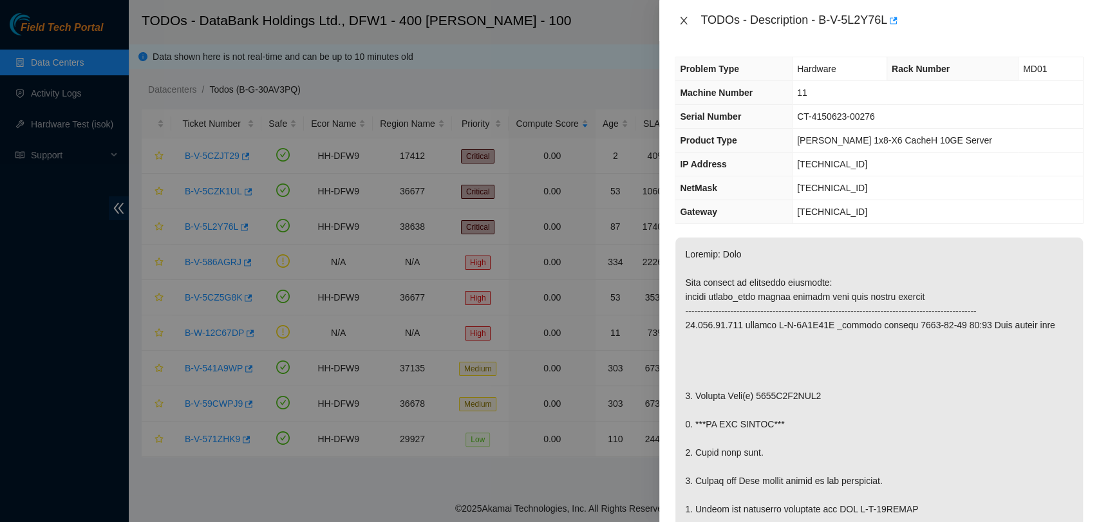
click at [682, 20] on icon "close" at bounding box center [683, 21] width 7 height 8
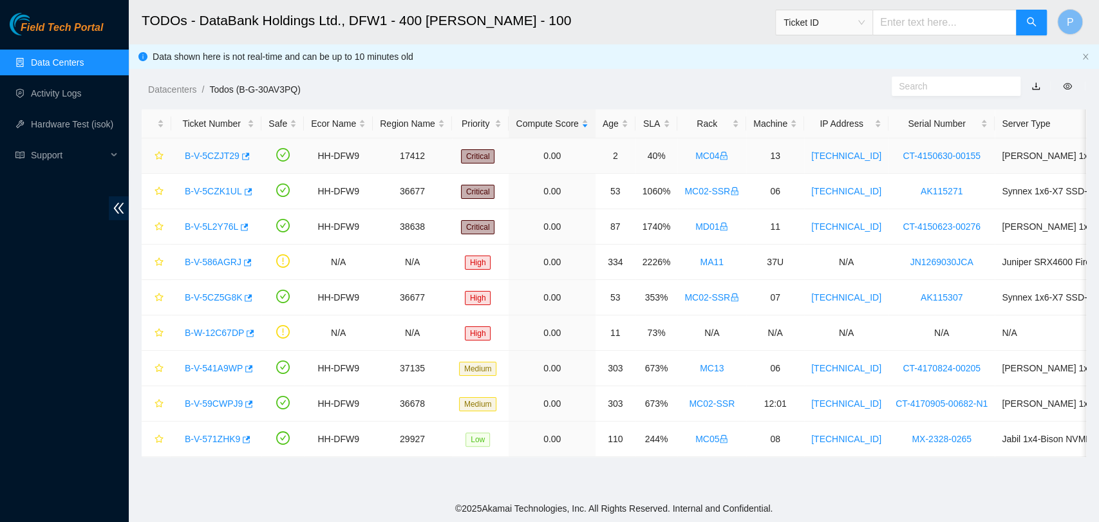
click at [216, 156] on link "B-V-5CZJT29" at bounding box center [212, 156] width 55 height 10
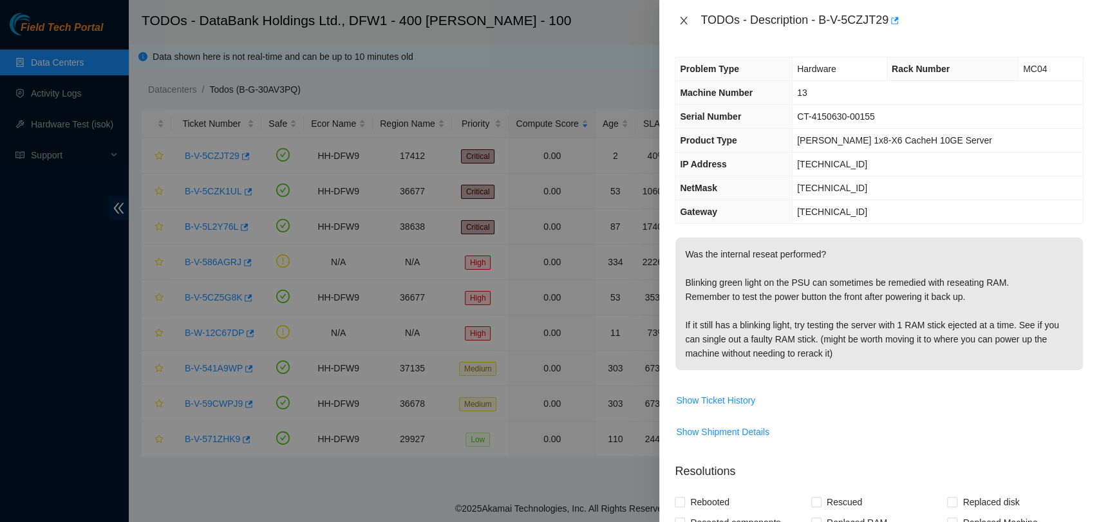
click at [684, 24] on icon "close" at bounding box center [683, 20] width 10 height 10
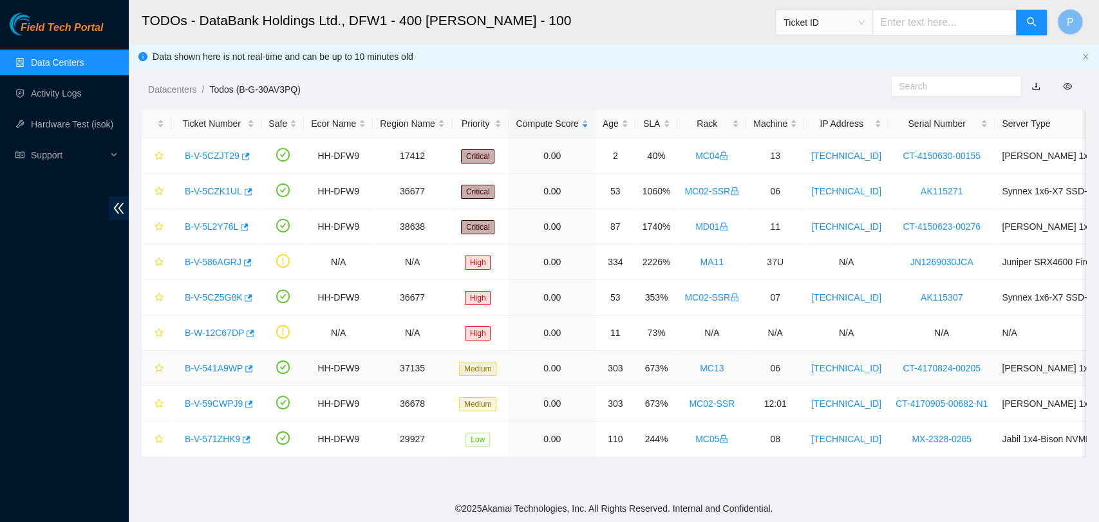
click at [221, 363] on link "B-V-541A9WP" at bounding box center [214, 368] width 58 height 10
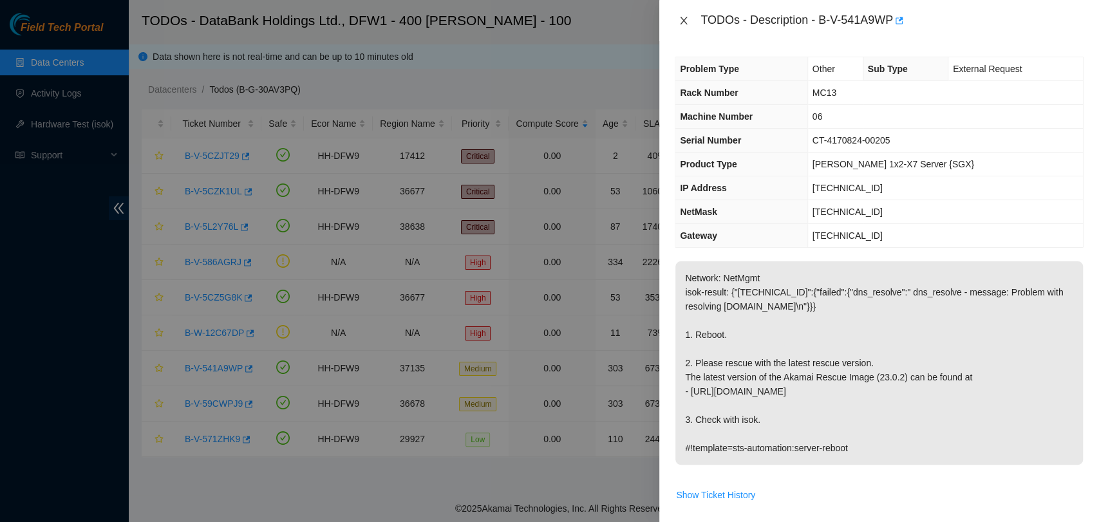
click at [676, 17] on button "Close" at bounding box center [684, 21] width 18 height 12
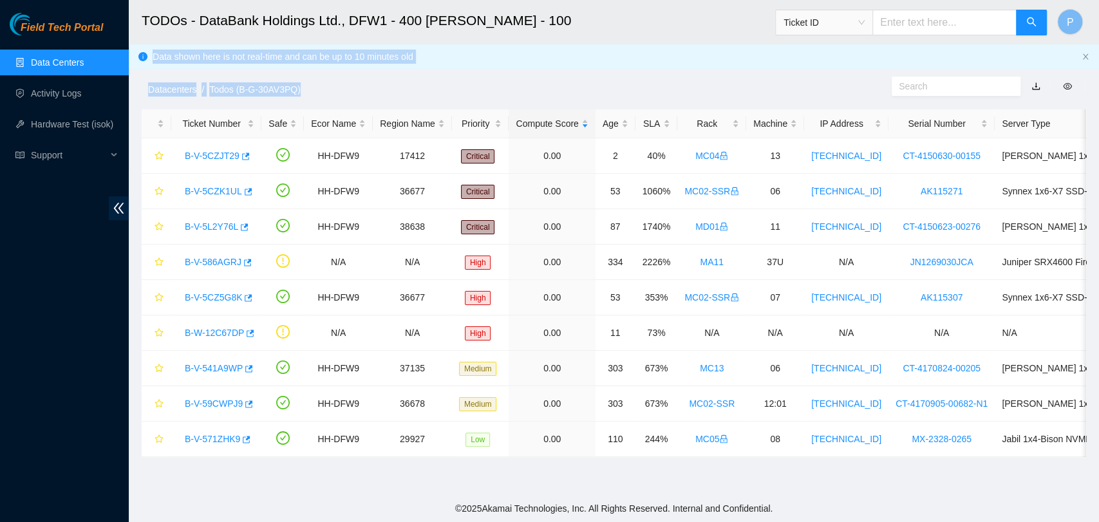
drag, startPoint x: 571, startPoint y: 68, endPoint x: 583, endPoint y: 40, distance: 30.3
click at [583, 40] on main "TODOs - DataBank Holdings Ltd., DFW1 - 400 S. Akard - 100 Ticket ID P Data show…" at bounding box center [614, 247] width 970 height 495
click at [583, 40] on h2 "TODOs - DataBank Holdings Ltd., DFW1 - 400 S. Akard - 100" at bounding box center [517, 20] width 751 height 41
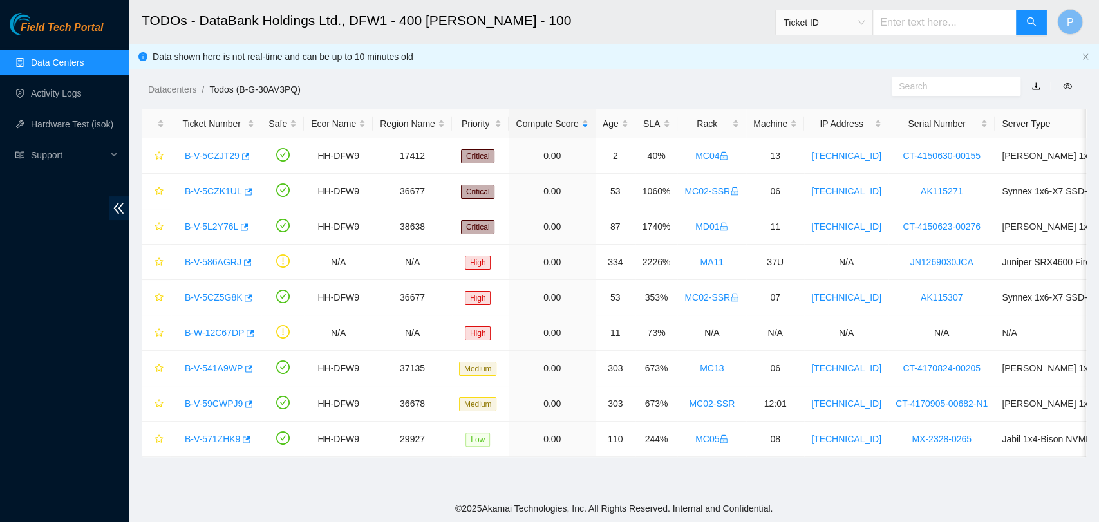
click at [566, 57] on div "Datacenters / Todos (B-G-30AV3PQ) /" at bounding box center [492, 60] width 727 height 72
click at [485, 51] on div "Datacenters / Todos (B-G-30AV3PQ) /" at bounding box center [492, 60] width 727 height 72
click at [448, 86] on ol "Datacenters / Todos (B-G-30AV3PQ) /" at bounding box center [502, 89] width 708 height 14
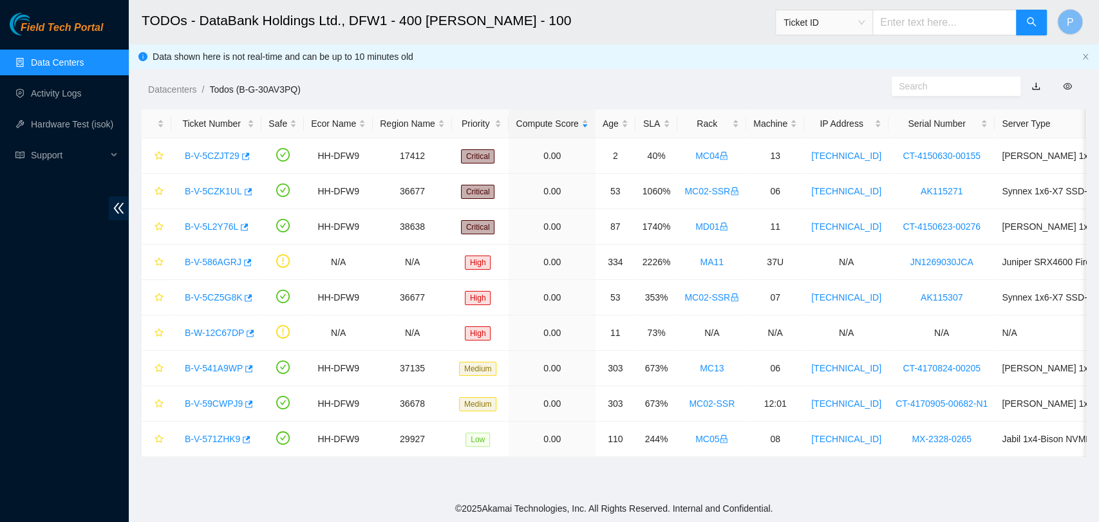
click at [448, 86] on ol "Datacenters / Todos (B-G-30AV3PQ) /" at bounding box center [502, 89] width 708 height 14
click at [82, 98] on link "Activity Logs" at bounding box center [56, 93] width 51 height 10
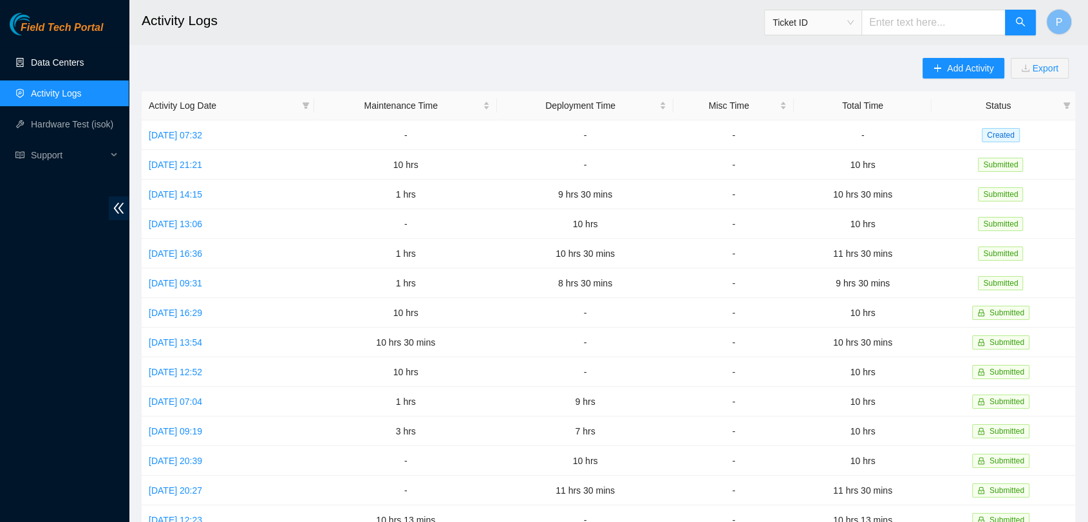
click at [77, 59] on link "Data Centers" at bounding box center [57, 62] width 53 height 10
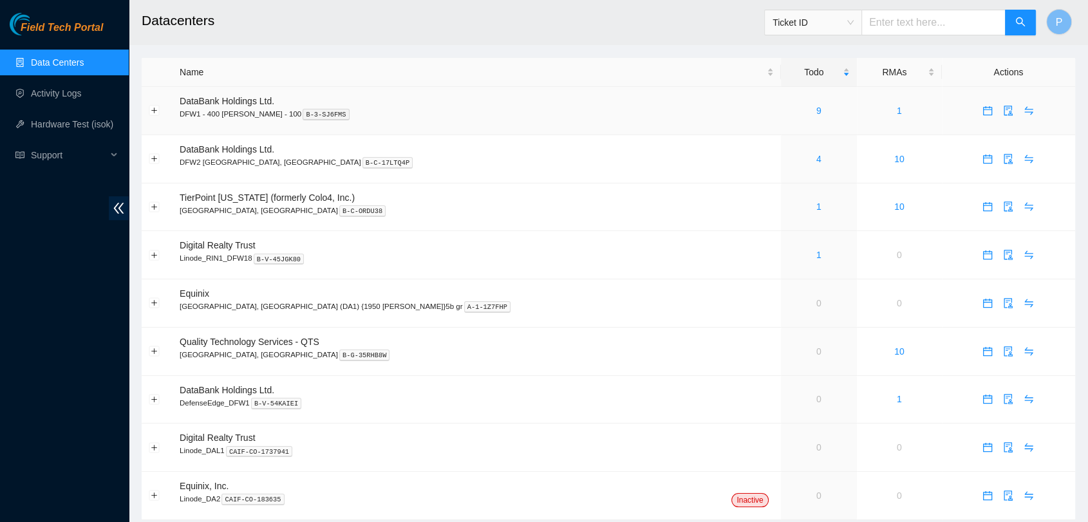
click at [788, 109] on div "9" at bounding box center [819, 111] width 62 height 14
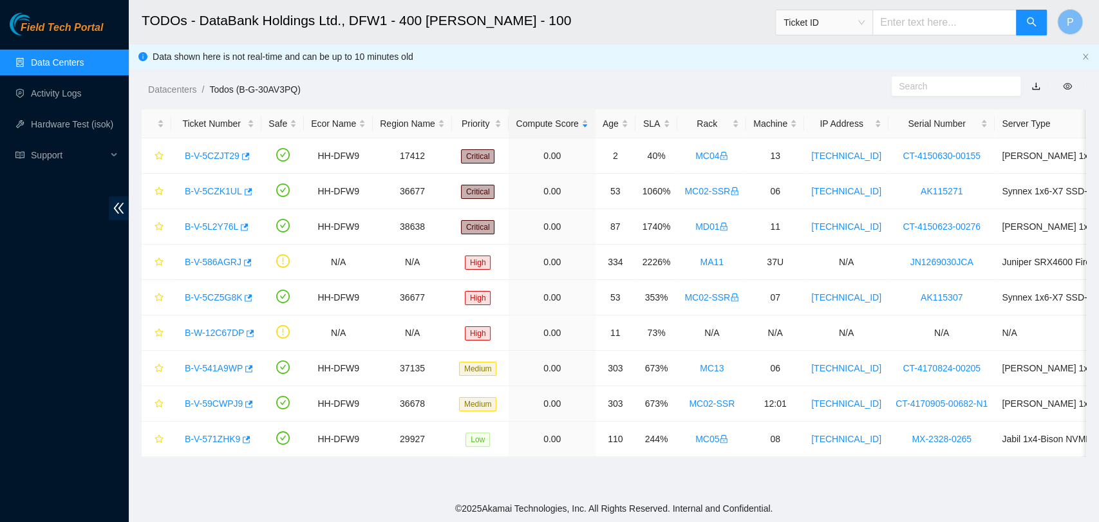
click at [84, 63] on link "Data Centers" at bounding box center [57, 62] width 53 height 10
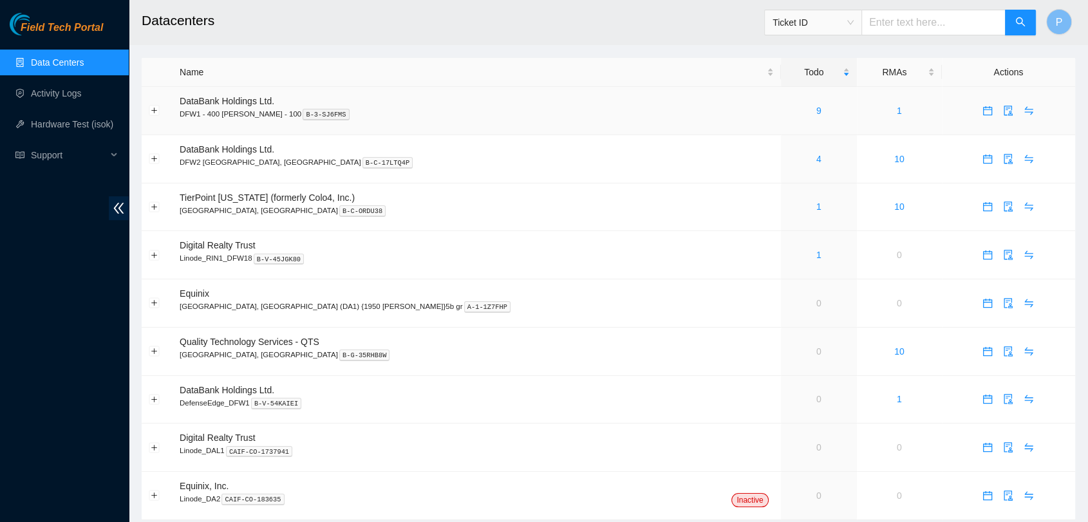
click at [781, 123] on td "9" at bounding box center [819, 111] width 76 height 48
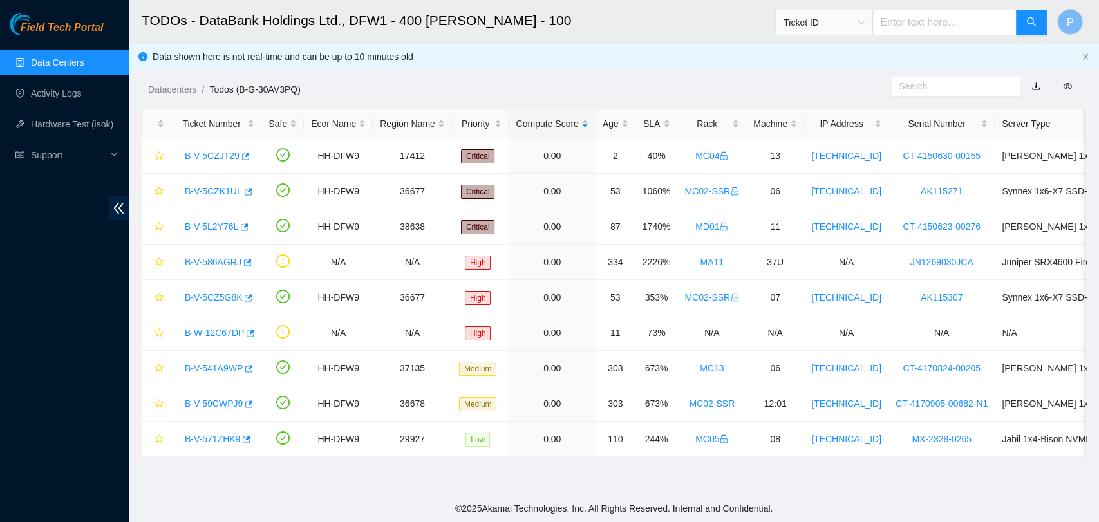
click at [64, 57] on link "Data Centers" at bounding box center [57, 62] width 53 height 10
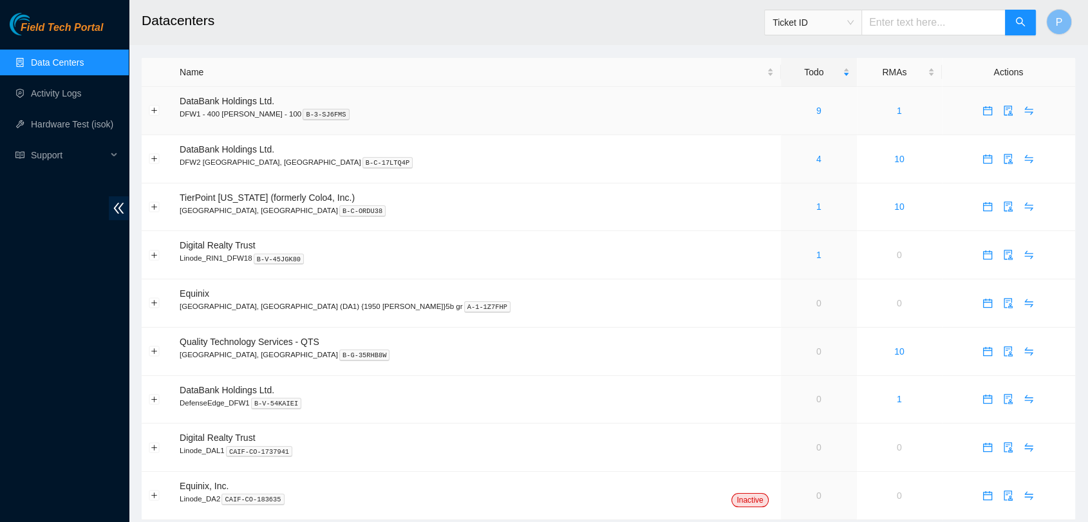
click at [857, 120] on td "1" at bounding box center [899, 111] width 85 height 48
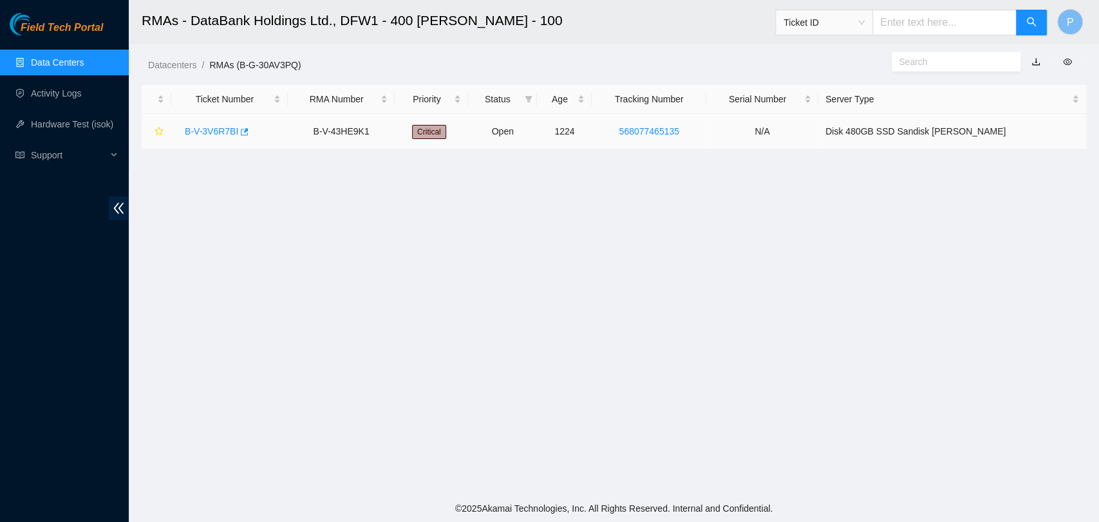
click at [205, 134] on link "B-V-3V6R7BI" at bounding box center [211, 131] width 53 height 10
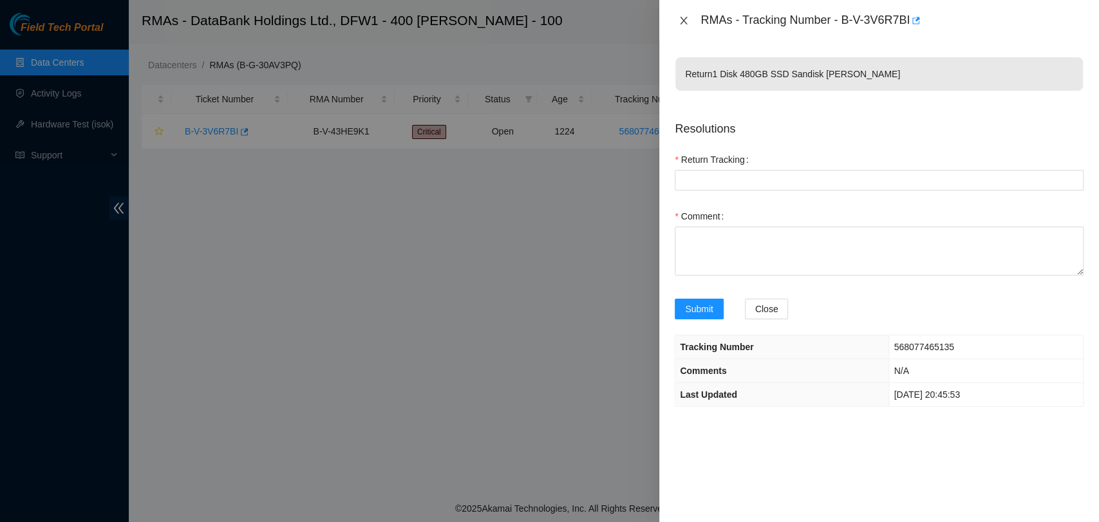
click at [691, 15] on button "Close" at bounding box center [684, 21] width 18 height 12
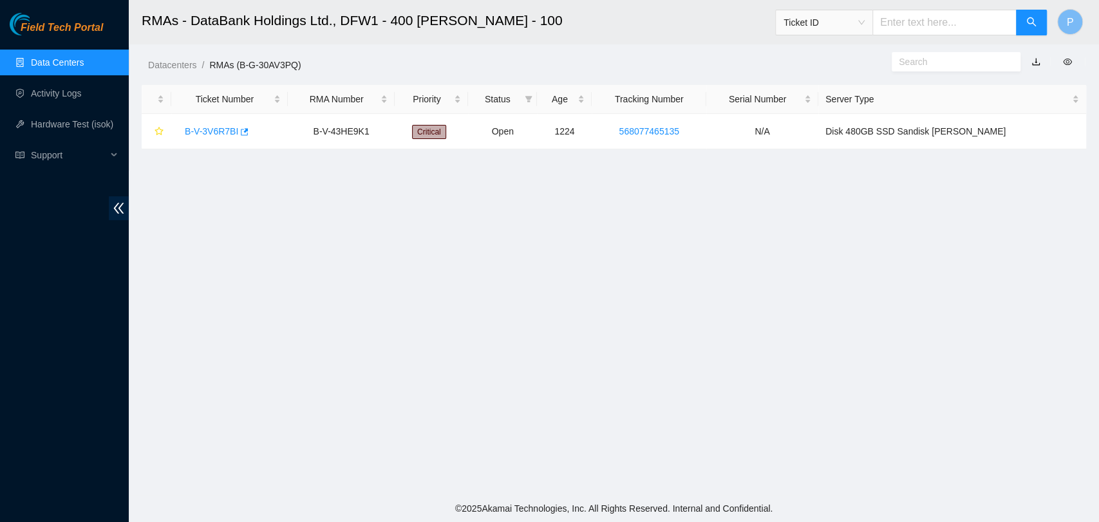
click at [68, 68] on link "Data Centers" at bounding box center [57, 62] width 53 height 10
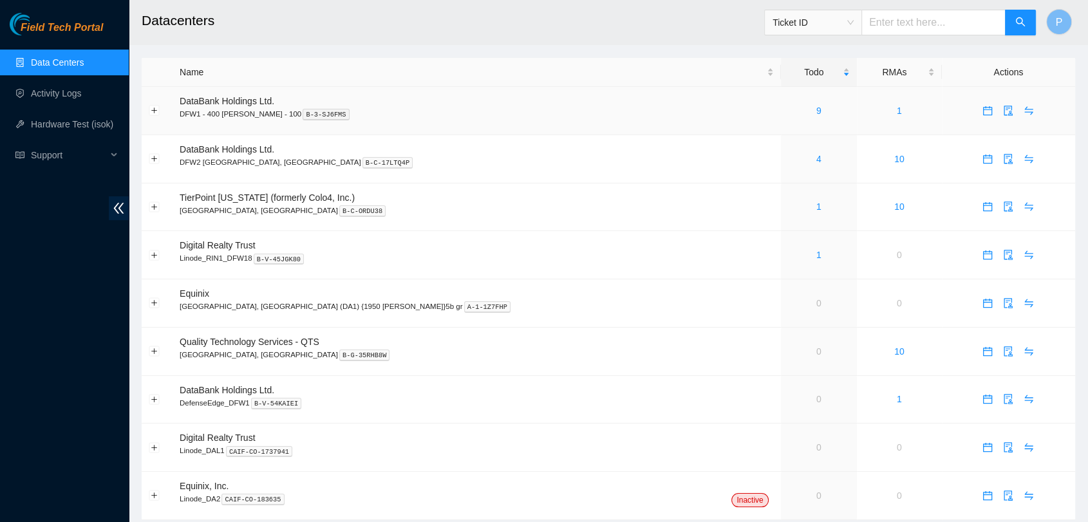
click at [781, 119] on td "9" at bounding box center [819, 111] width 76 height 48
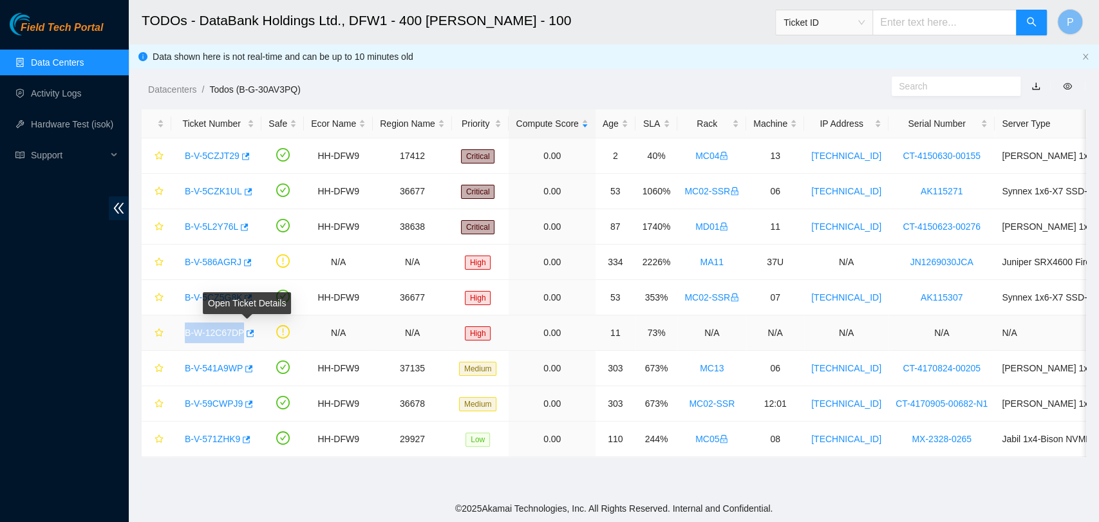
drag, startPoint x: 180, startPoint y: 333, endPoint x: 241, endPoint y: 335, distance: 60.5
click at [241, 335] on div "B-W-12C67DP" at bounding box center [216, 332] width 76 height 21
copy link "B-W-12C67DP"
click at [70, 68] on link "Data Centers" at bounding box center [57, 62] width 53 height 10
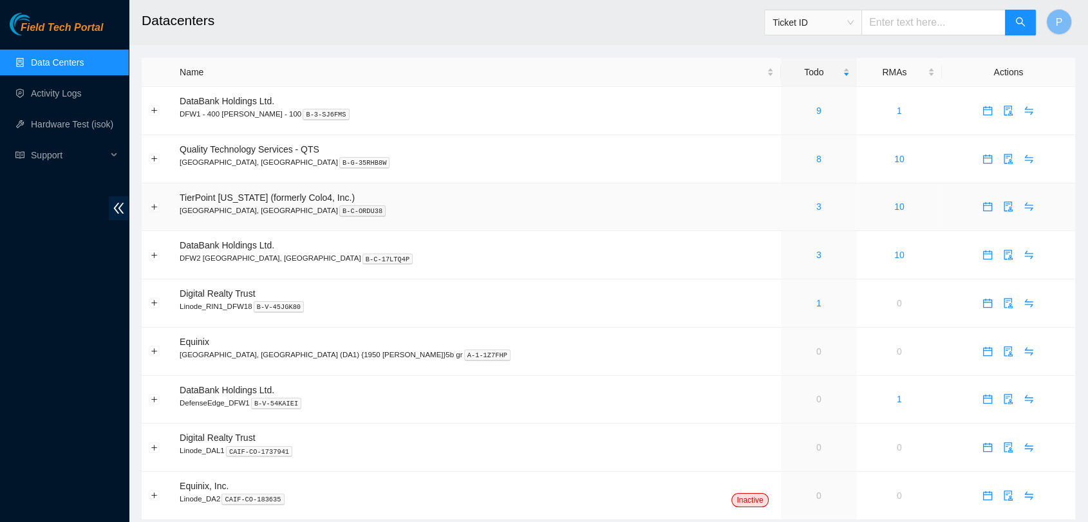
click at [788, 208] on div "3" at bounding box center [819, 207] width 62 height 14
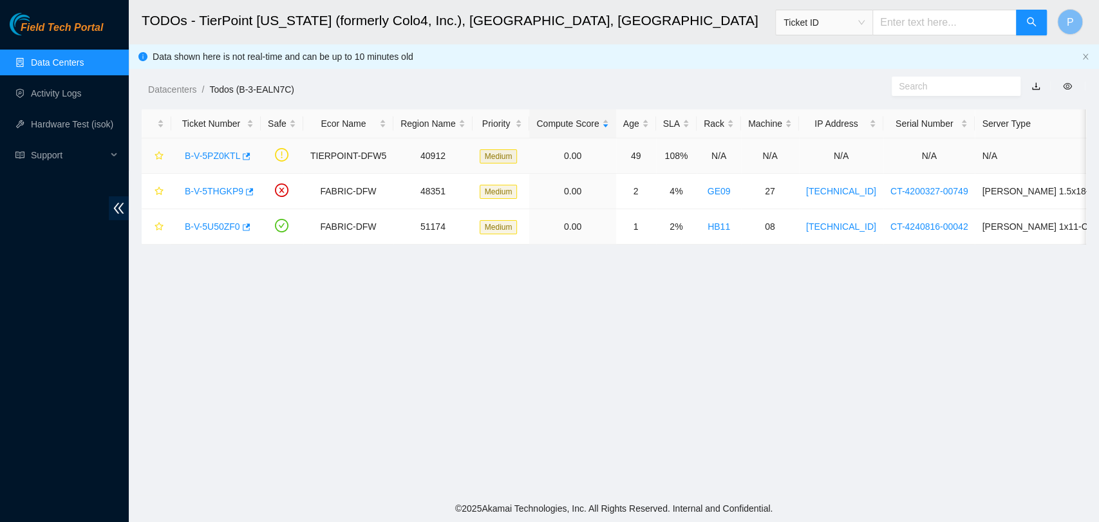
click at [192, 156] on link "B-V-5PZ0KTL" at bounding box center [212, 156] width 55 height 10
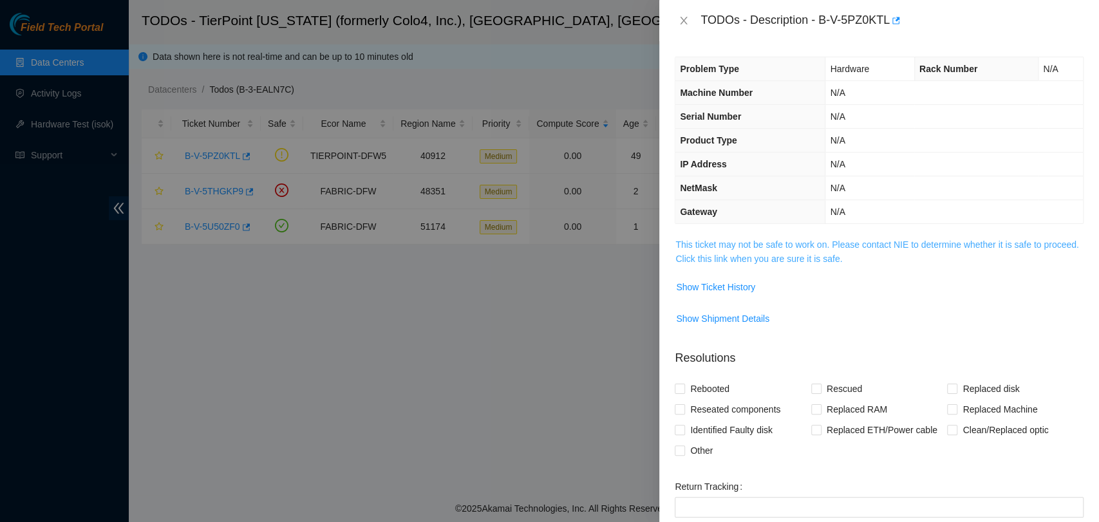
click at [736, 246] on link "This ticket may not be safe to work on. Please contact NIE to determine whether…" at bounding box center [876, 251] width 403 height 24
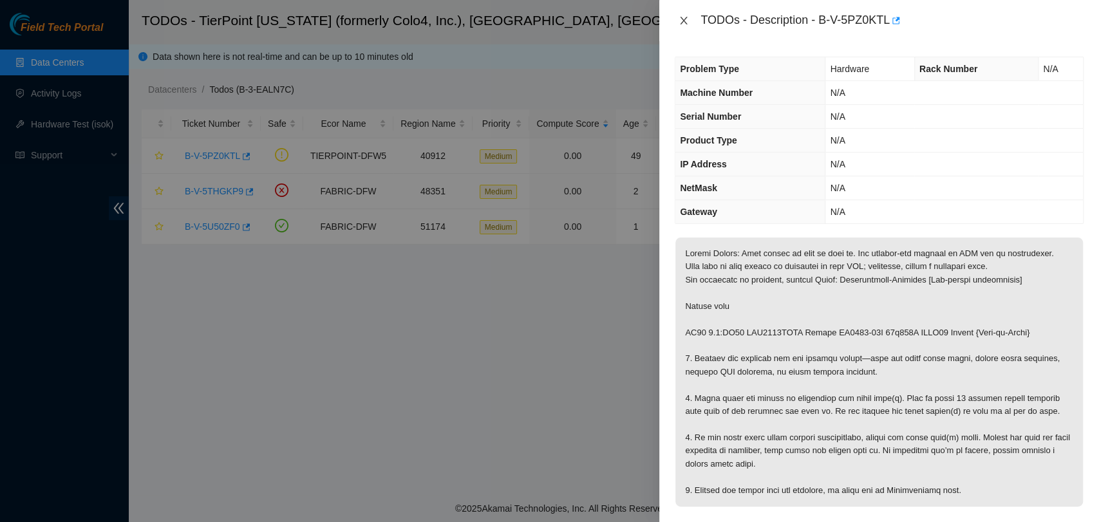
click at [679, 19] on icon "close" at bounding box center [683, 20] width 10 height 10
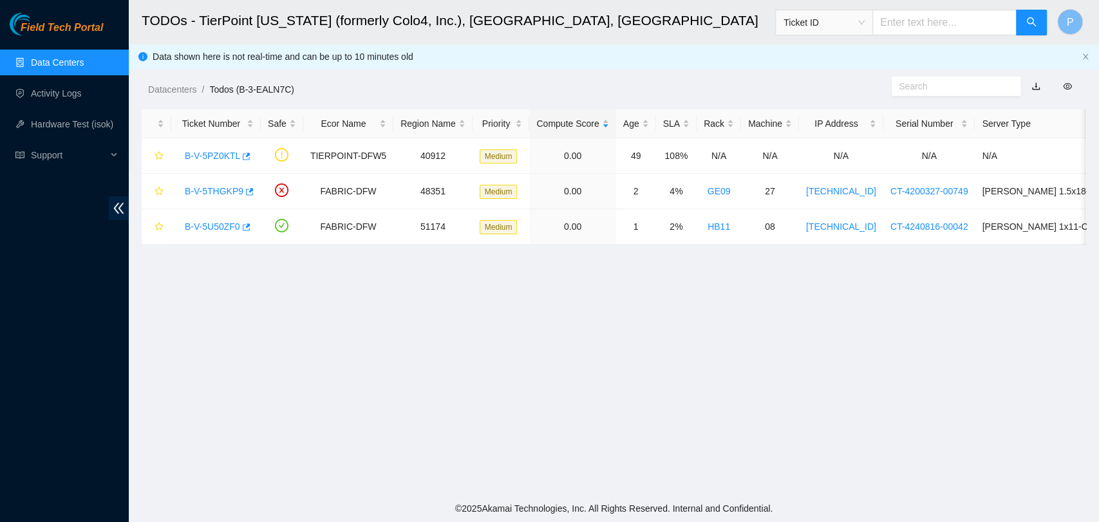
click at [84, 57] on link "Data Centers" at bounding box center [57, 62] width 53 height 10
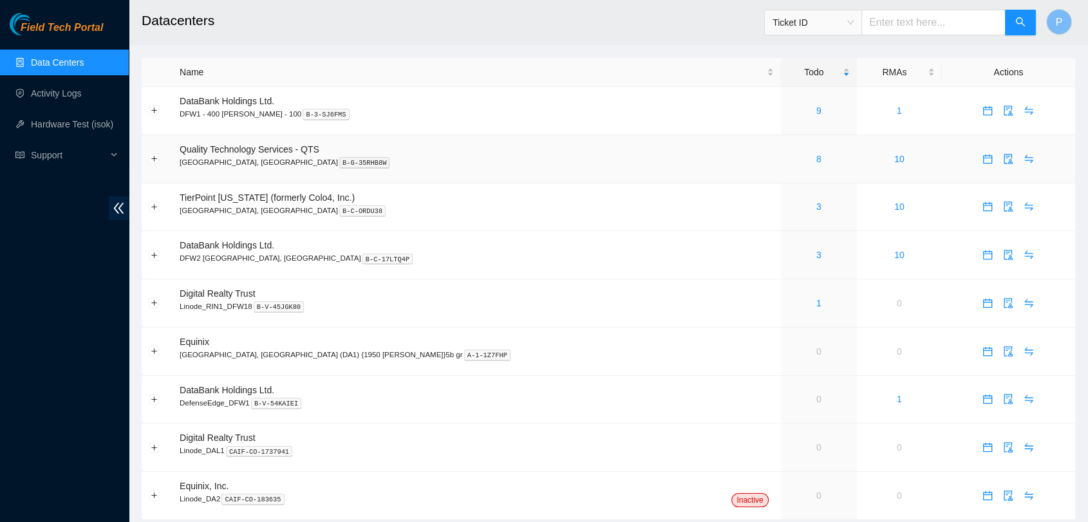
click at [788, 160] on div "8" at bounding box center [819, 159] width 62 height 14
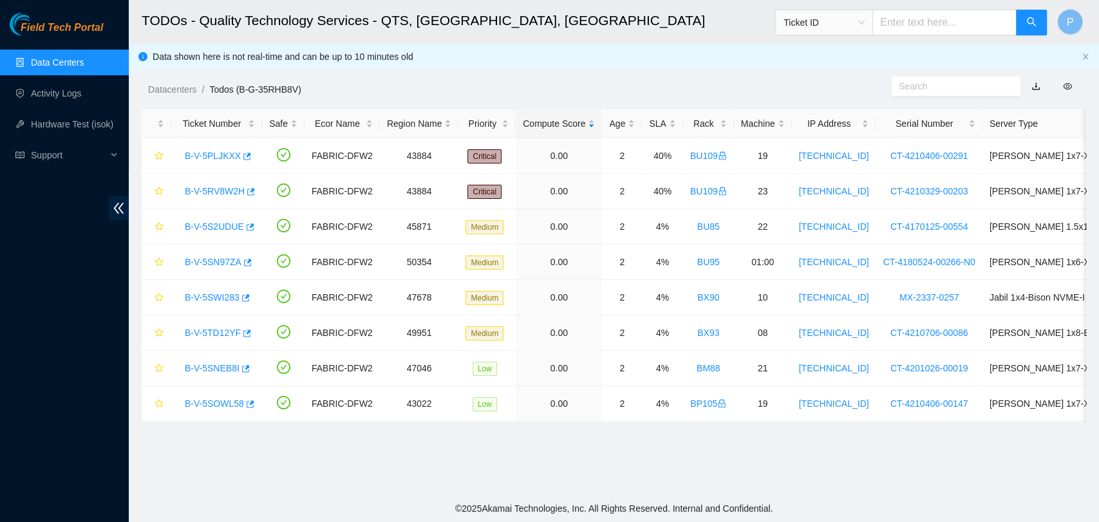
click at [68, 64] on link "Data Centers" at bounding box center [57, 62] width 53 height 10
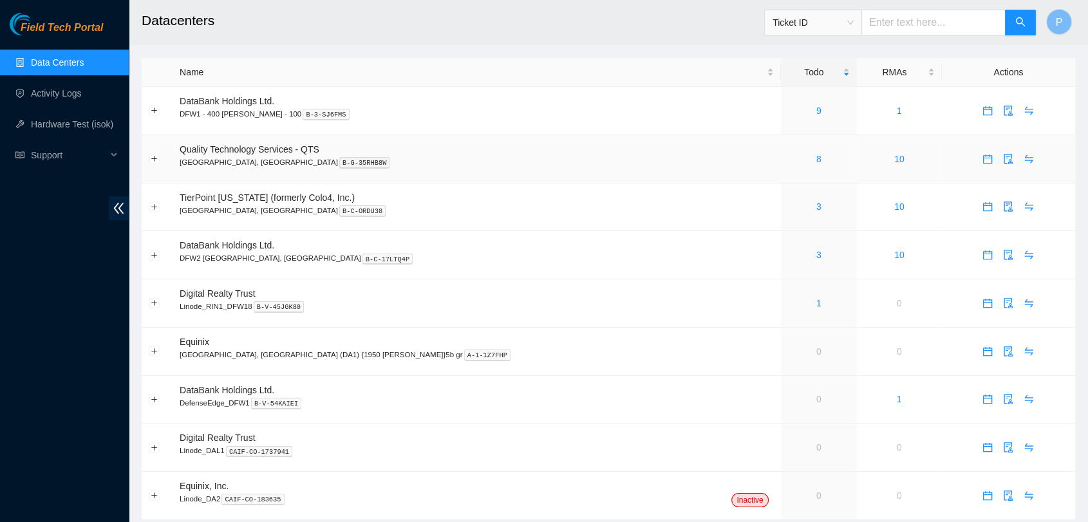
click at [788, 157] on div "8" at bounding box center [819, 159] width 62 height 14
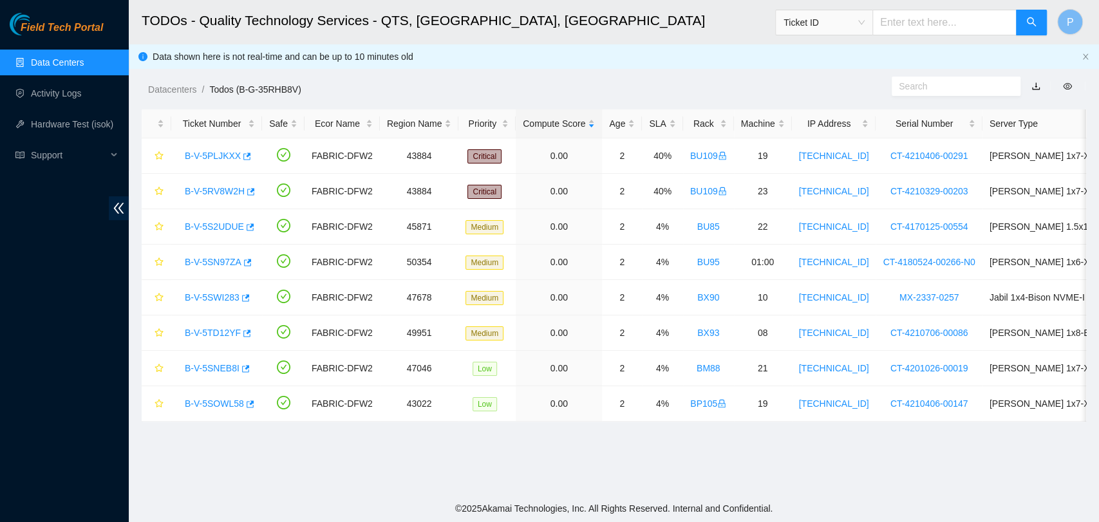
click at [84, 57] on link "Data Centers" at bounding box center [57, 62] width 53 height 10
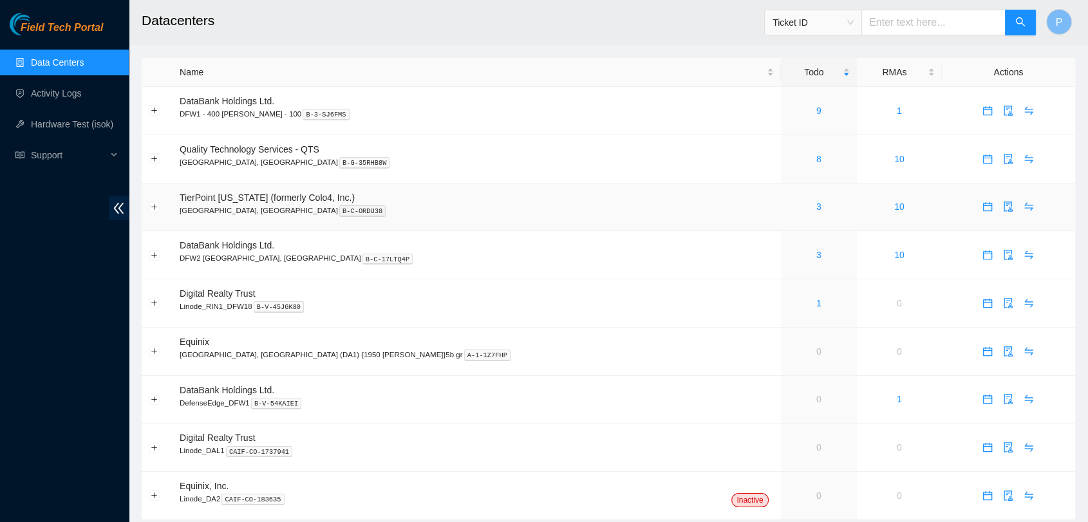
click at [781, 223] on td "3" at bounding box center [819, 207] width 76 height 48
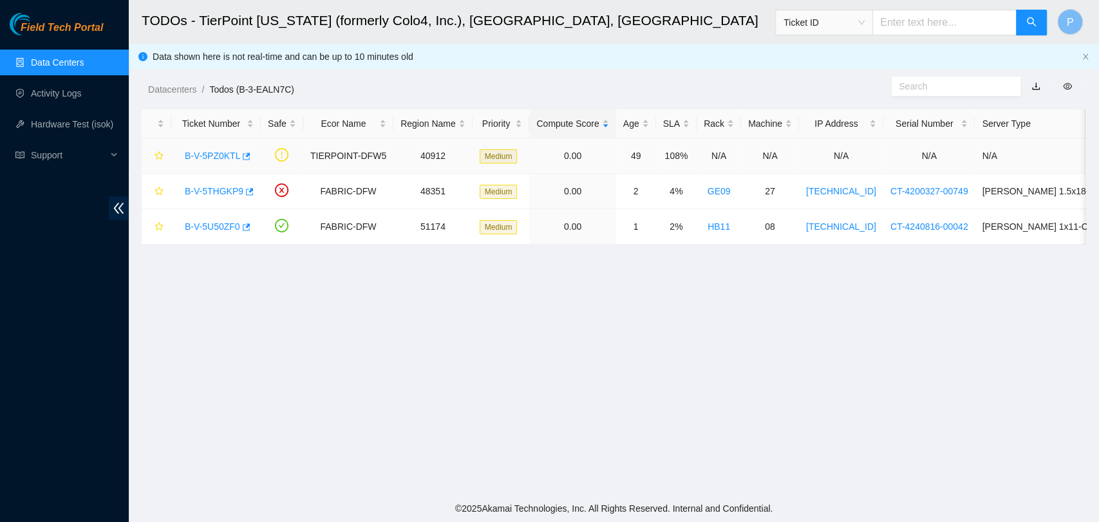
click at [196, 151] on link "B-V-5PZ0KTL" at bounding box center [212, 156] width 55 height 10
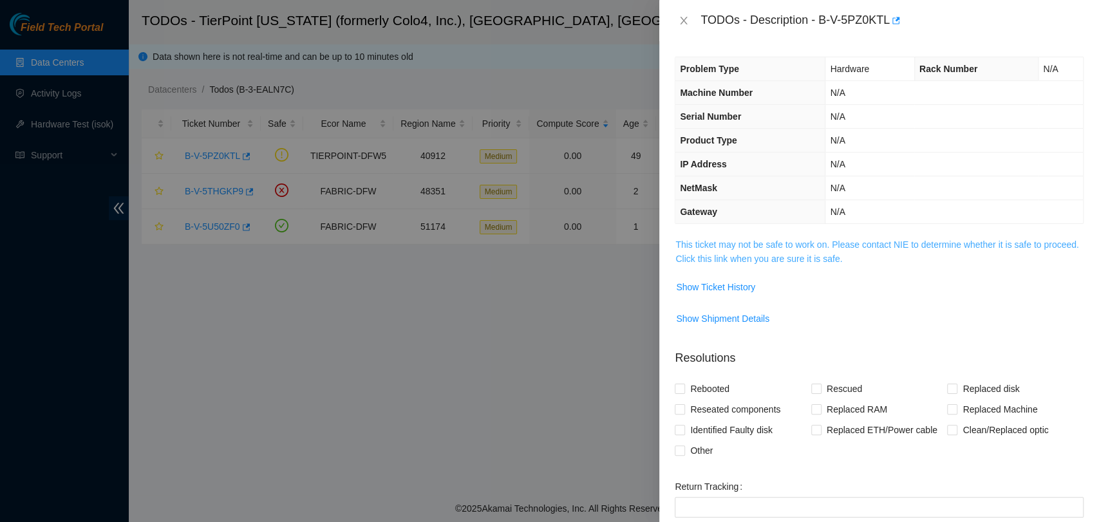
click at [690, 245] on link "This ticket may not be safe to work on. Please contact NIE to determine whether…" at bounding box center [876, 251] width 403 height 24
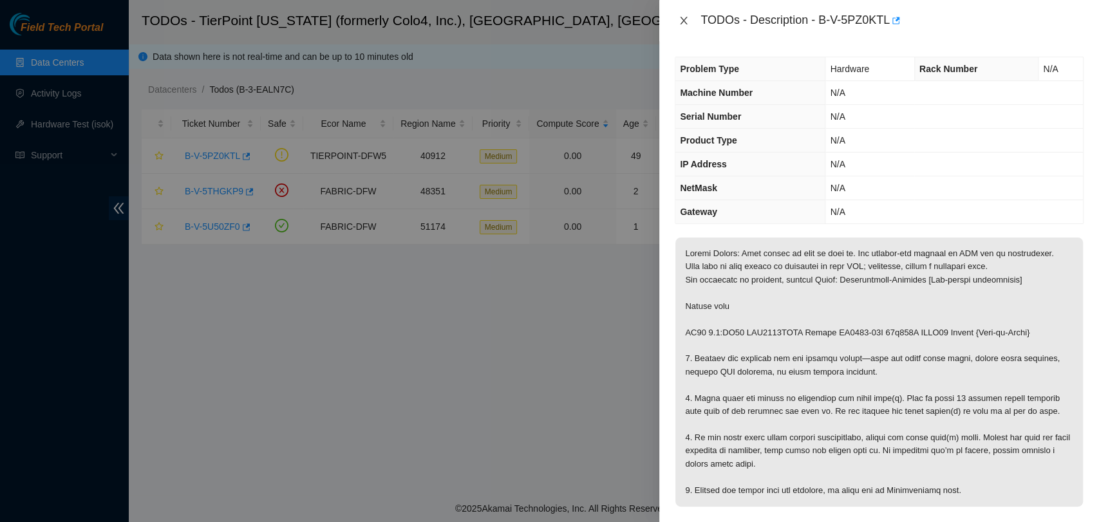
click at [685, 20] on icon "close" at bounding box center [683, 20] width 10 height 10
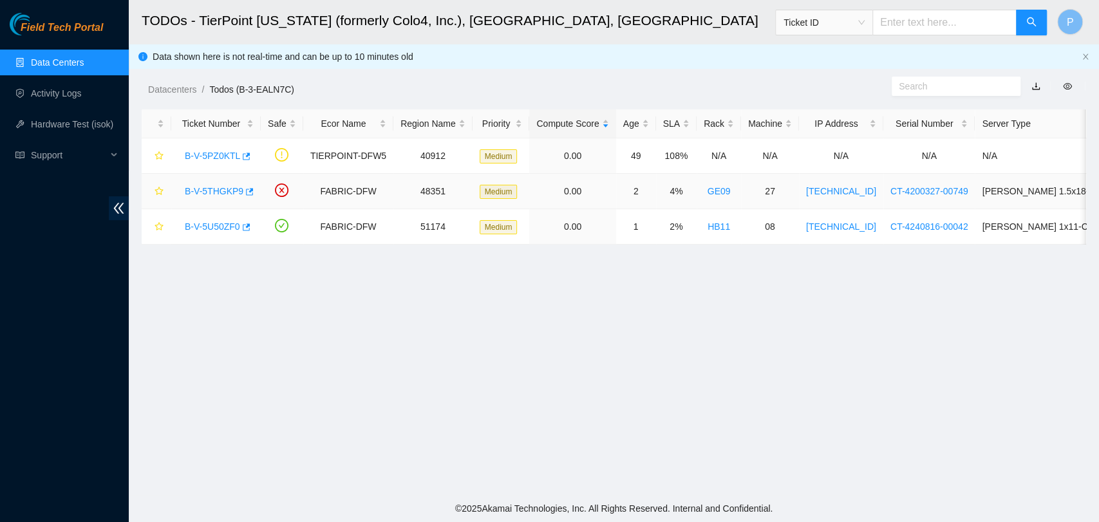
click at [196, 194] on link "B-V-5THGKP9" at bounding box center [214, 191] width 59 height 10
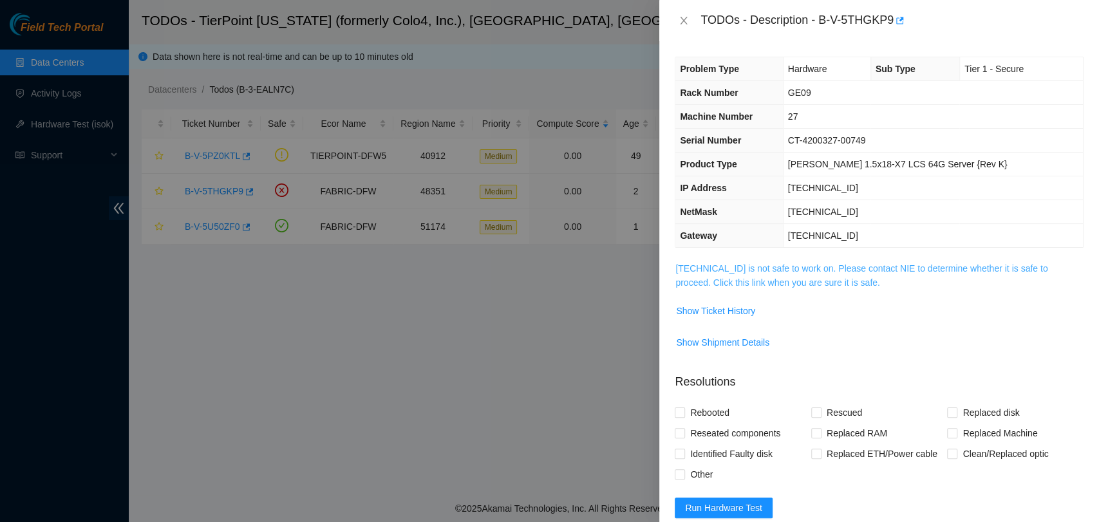
click at [711, 278] on link "23.201.194.156 is not safe to work on. Please contact NIE to determine whether …" at bounding box center [861, 275] width 372 height 24
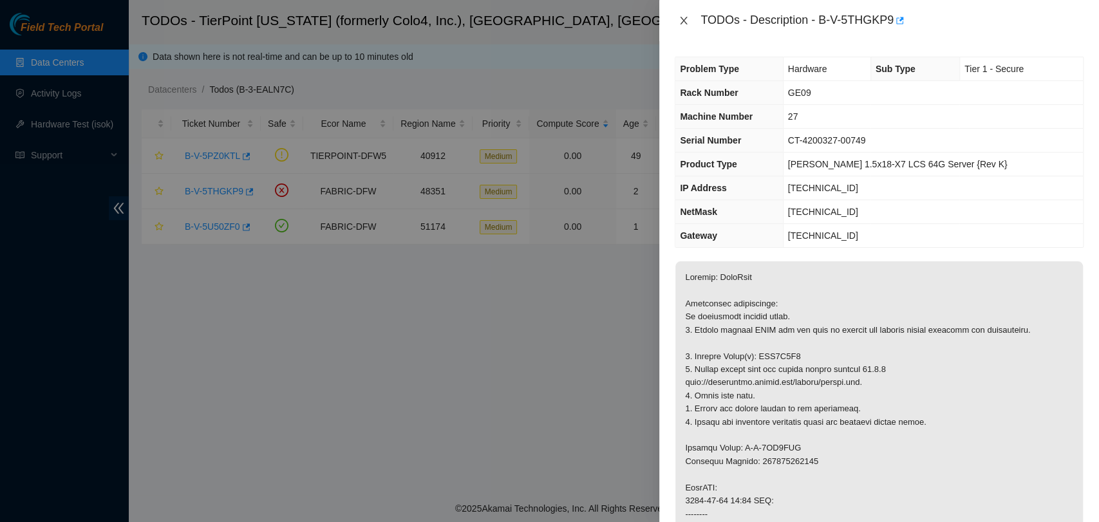
click at [683, 24] on icon "close" at bounding box center [683, 20] width 10 height 10
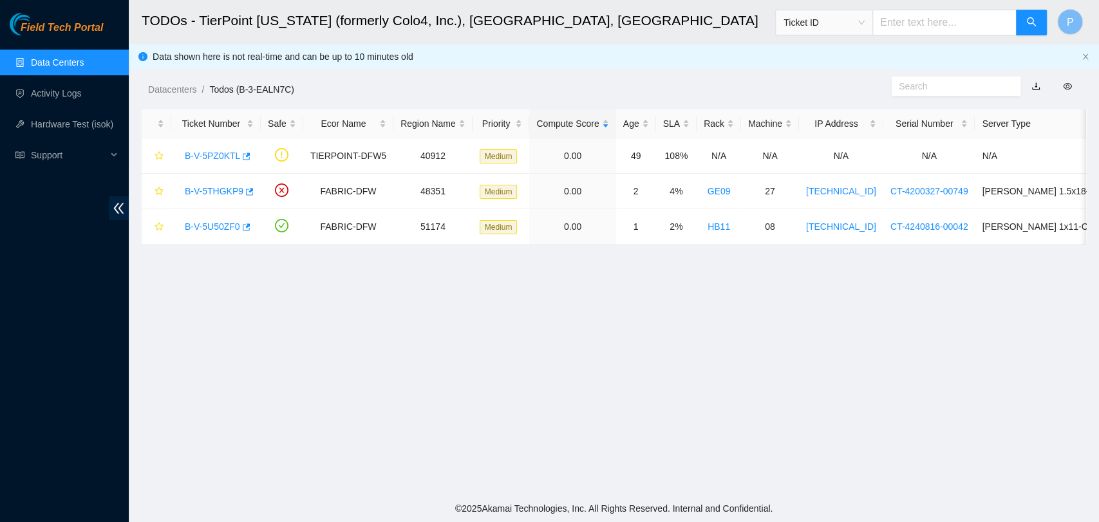
click at [84, 57] on link "Data Centers" at bounding box center [57, 62] width 53 height 10
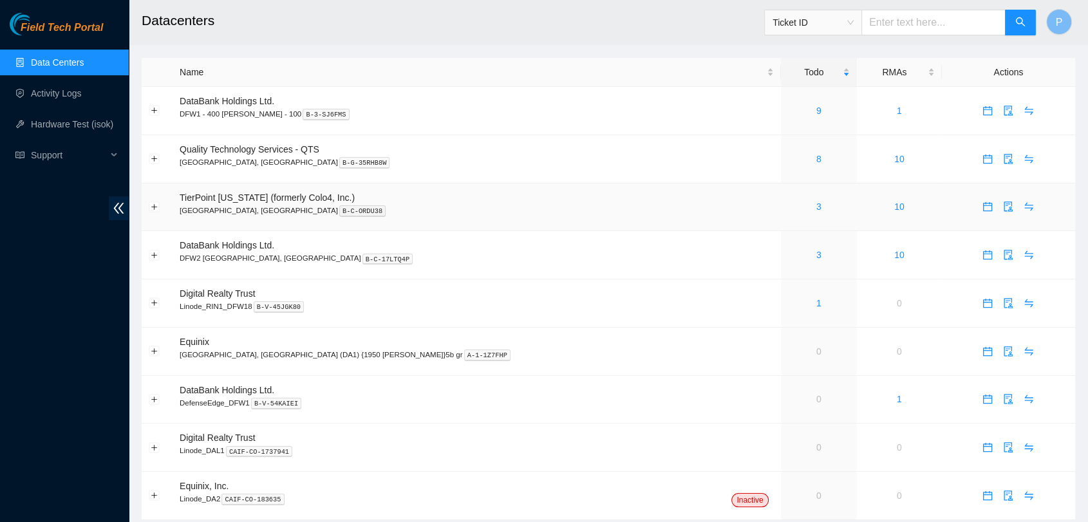
click at [788, 204] on div "3" at bounding box center [819, 207] width 62 height 14
